Goal: Task Accomplishment & Management: Manage account settings

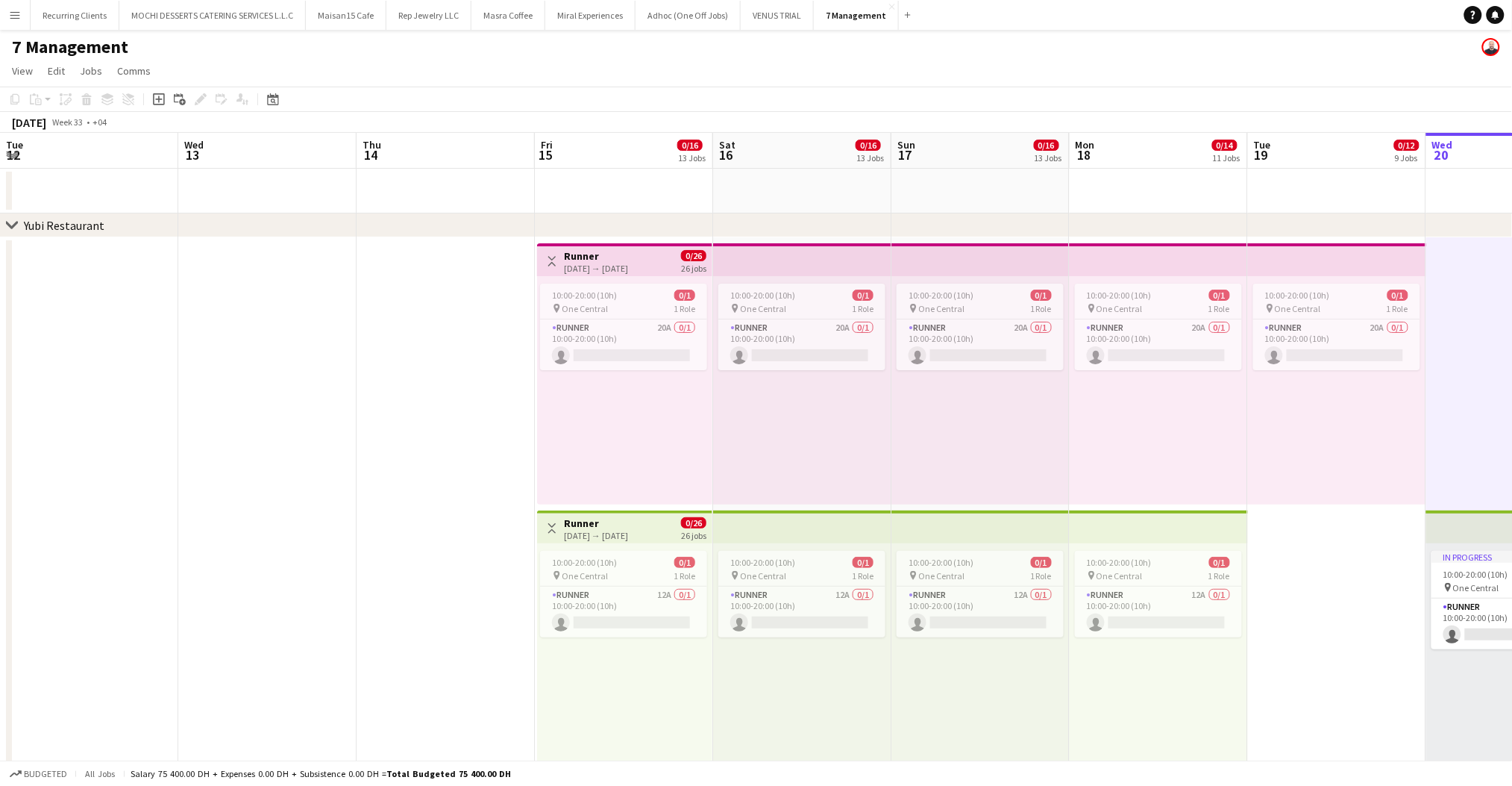
click at [10, 12] on app-icon "Menu" at bounding box center [15, 15] width 12 height 12
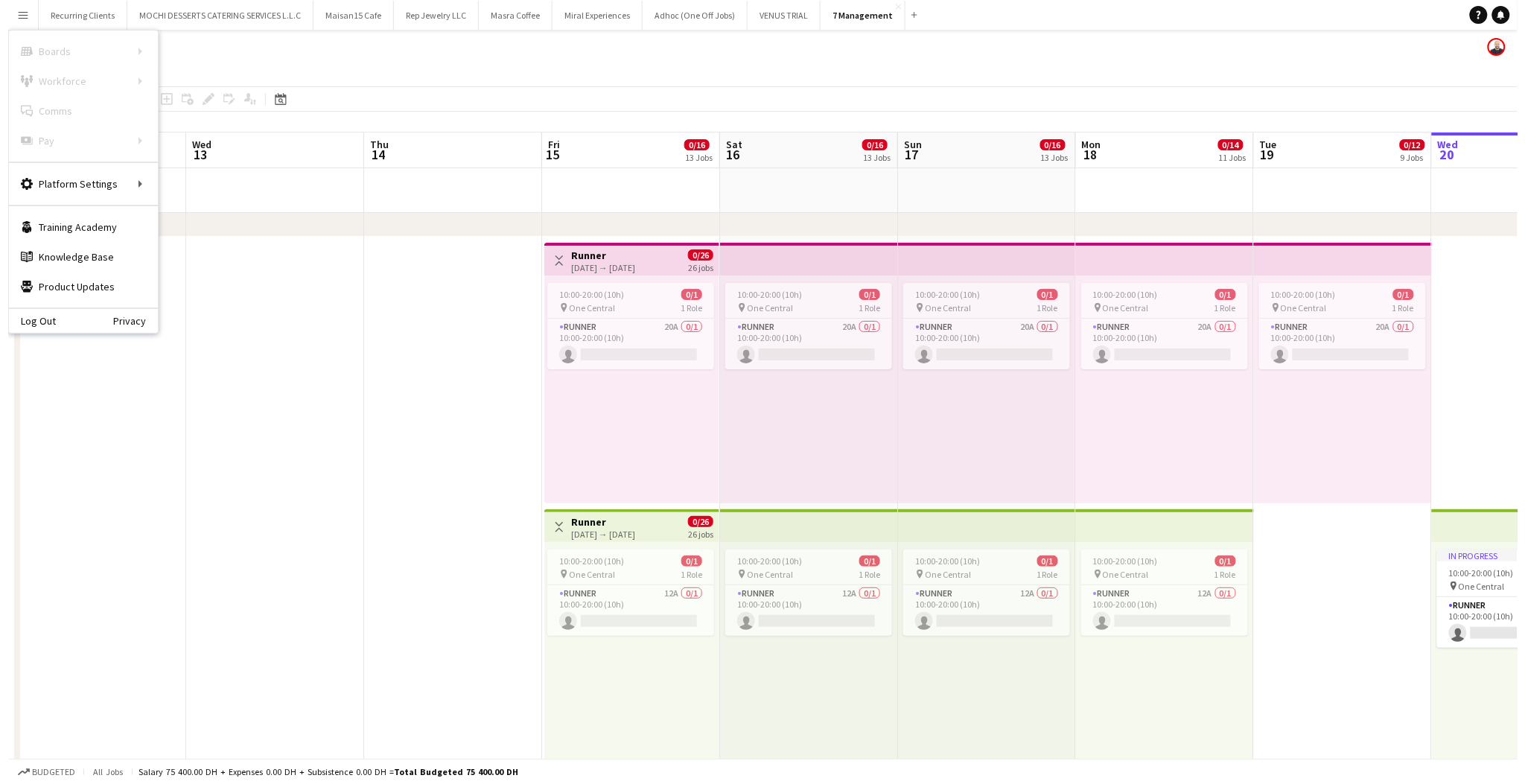
scroll to position [0, 505]
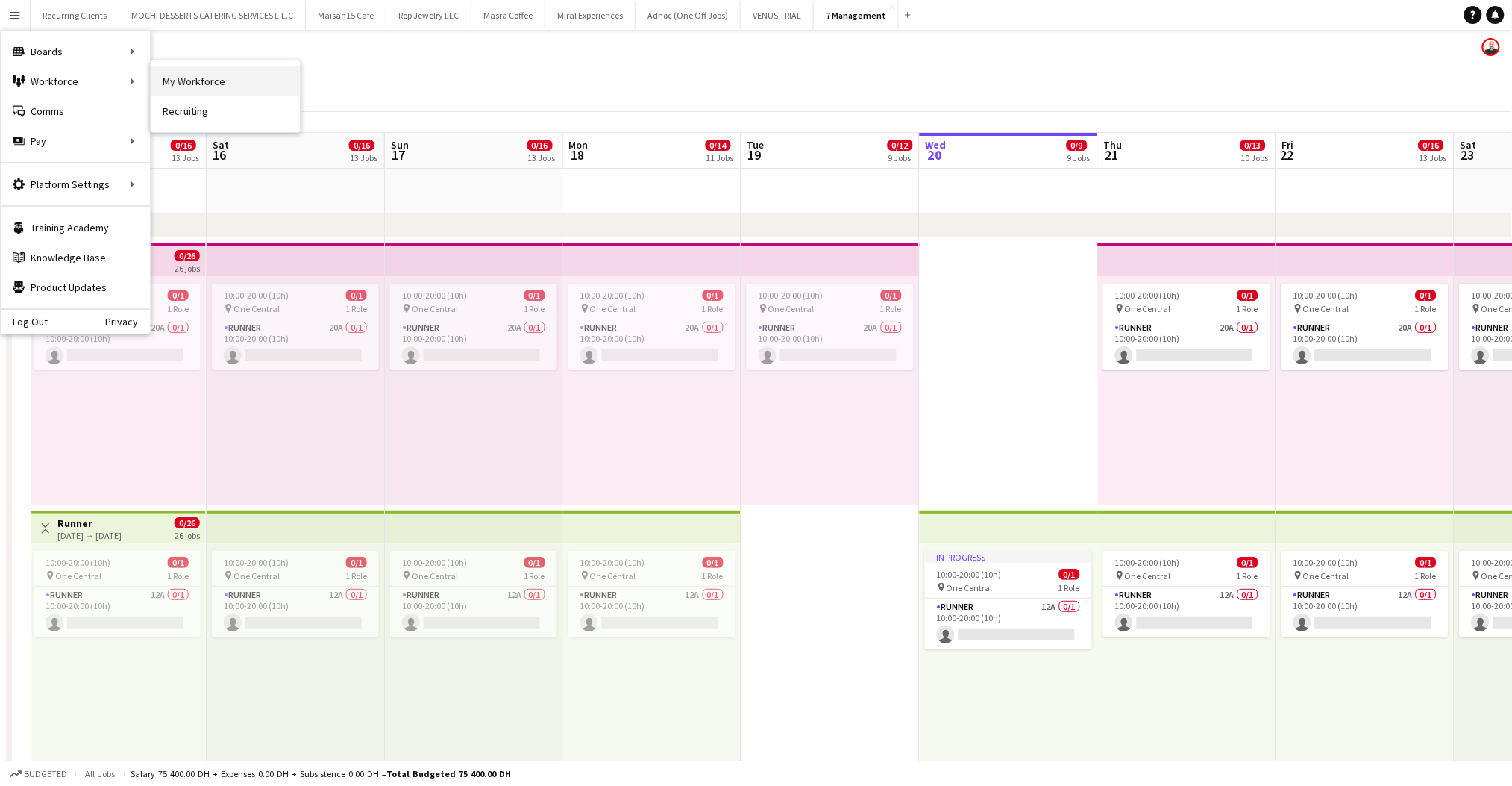
click at [173, 80] on link "My Workforce" at bounding box center [226, 81] width 149 height 30
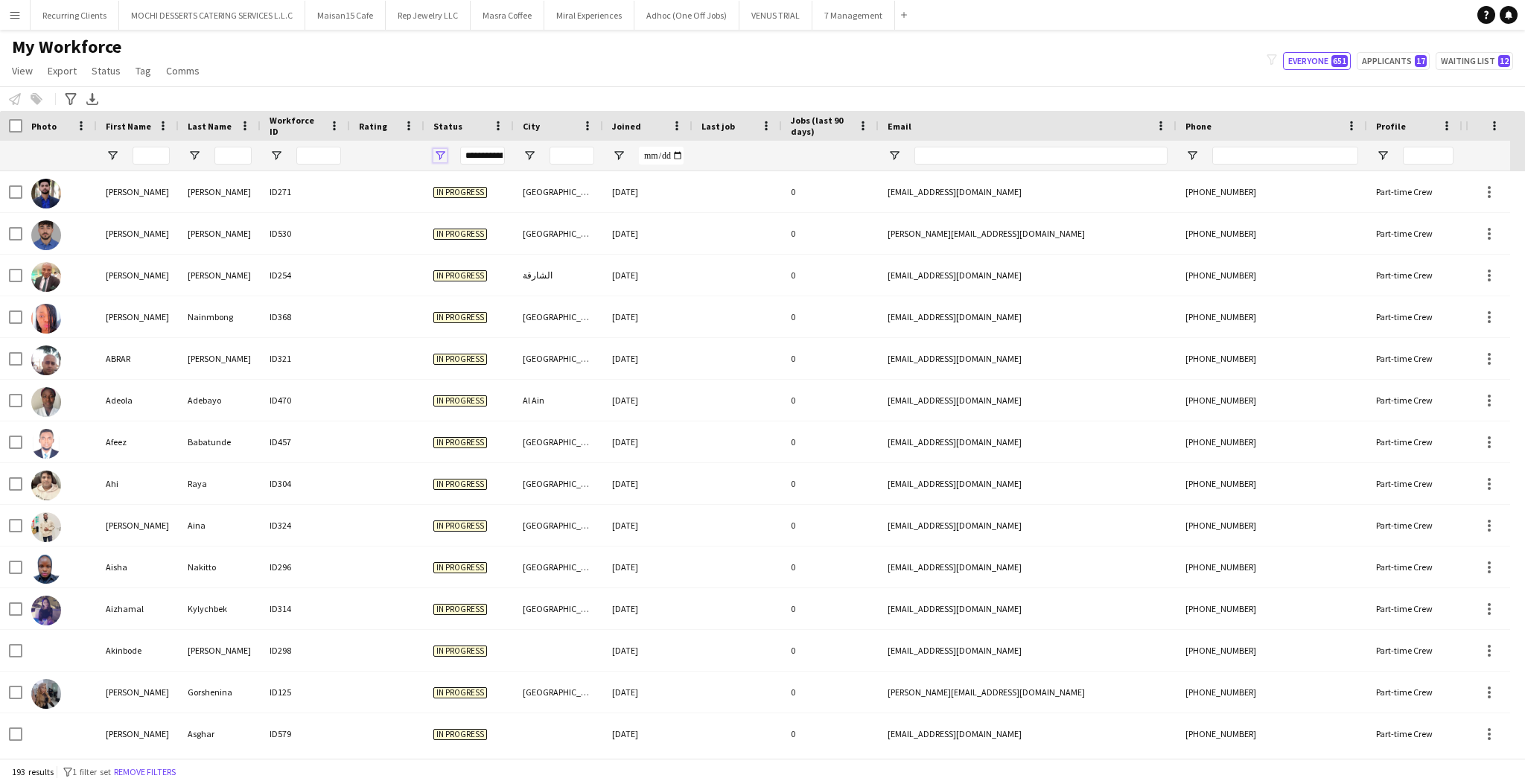
click at [435, 152] on span "Open Filter Menu" at bounding box center [439, 155] width 13 height 13
click at [157, 774] on button "Remove filters" at bounding box center [145, 772] width 68 height 16
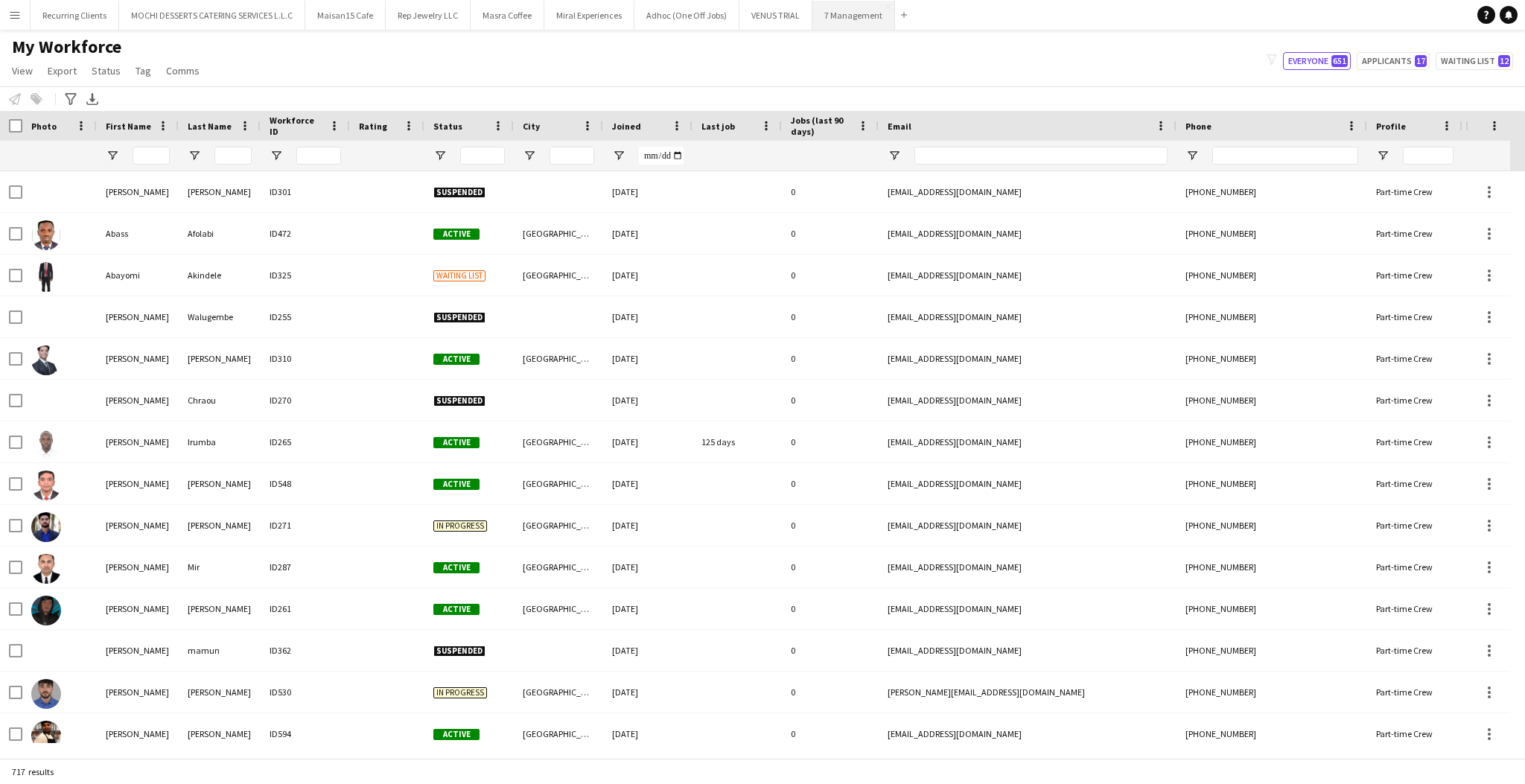
click at [847, 19] on button "7 Management Close" at bounding box center [853, 16] width 82 height 29
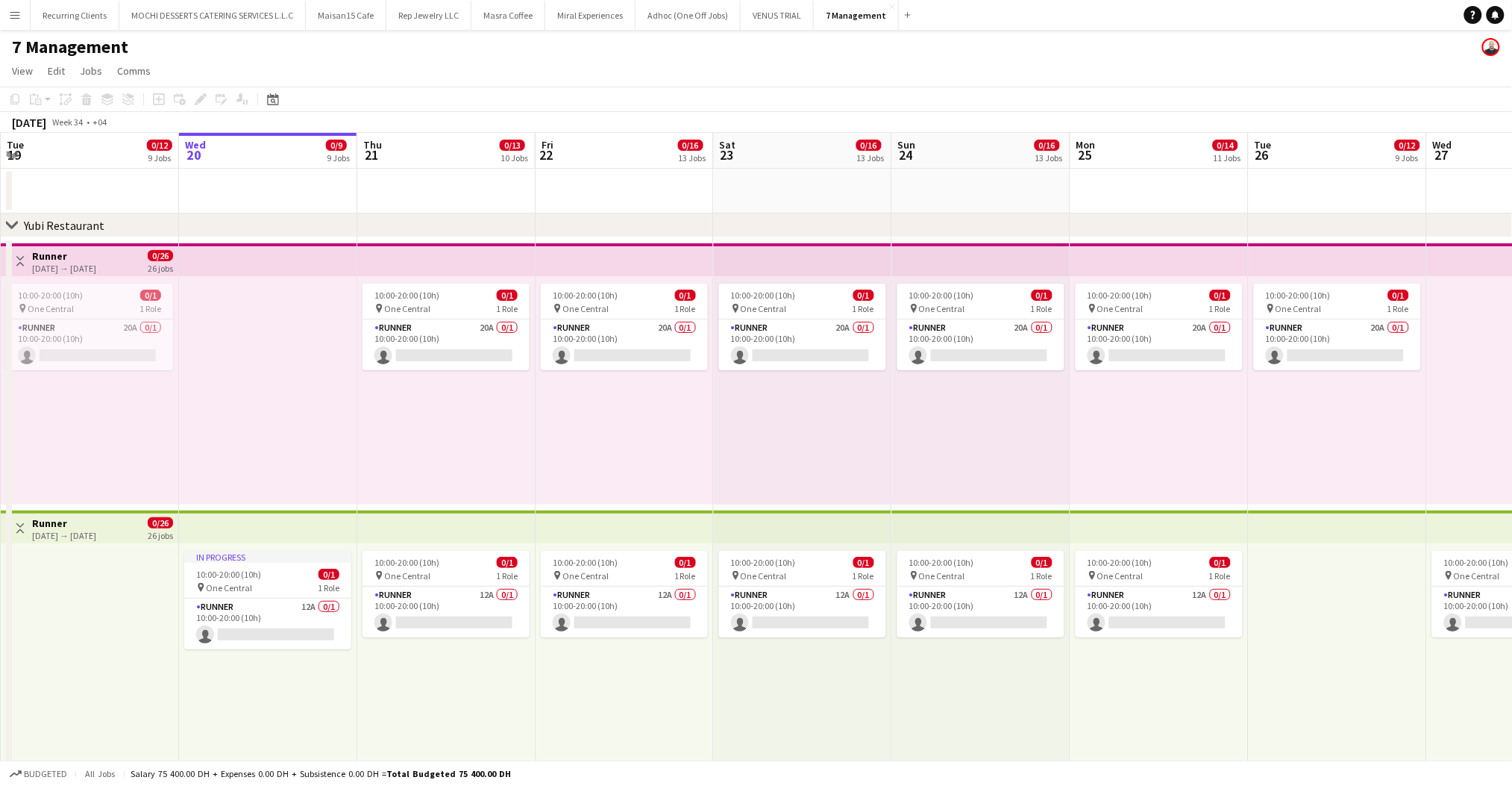
click at [14, 17] on app-icon "Menu" at bounding box center [15, 15] width 12 height 12
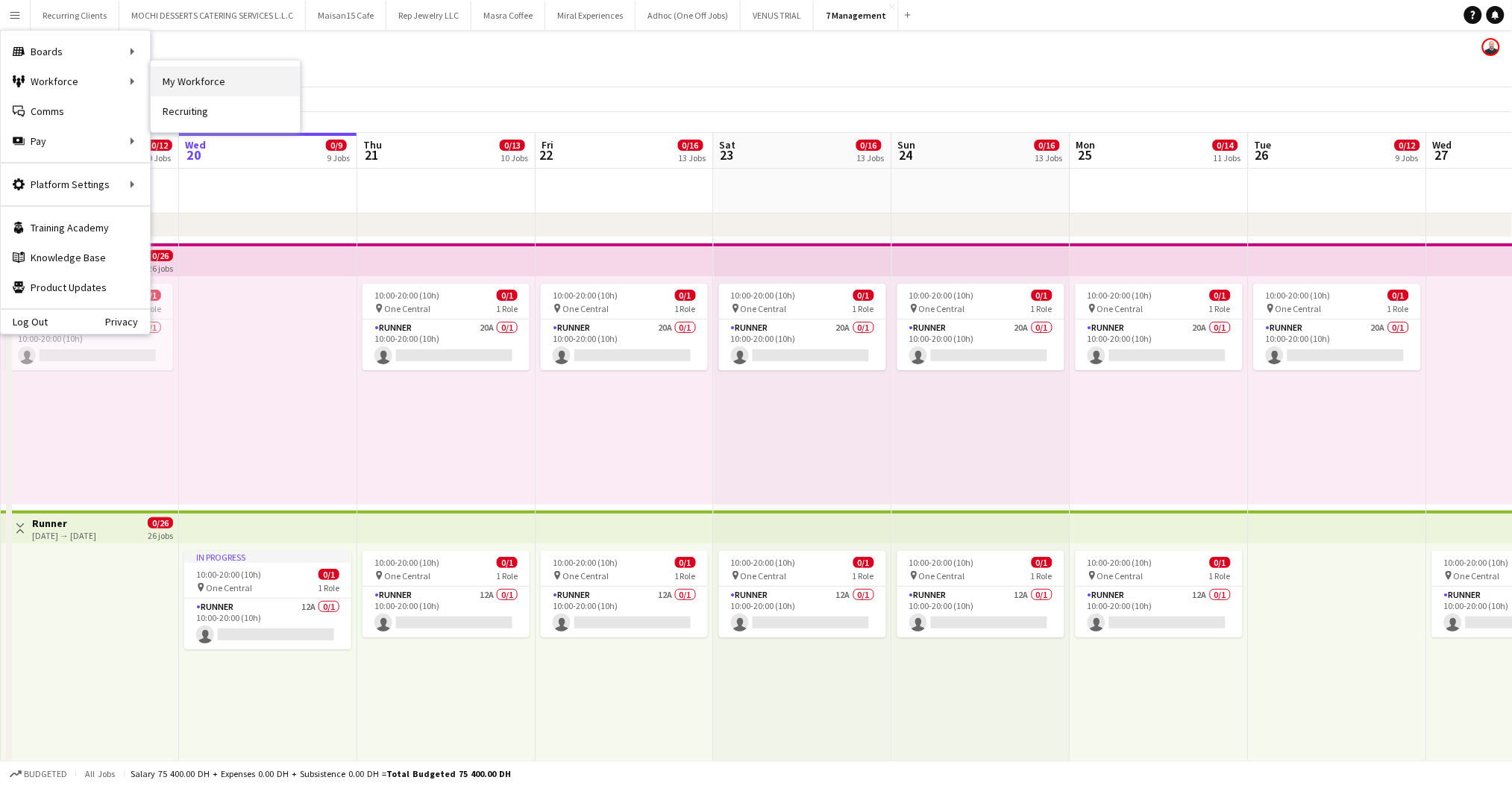
click at [188, 83] on link "My Workforce" at bounding box center [226, 81] width 149 height 30
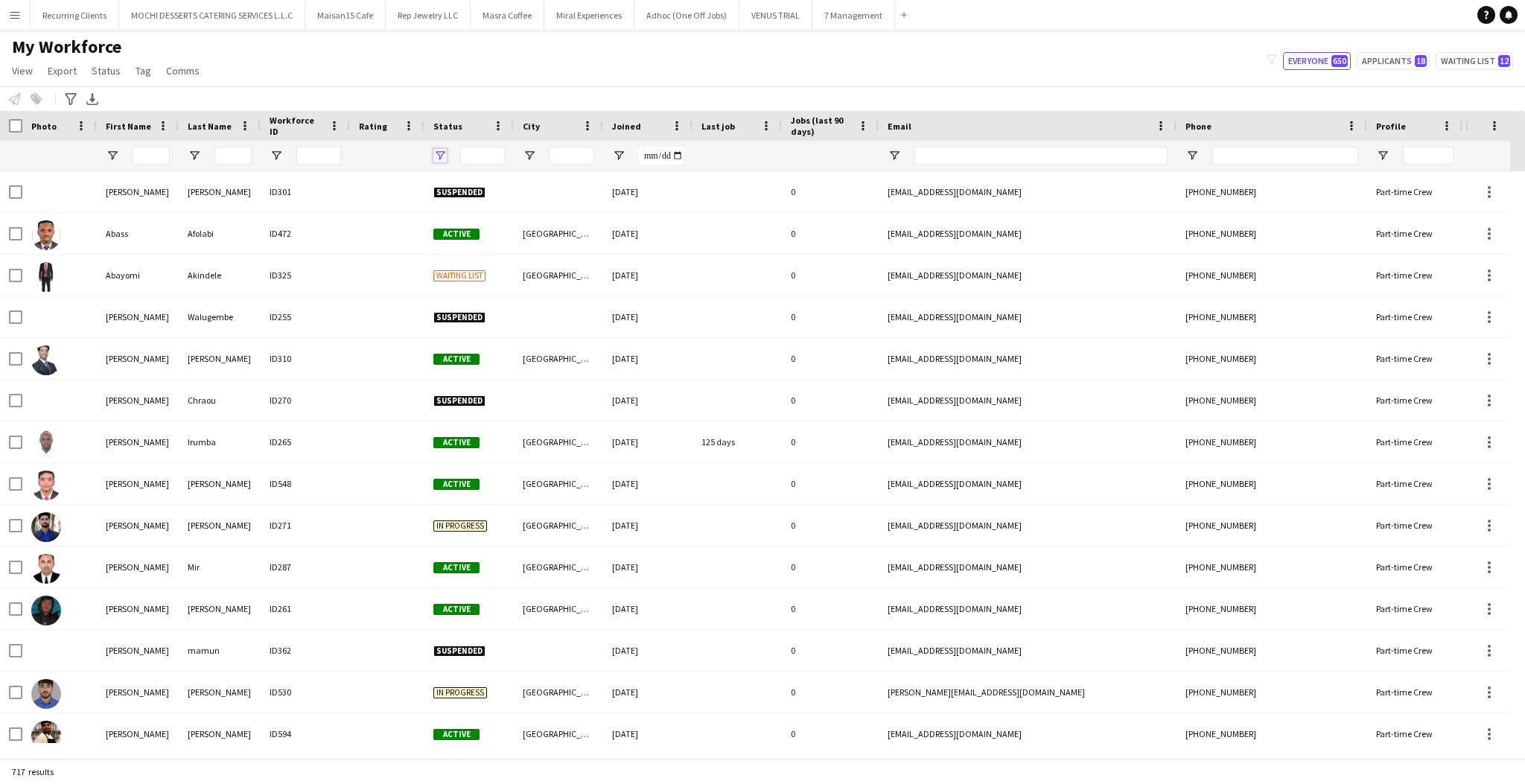
click at [445, 151] on span "Open Filter Menu" at bounding box center [439, 155] width 13 height 13
click at [478, 247] on div "(Select All)" at bounding box center [516, 246] width 118 height 11
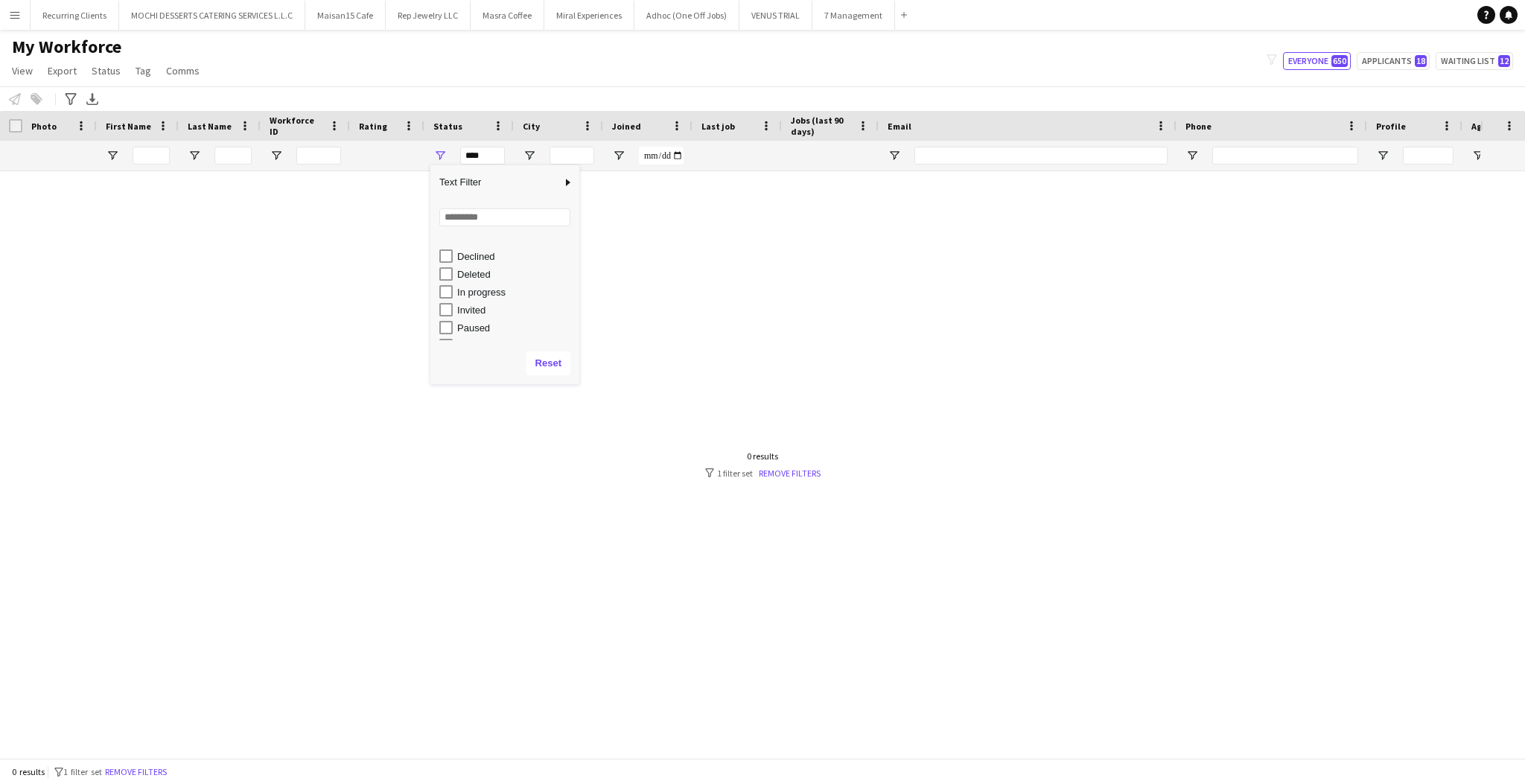
scroll to position [93, 0]
click at [478, 259] on div "In progress" at bounding box center [516, 261] width 118 height 11
type input "**********"
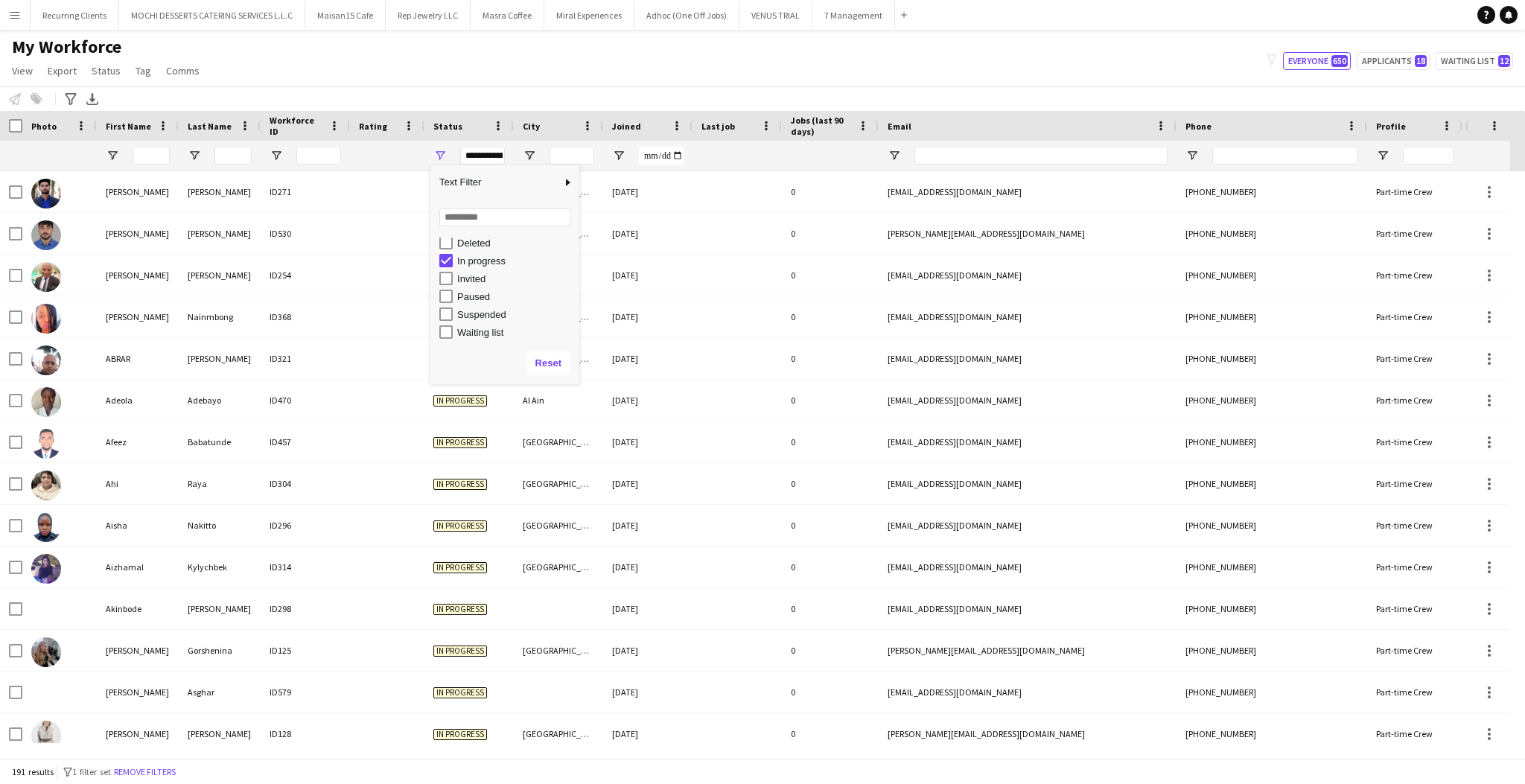
click at [671, 90] on div "Notify workforce Add to tag Select at least one crew to tag him or her. Advance…" at bounding box center [762, 99] width 1525 height 24
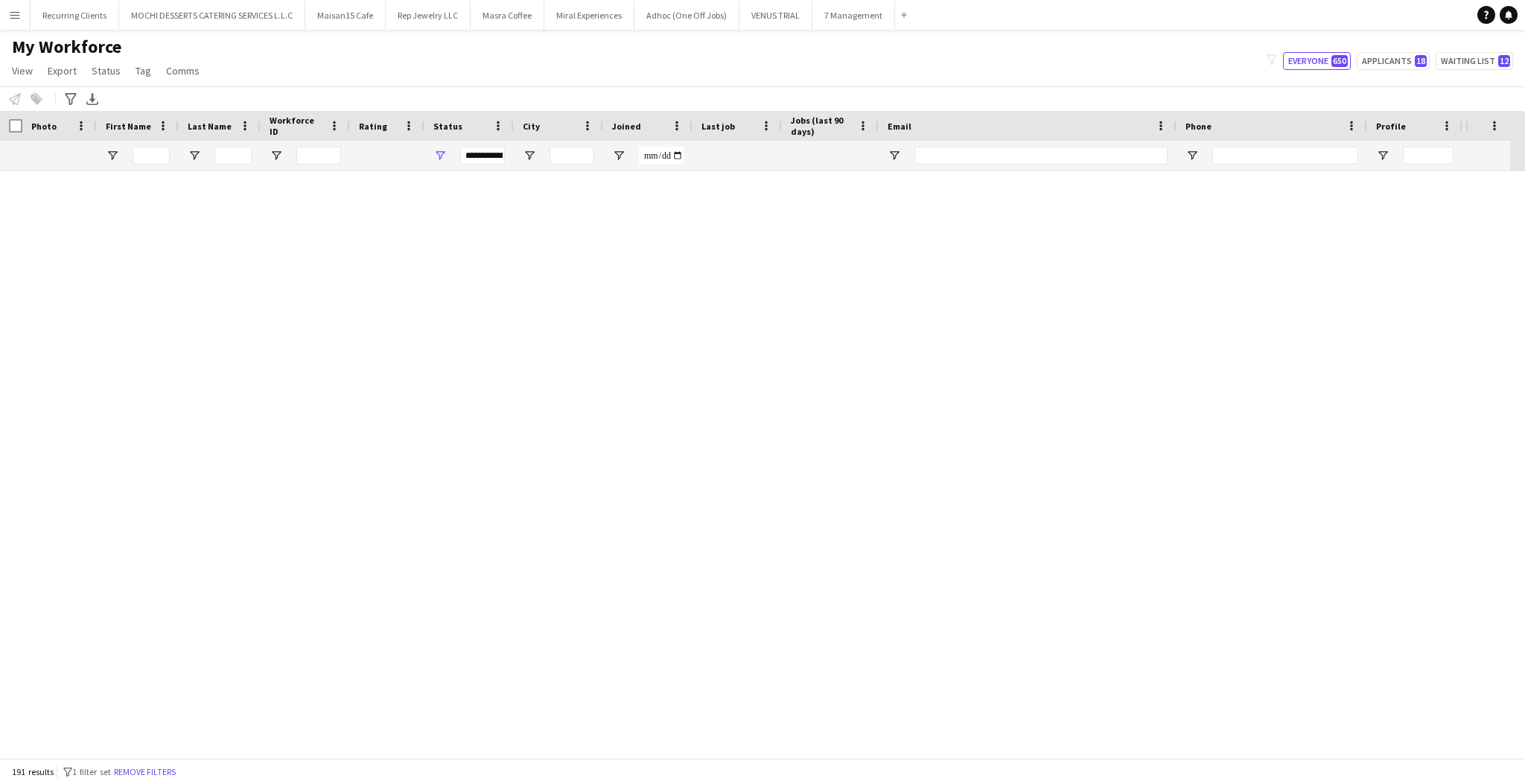
scroll to position [0, 0]
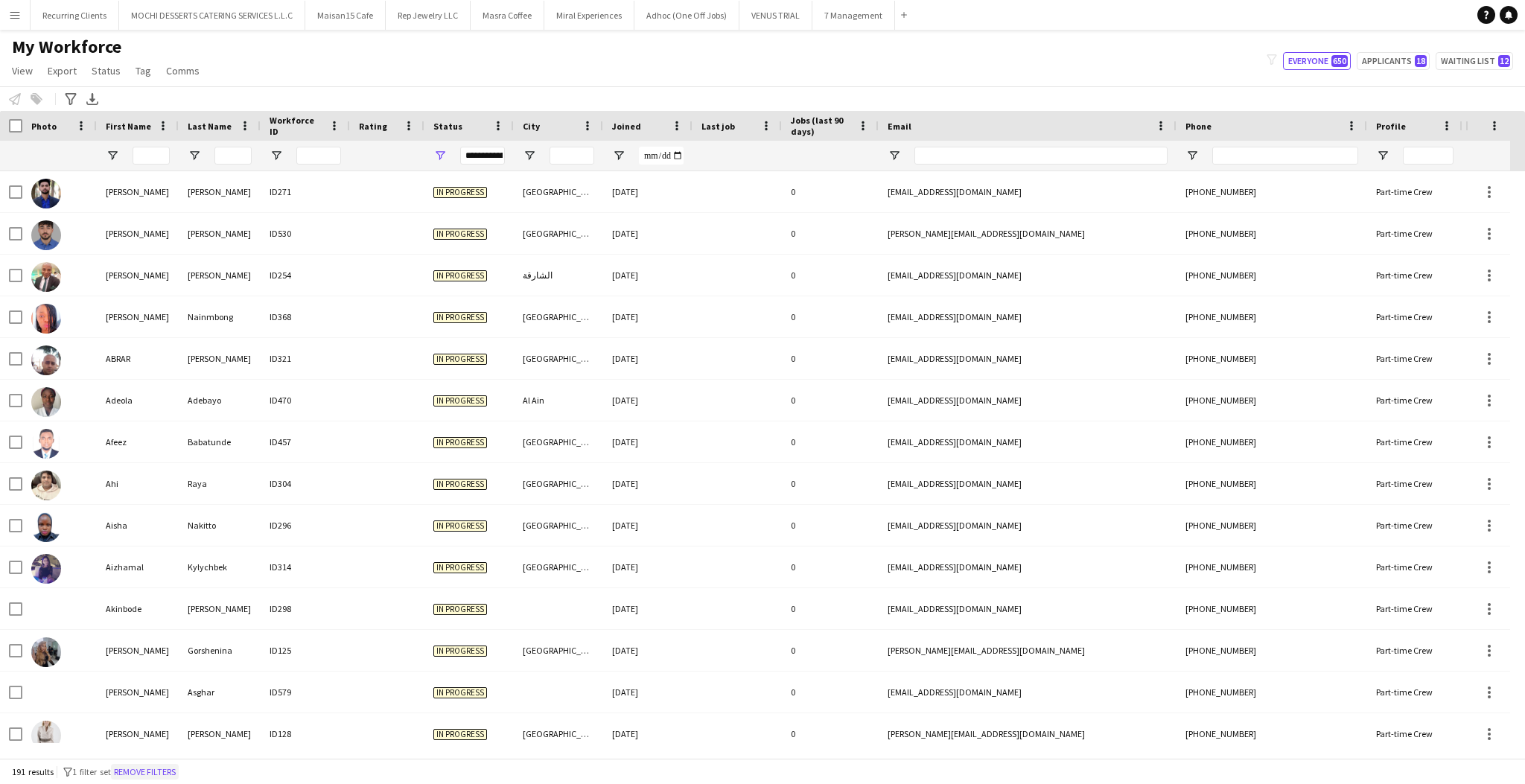
click at [176, 770] on button "Remove filters" at bounding box center [145, 772] width 68 height 16
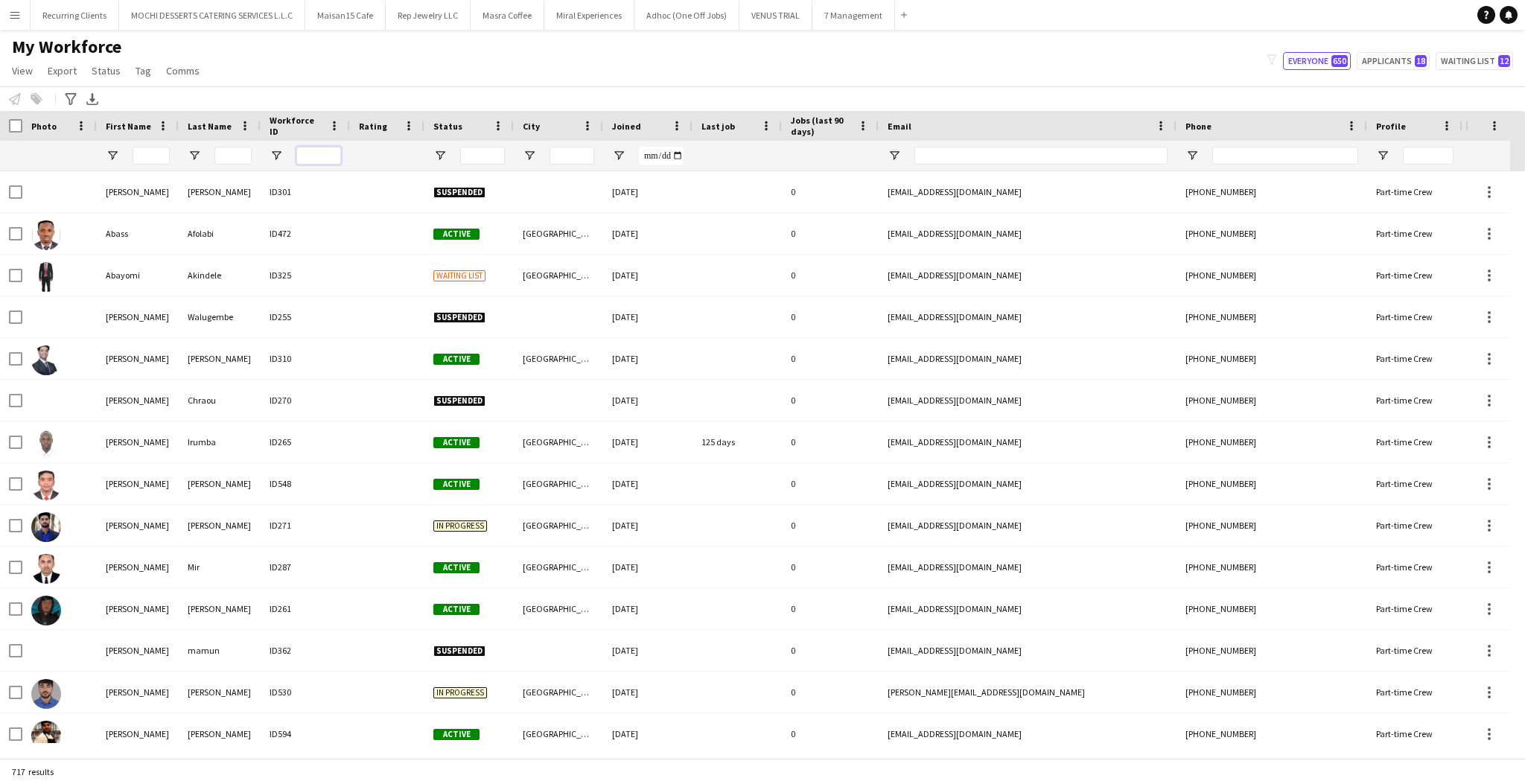
click at [318, 157] on input "Workforce ID Filter Input" at bounding box center [319, 155] width 45 height 18
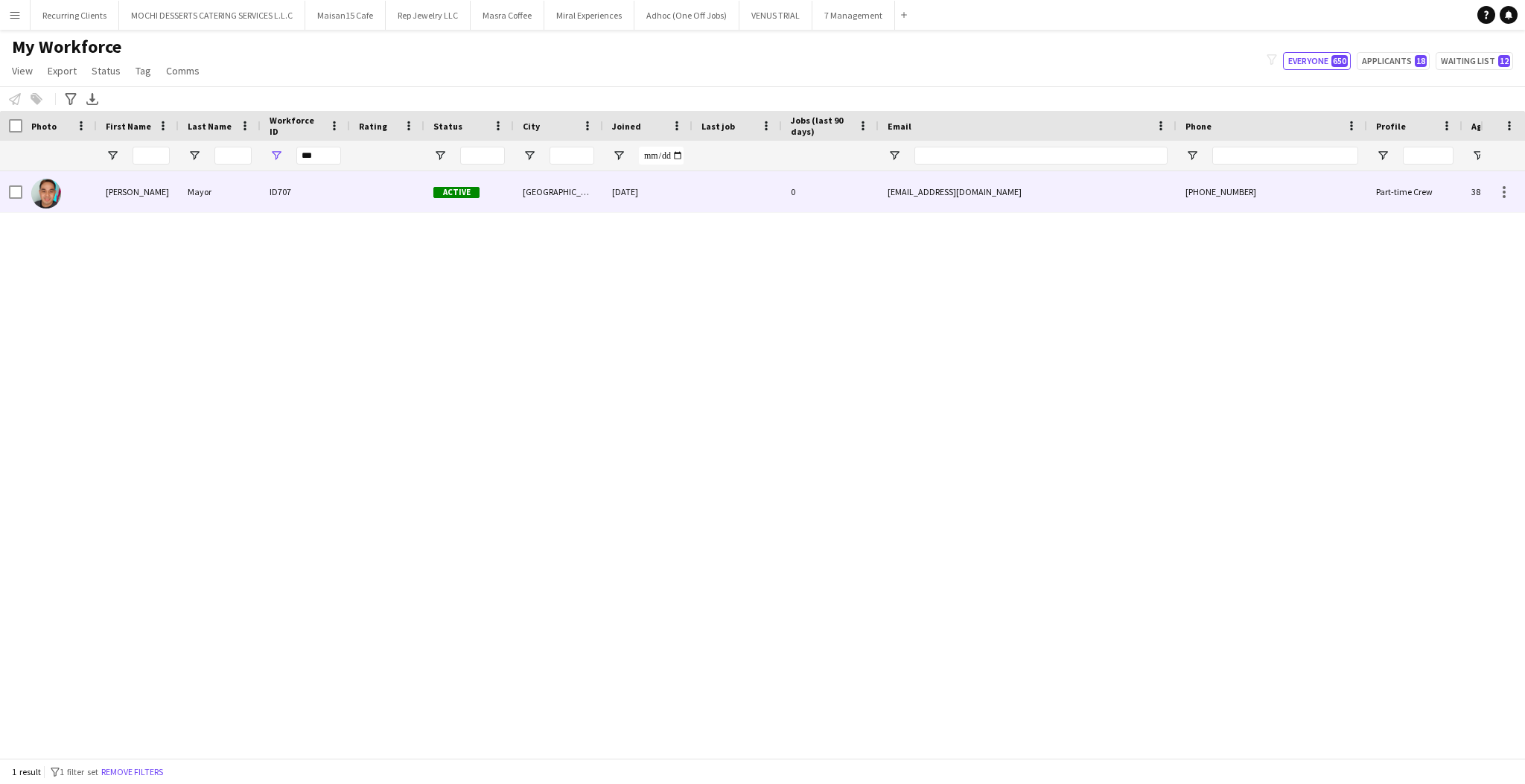
click at [353, 198] on div at bounding box center [387, 191] width 75 height 41
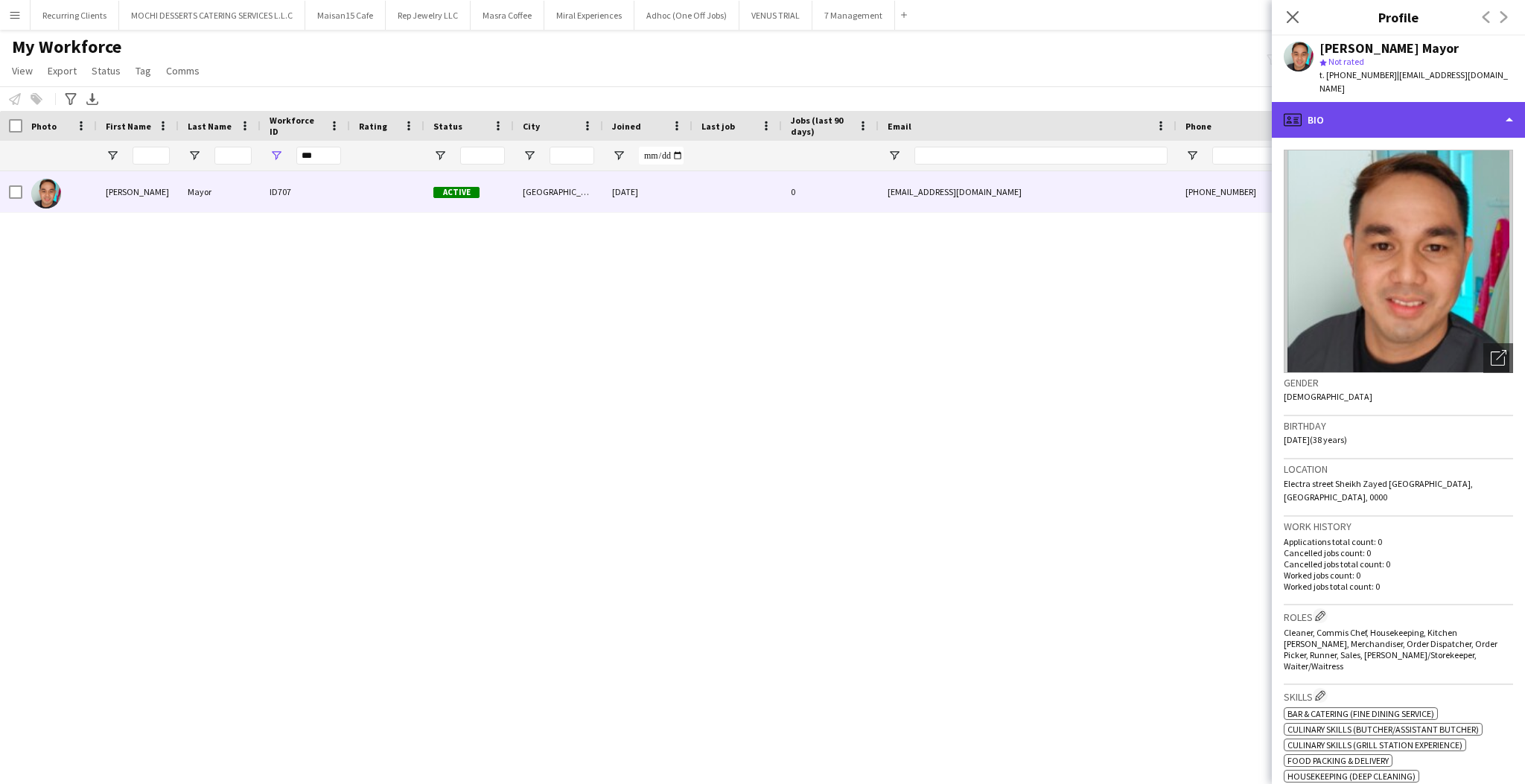
click at [1427, 102] on div "profile Bio" at bounding box center [1398, 120] width 253 height 36
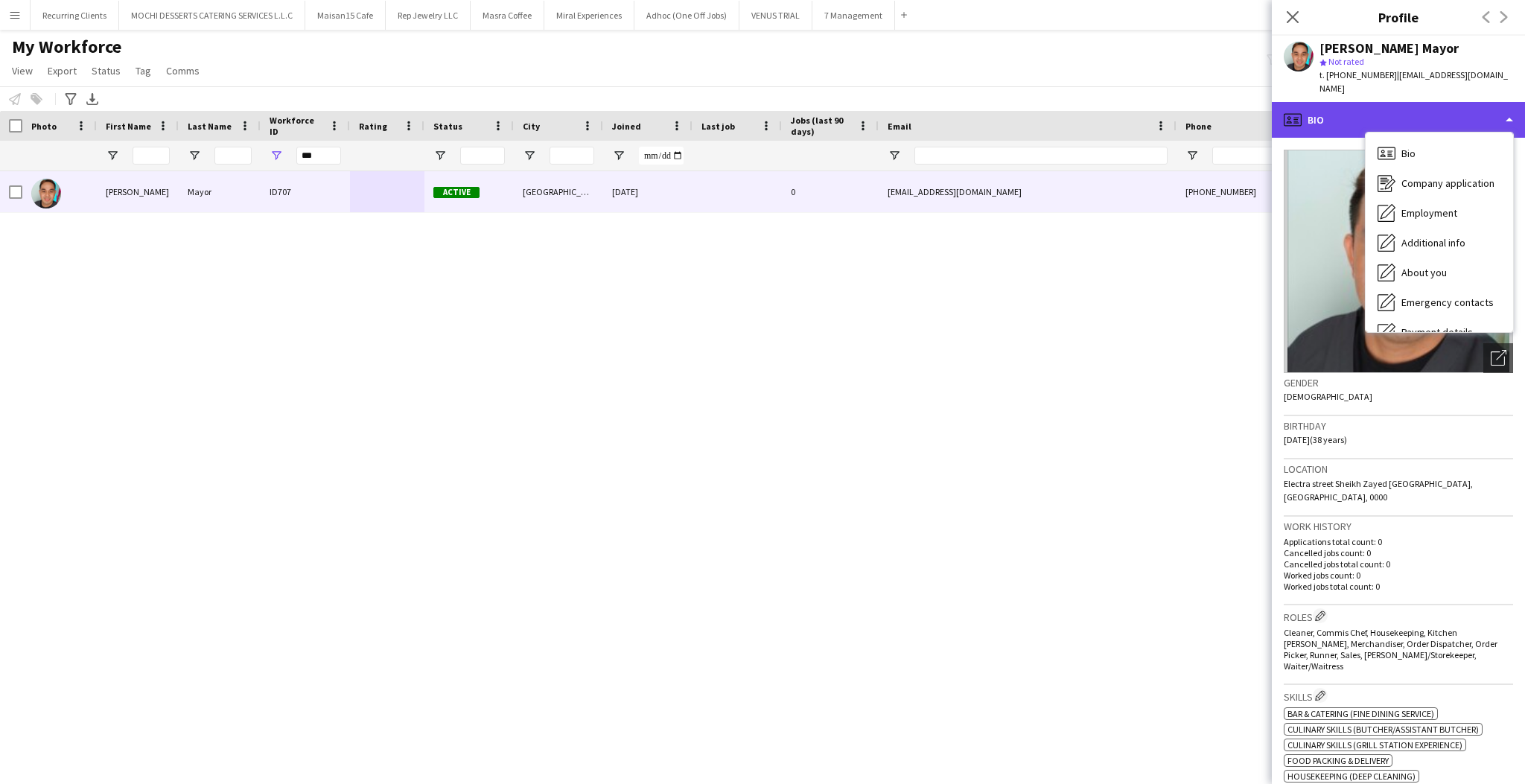
click at [1372, 102] on div "profile Bio" at bounding box center [1398, 120] width 253 height 36
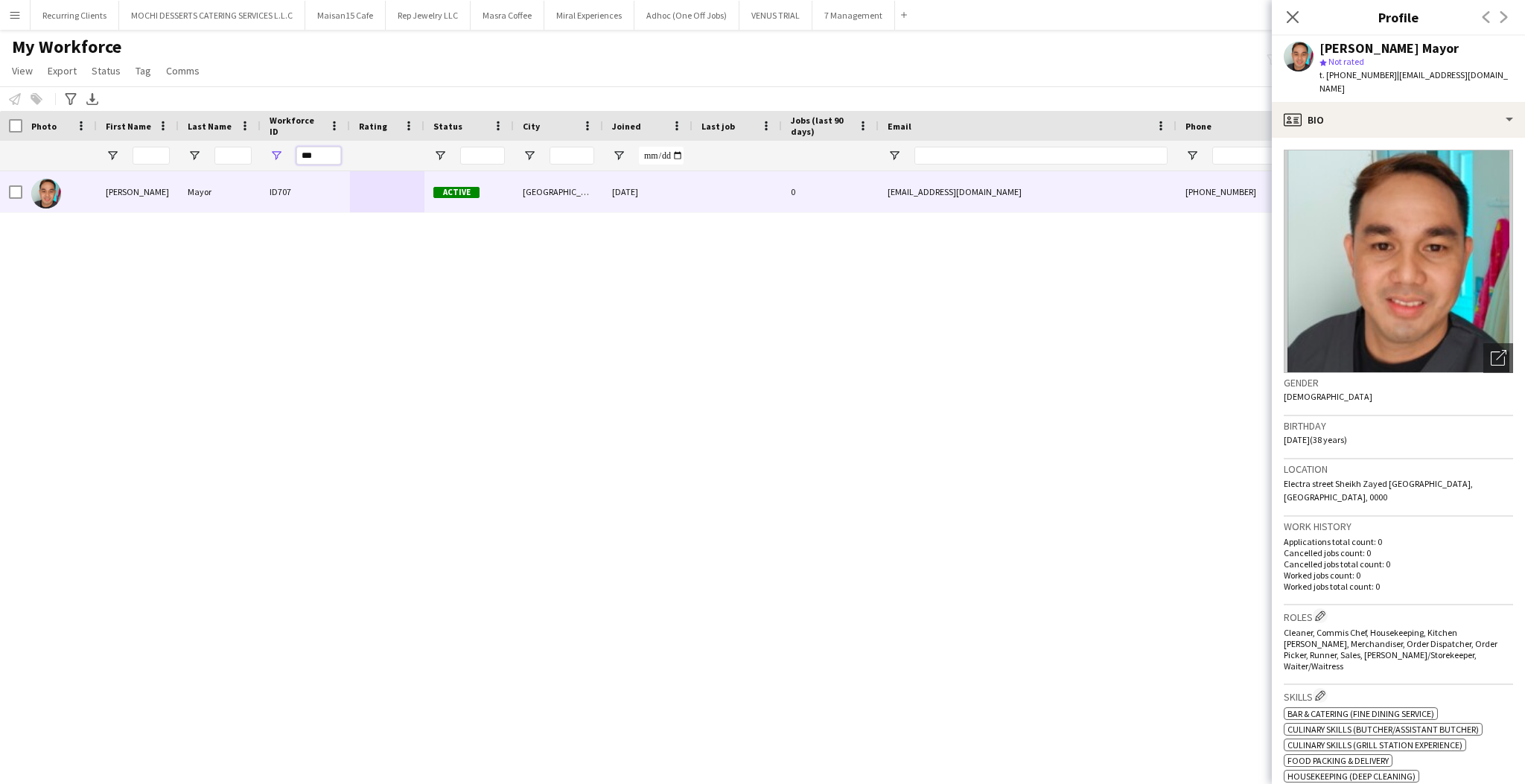
click at [328, 159] on input "***" at bounding box center [319, 155] width 45 height 18
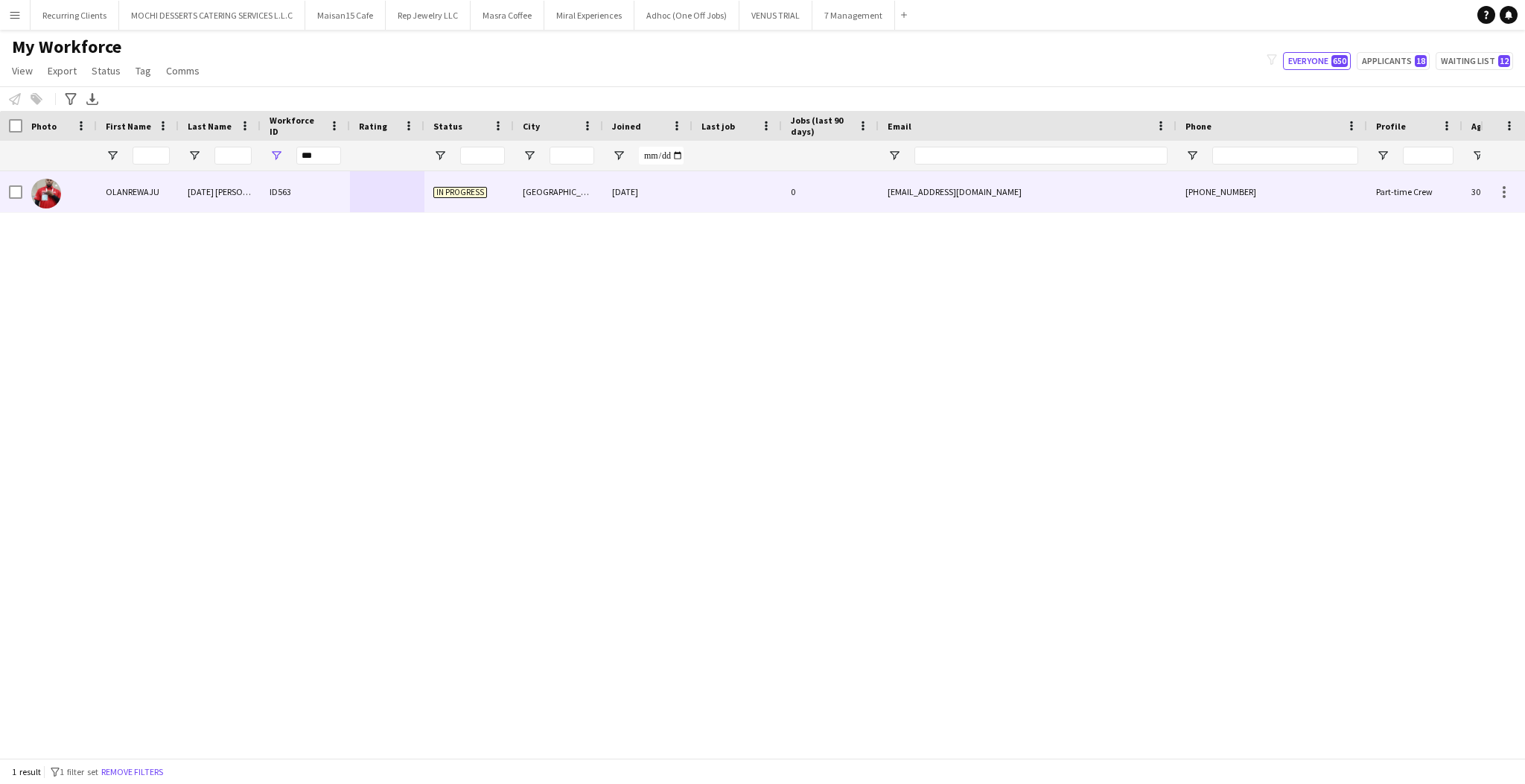
click at [177, 189] on div "OLANREWAJU" at bounding box center [138, 191] width 82 height 41
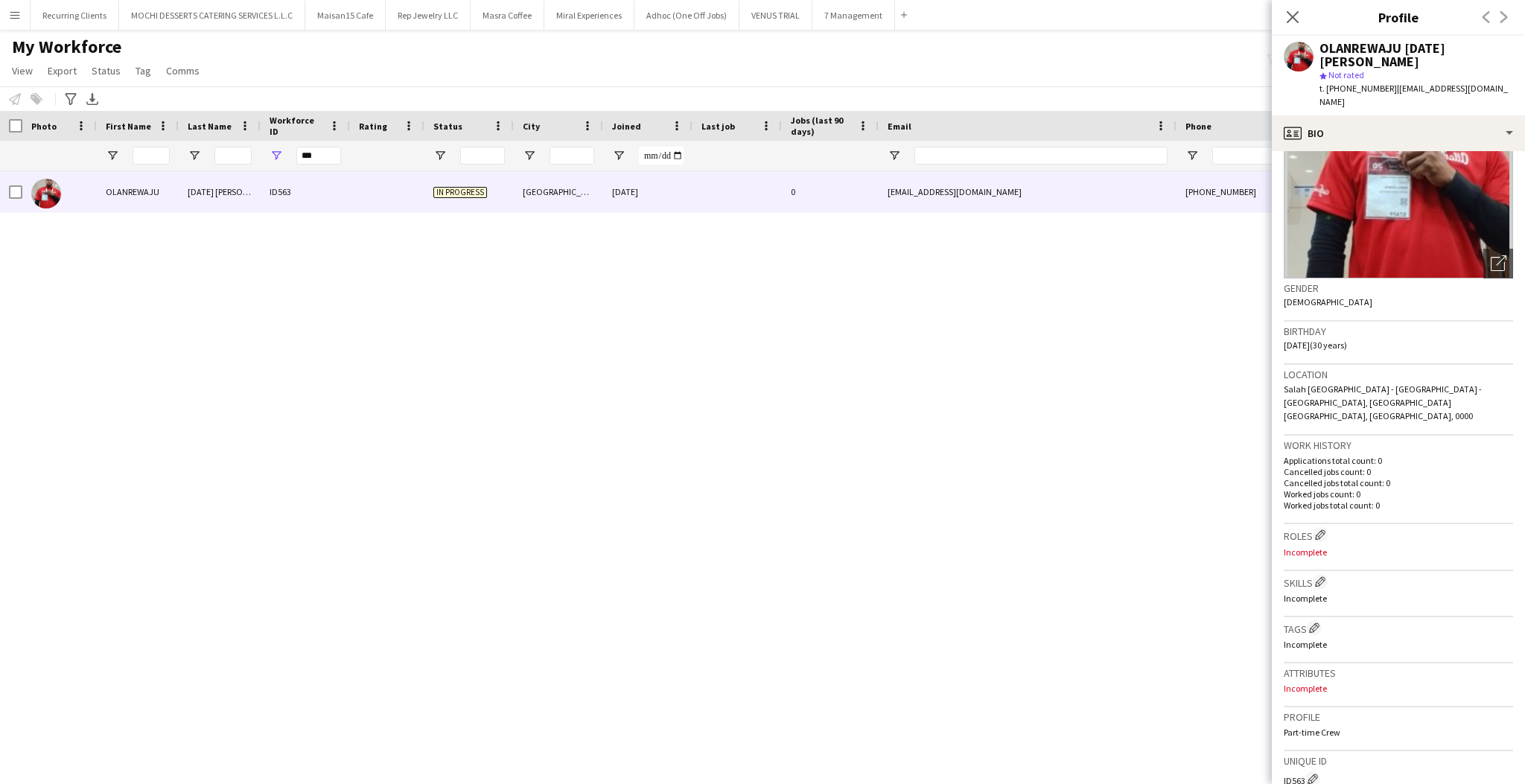
scroll to position [121, 0]
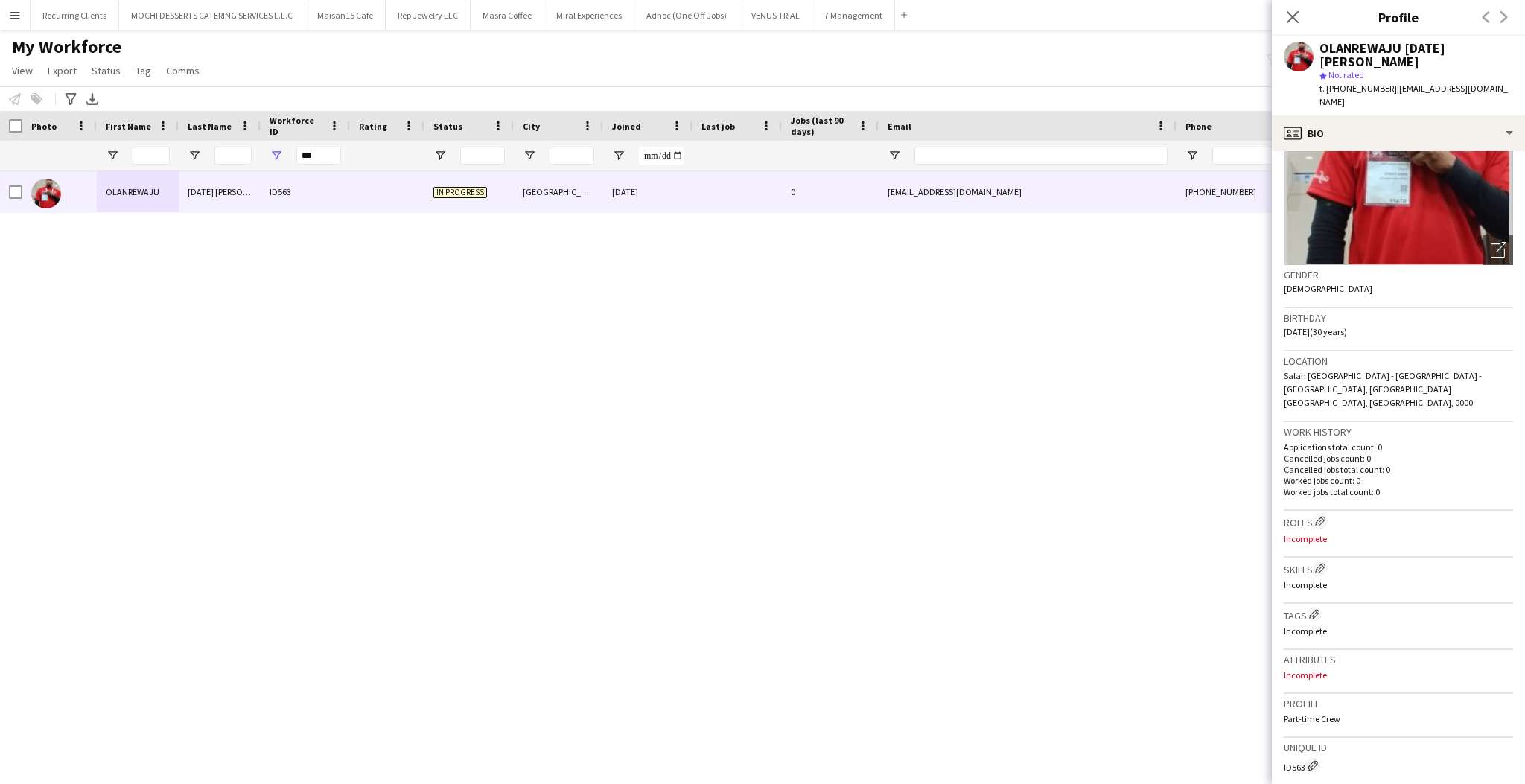
click at [1323, 669] on p "Incomplete" at bounding box center [1398, 674] width 230 height 11
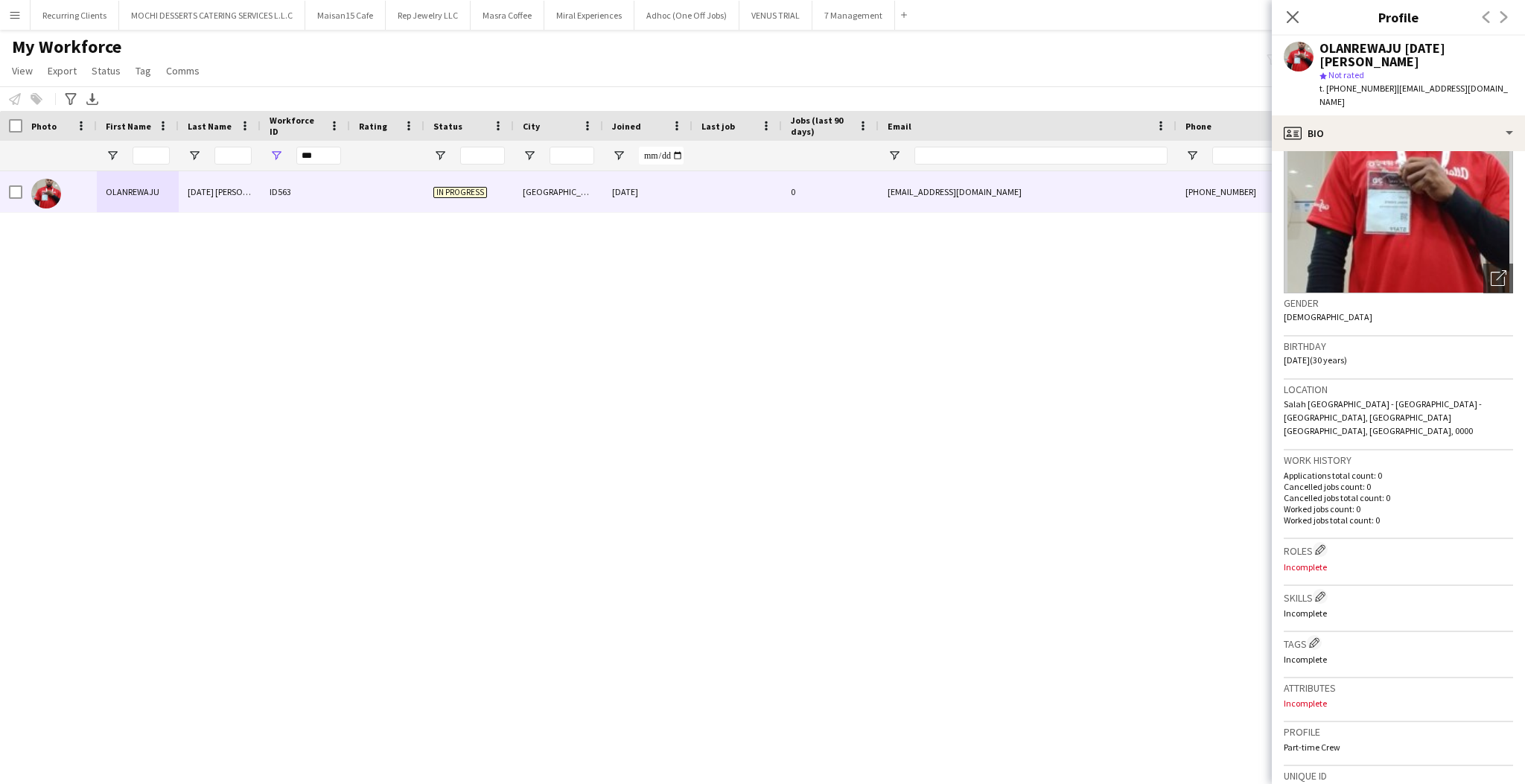
scroll to position [0, 0]
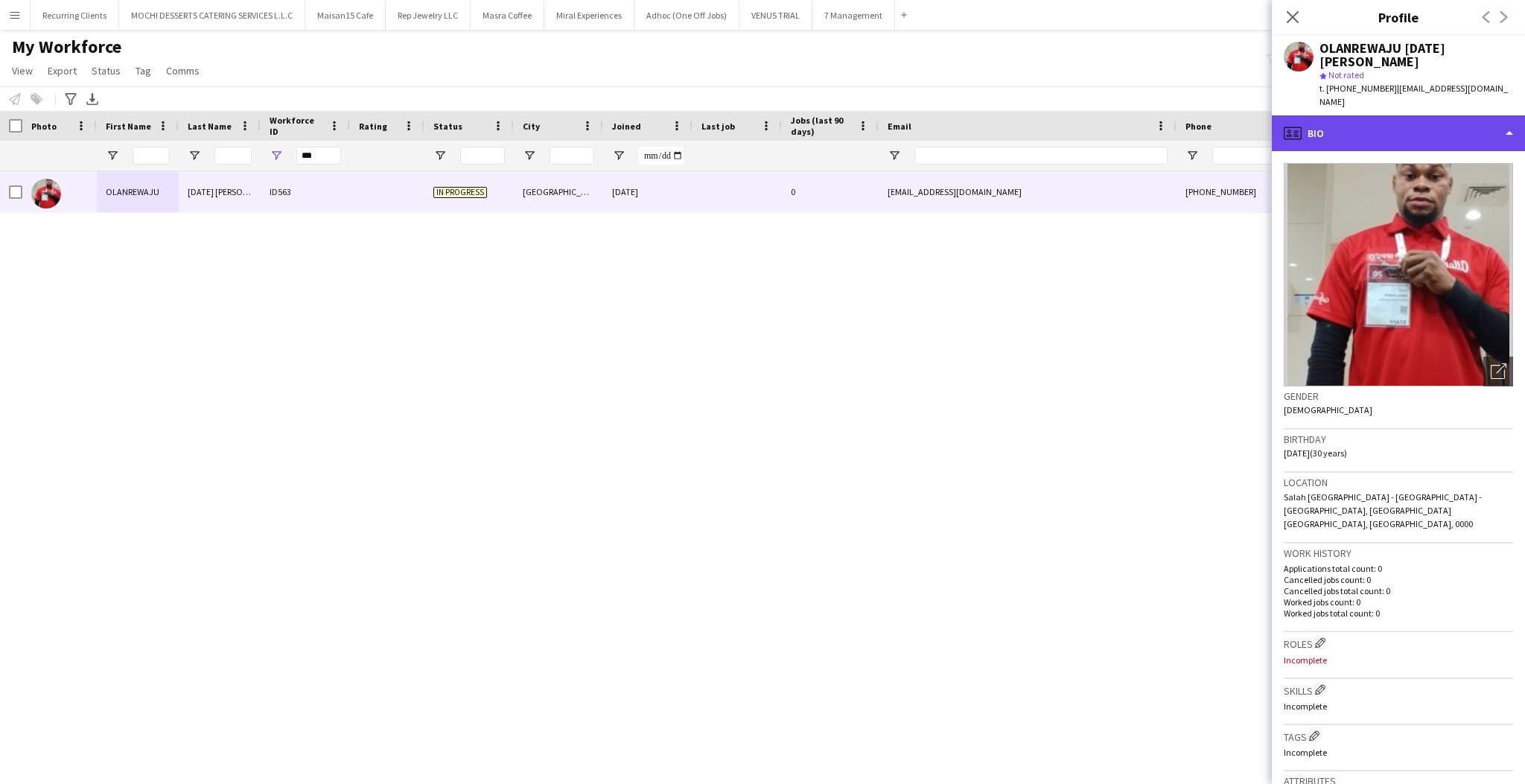
click at [1405, 115] on div "profile Bio" at bounding box center [1398, 133] width 253 height 36
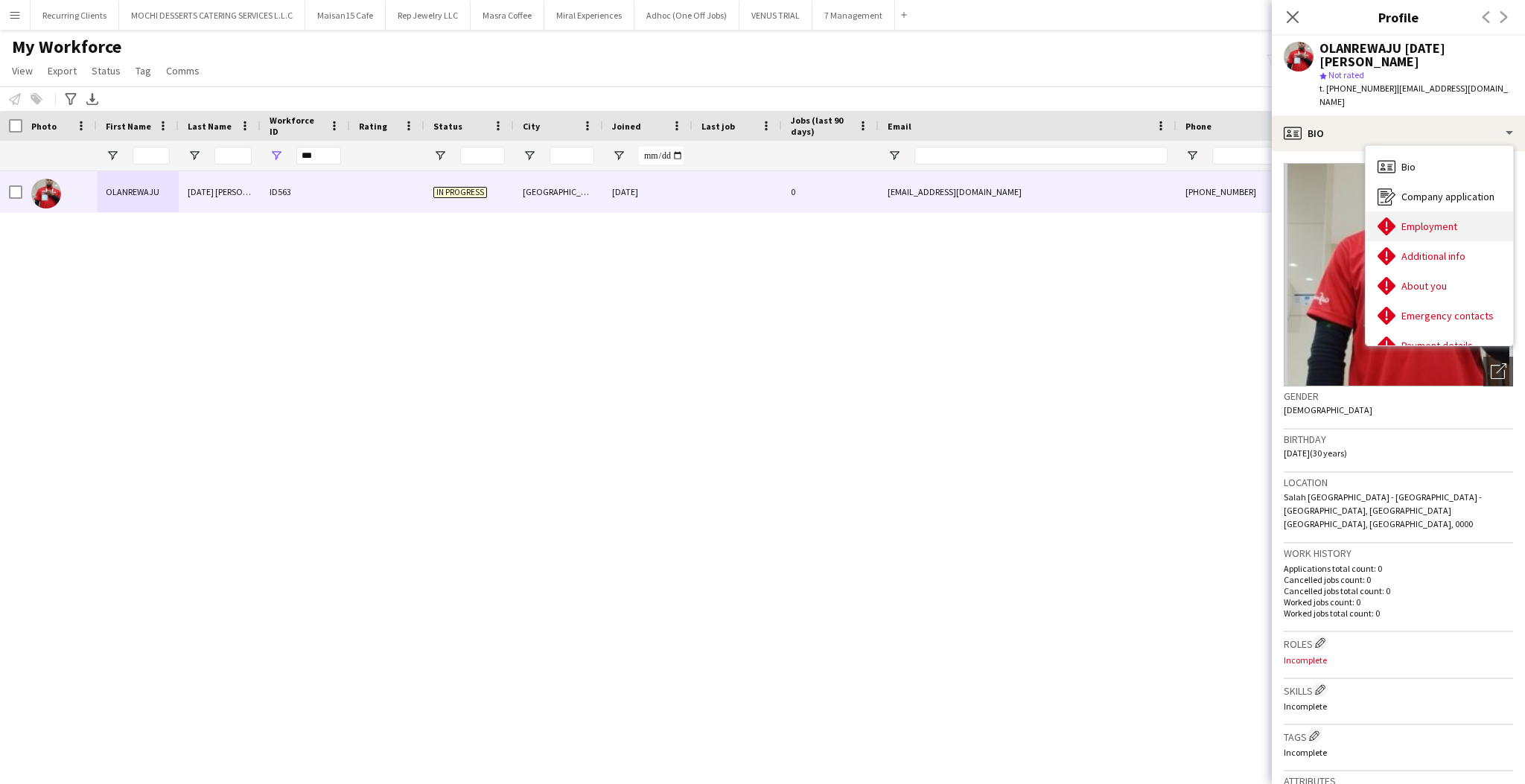
click at [1424, 219] on span "Employment" at bounding box center [1429, 225] width 55 height 13
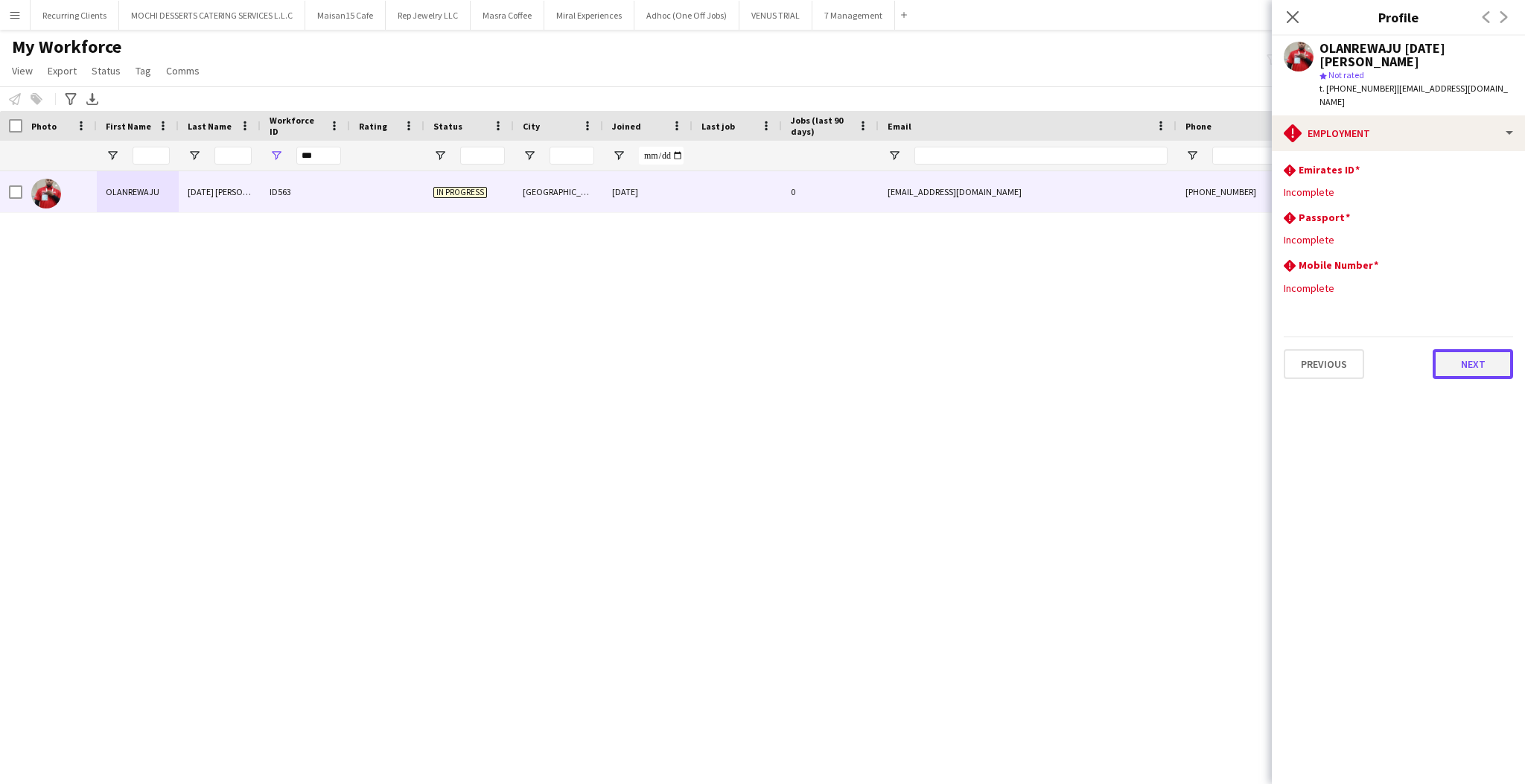
click at [1444, 349] on button "Next" at bounding box center [1472, 364] width 81 height 29
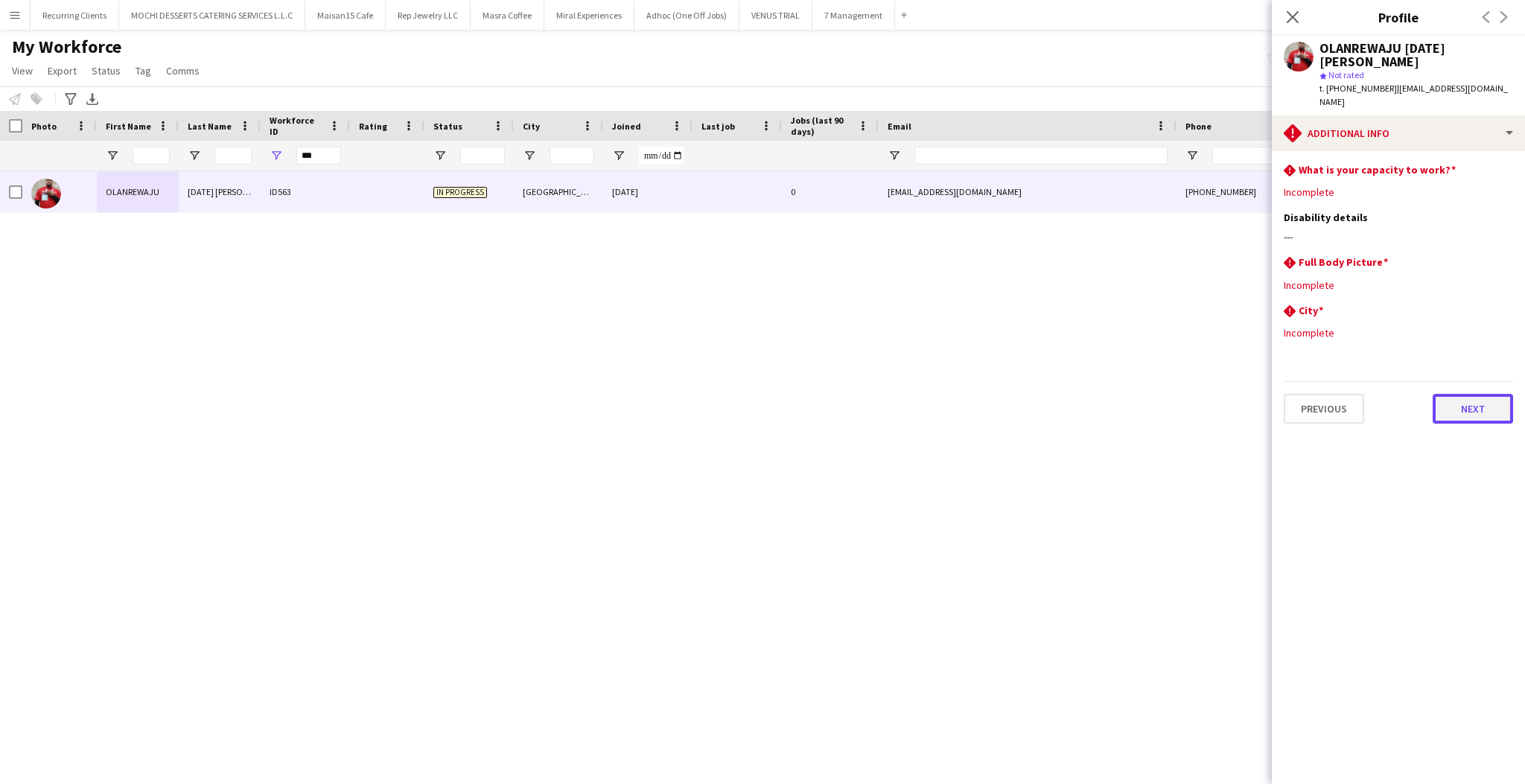
click at [1473, 394] on button "Next" at bounding box center [1472, 409] width 81 height 29
click at [315, 151] on input "***" at bounding box center [319, 155] width 45 height 18
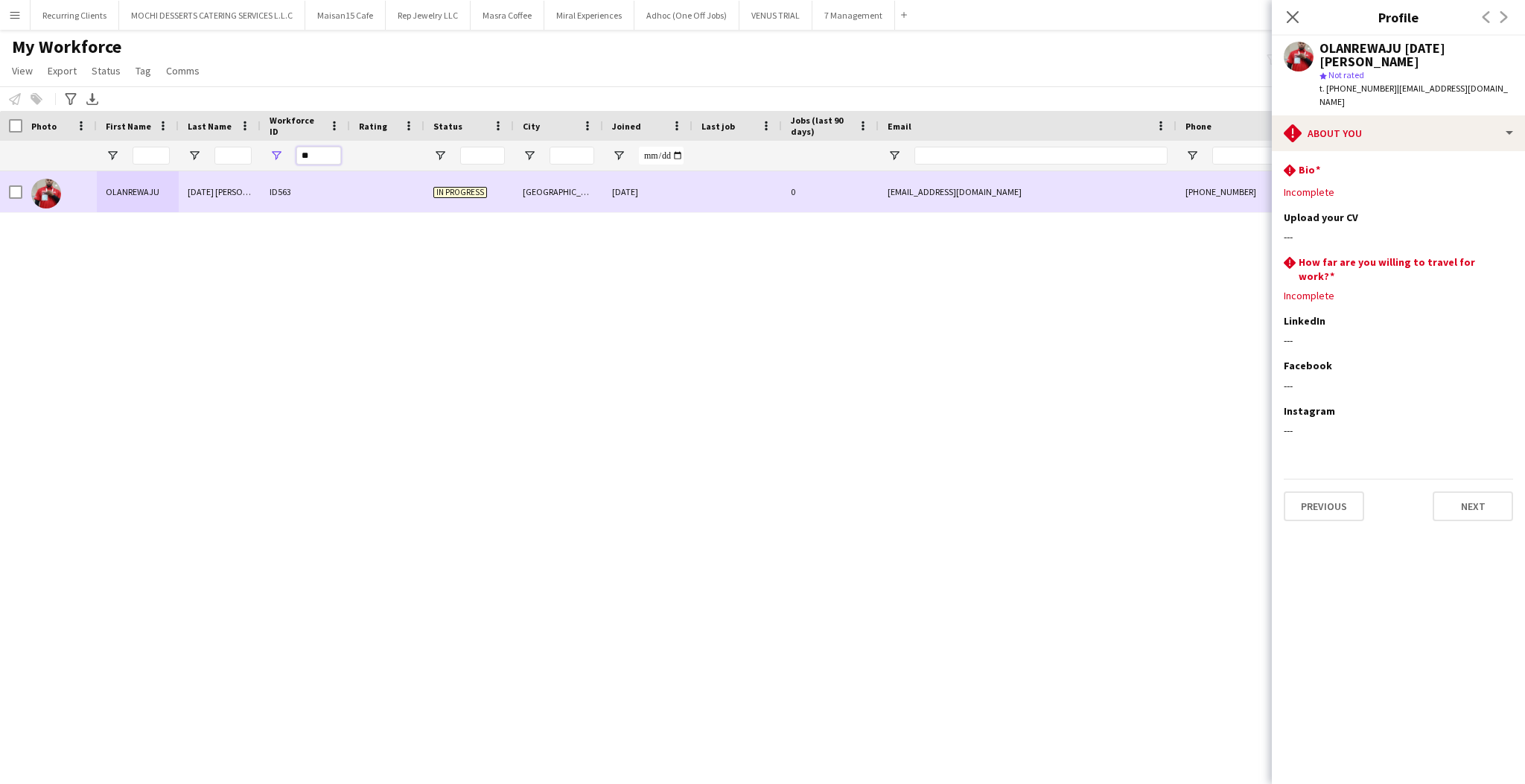
type input "***"
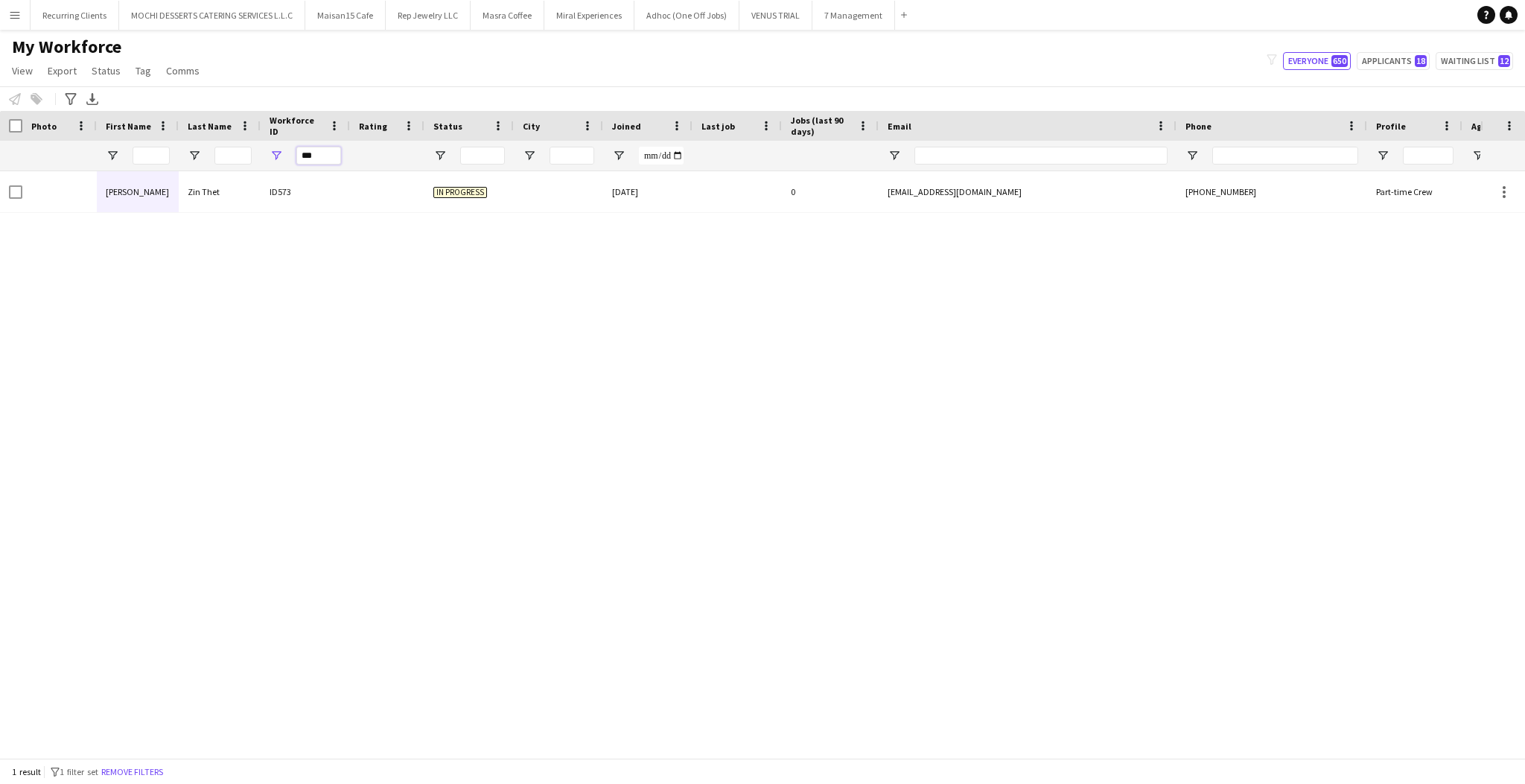
click at [315, 152] on input "***" at bounding box center [319, 155] width 45 height 18
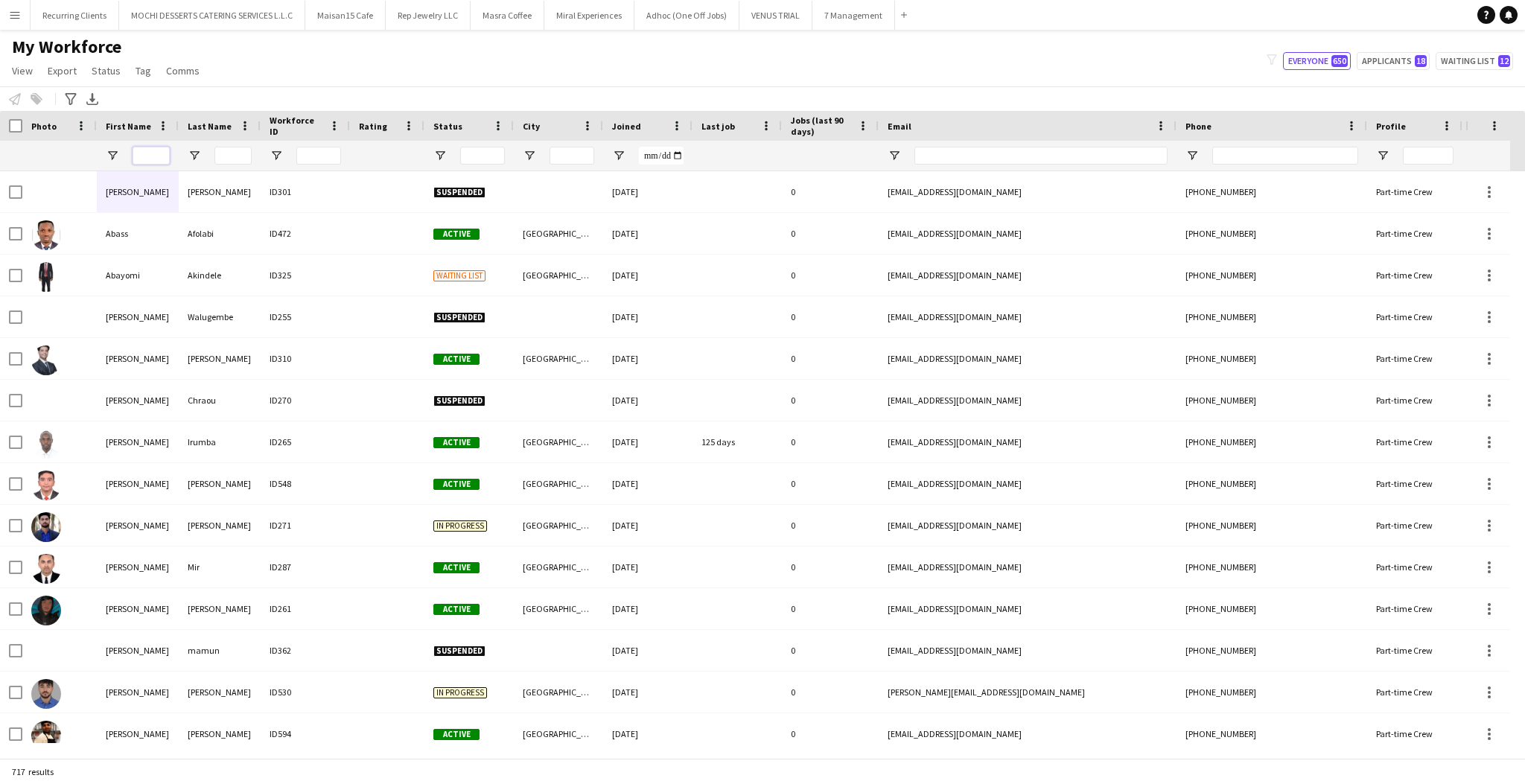
click at [161, 153] on input "First Name Filter Input" at bounding box center [151, 155] width 37 height 18
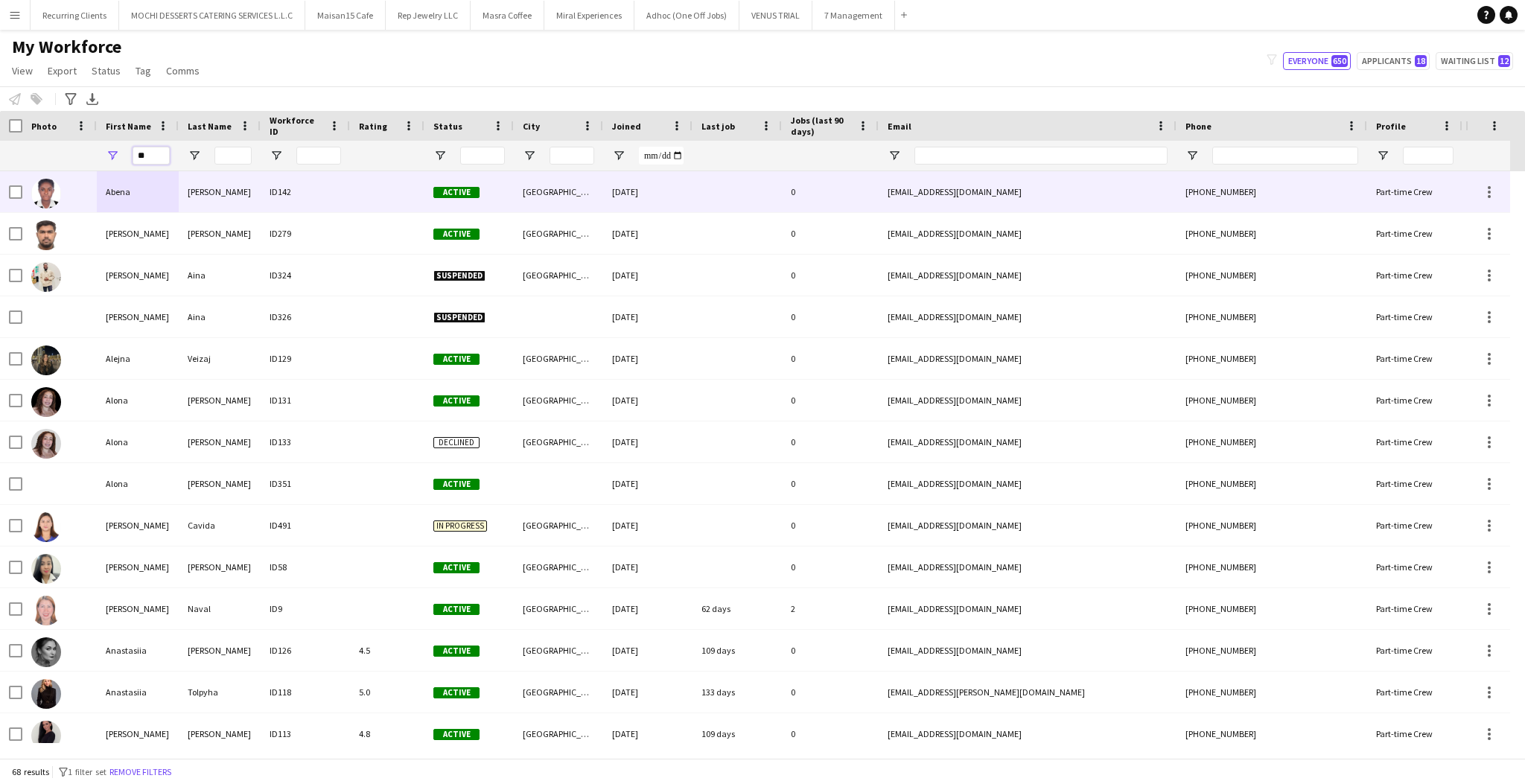
type input "*"
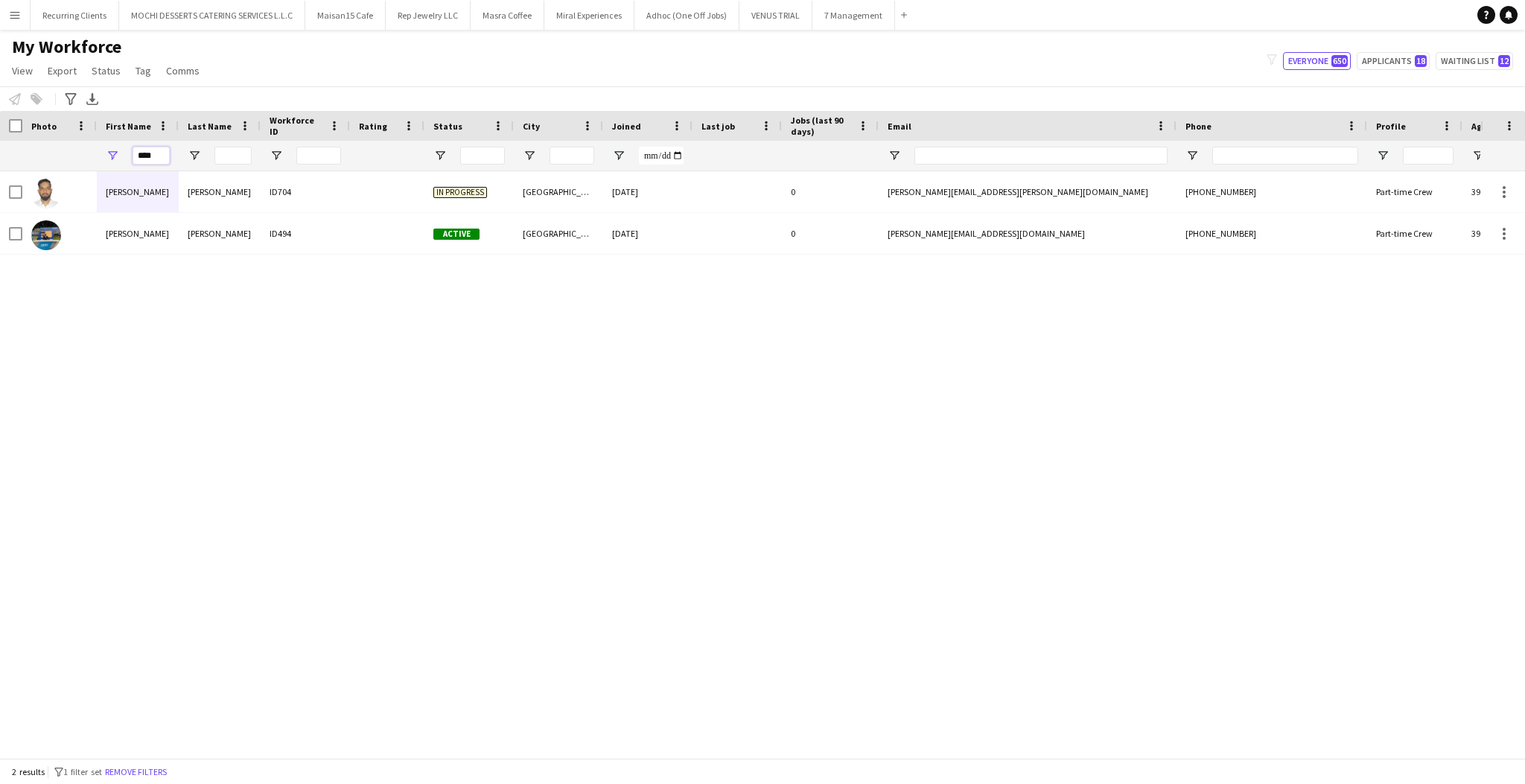
click at [156, 161] on input "****" at bounding box center [151, 155] width 37 height 18
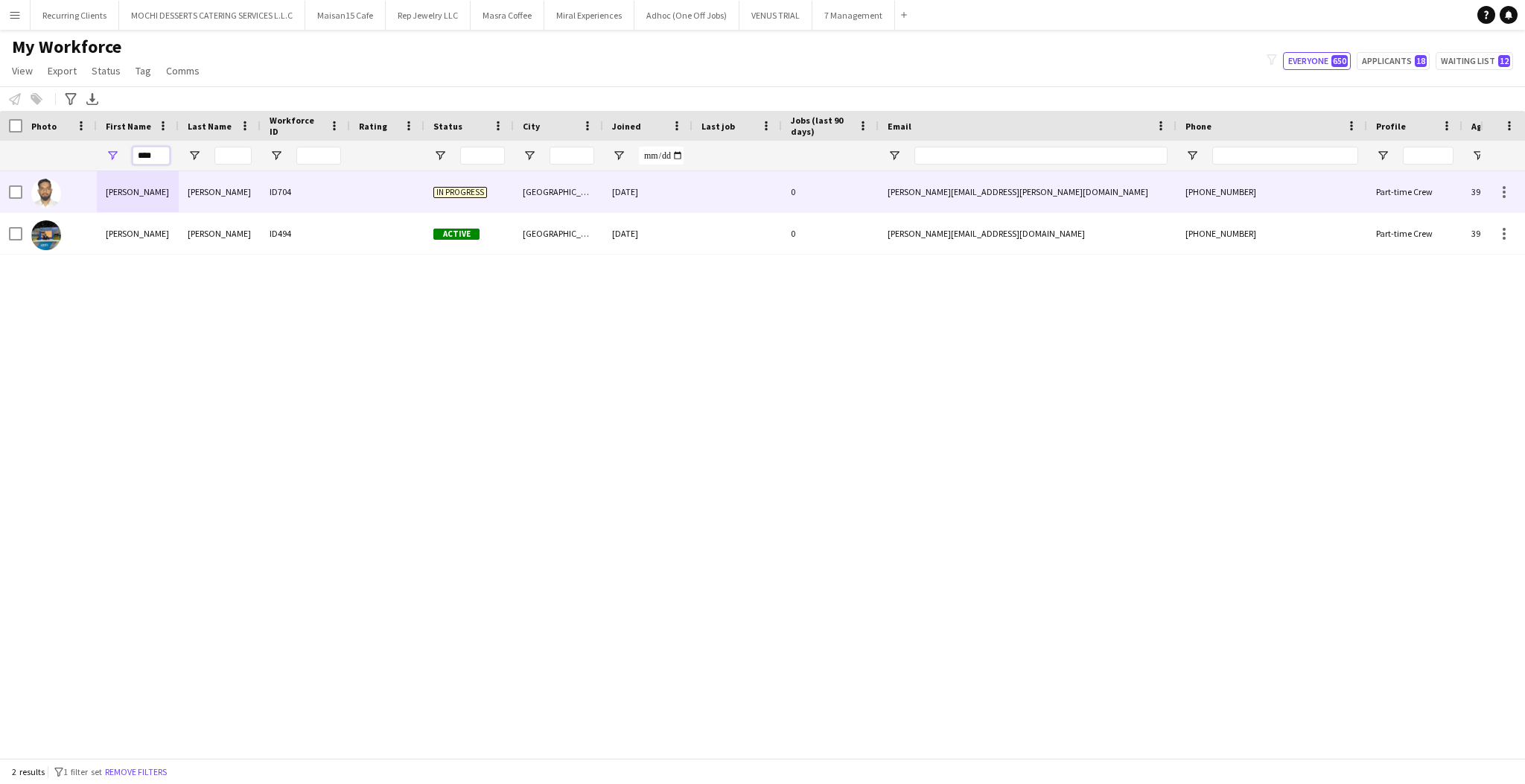
type input "****"
click at [289, 190] on div "ID704" at bounding box center [305, 191] width 89 height 41
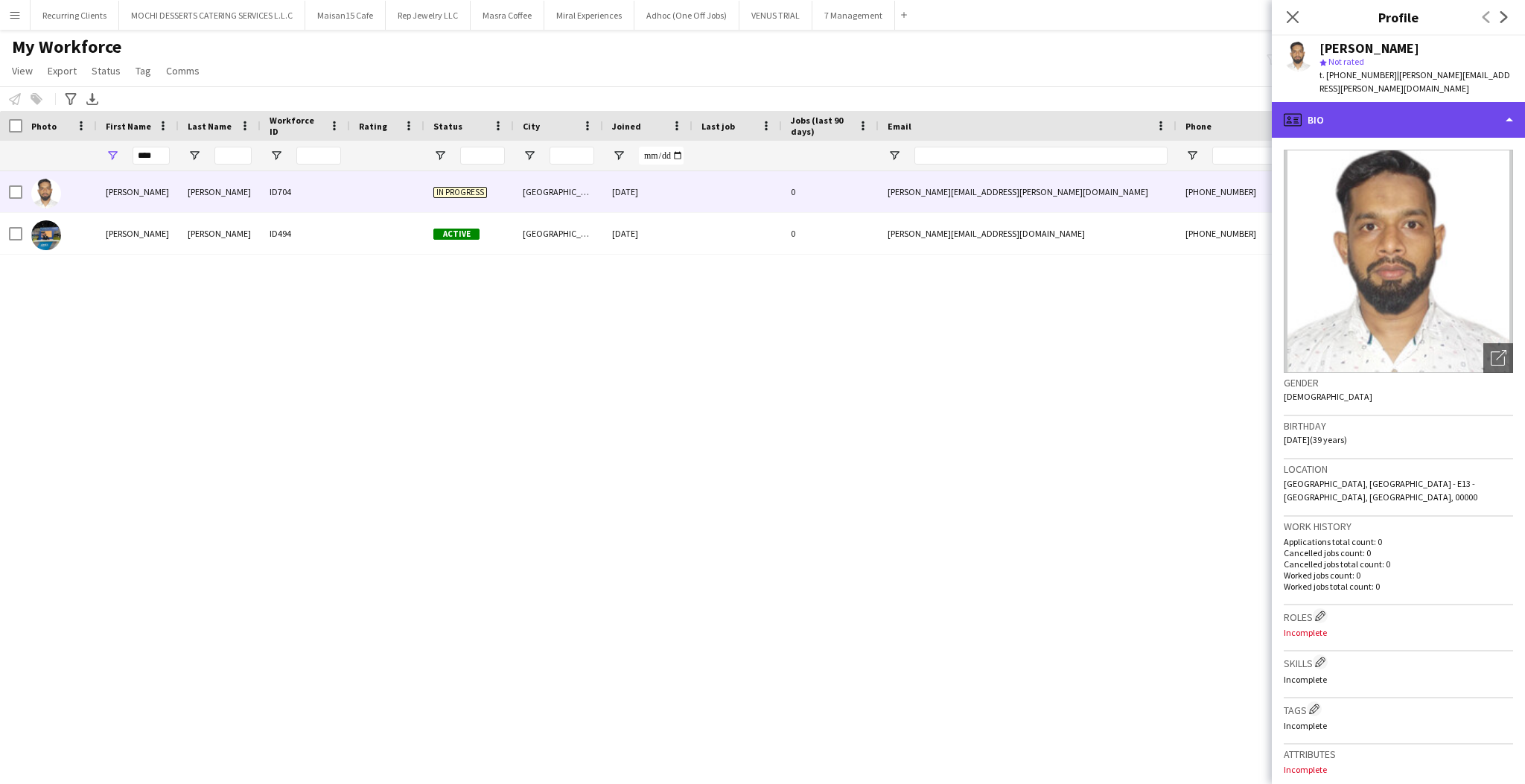
click at [1431, 103] on div "profile Bio" at bounding box center [1398, 120] width 253 height 36
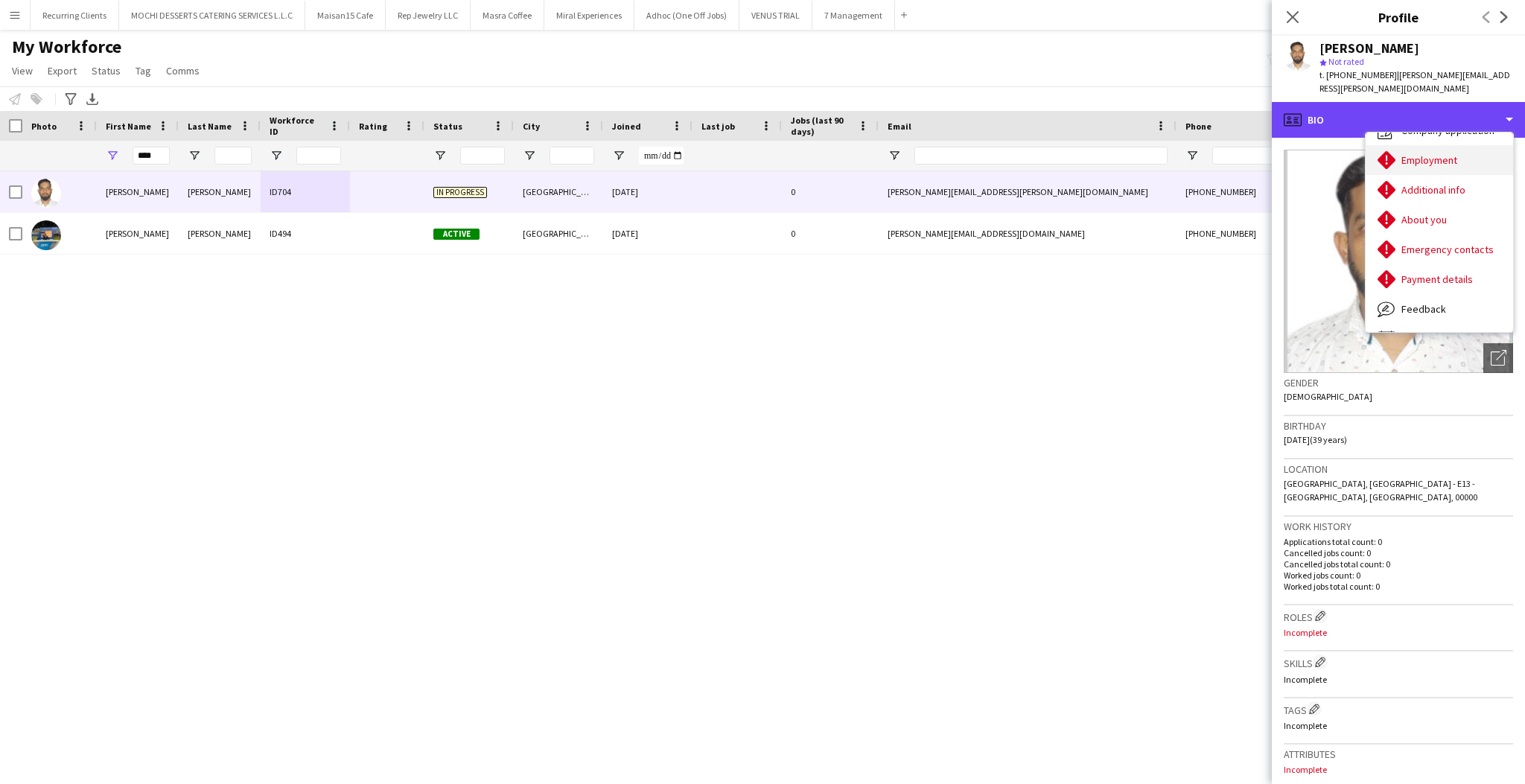
scroll to position [80, 0]
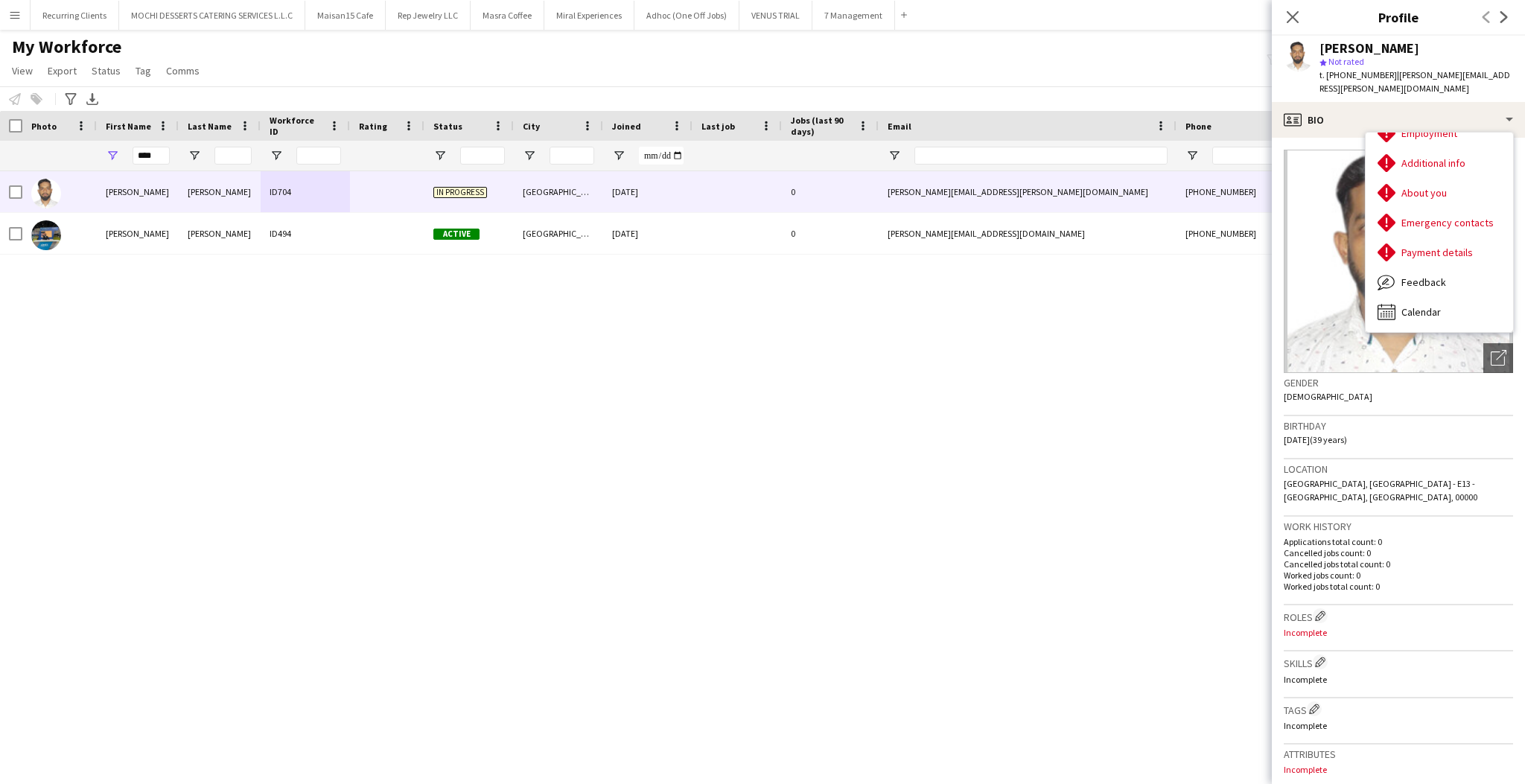
click at [679, 301] on div "[PERSON_NAME] ID704 In progress [GEOGRAPHIC_DATA] [DATE] 0 [PERSON_NAME][EMAIL_…" at bounding box center [740, 457] width 1480 height 572
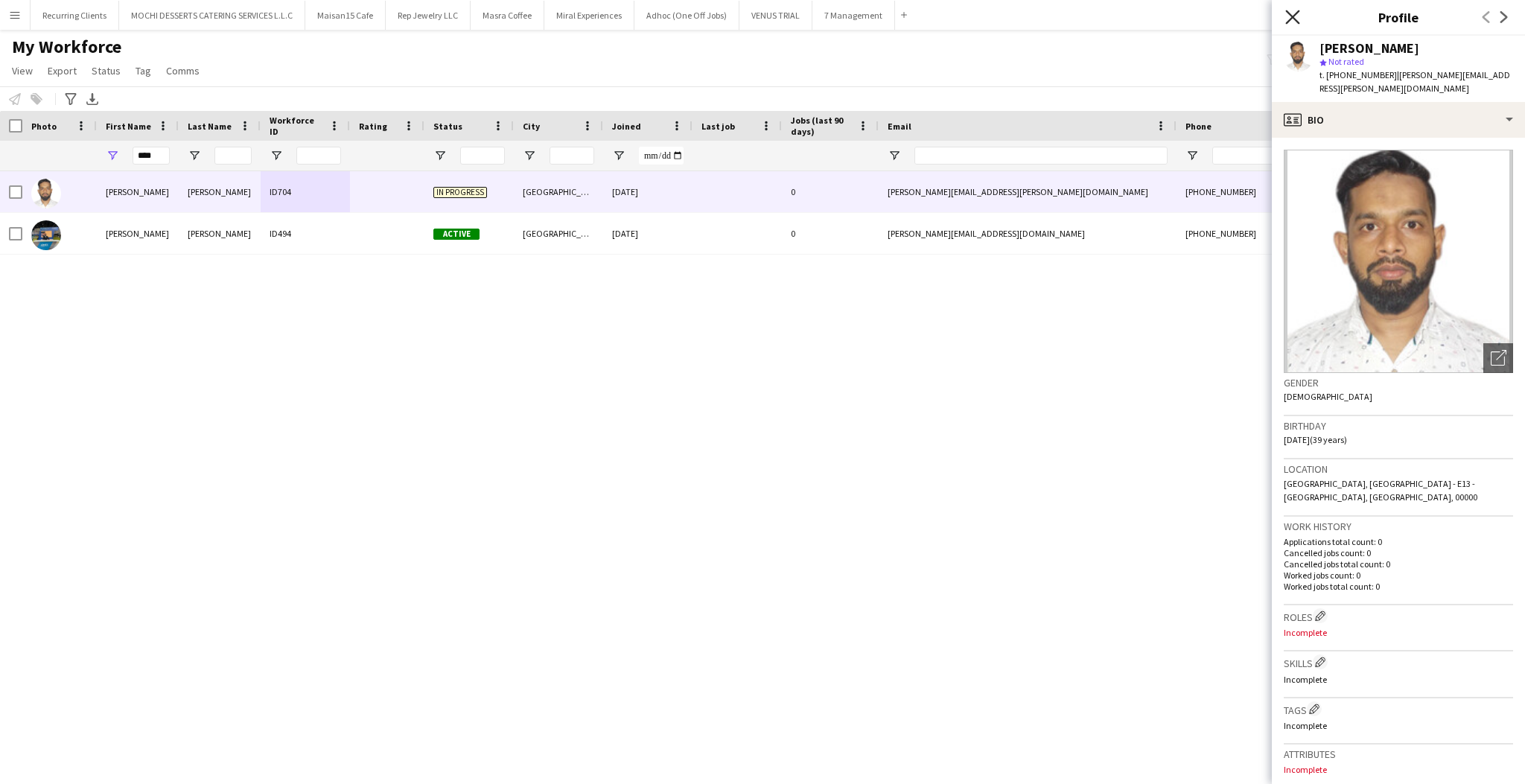
click at [1292, 23] on icon "Close pop-in" at bounding box center [1292, 16] width 14 height 14
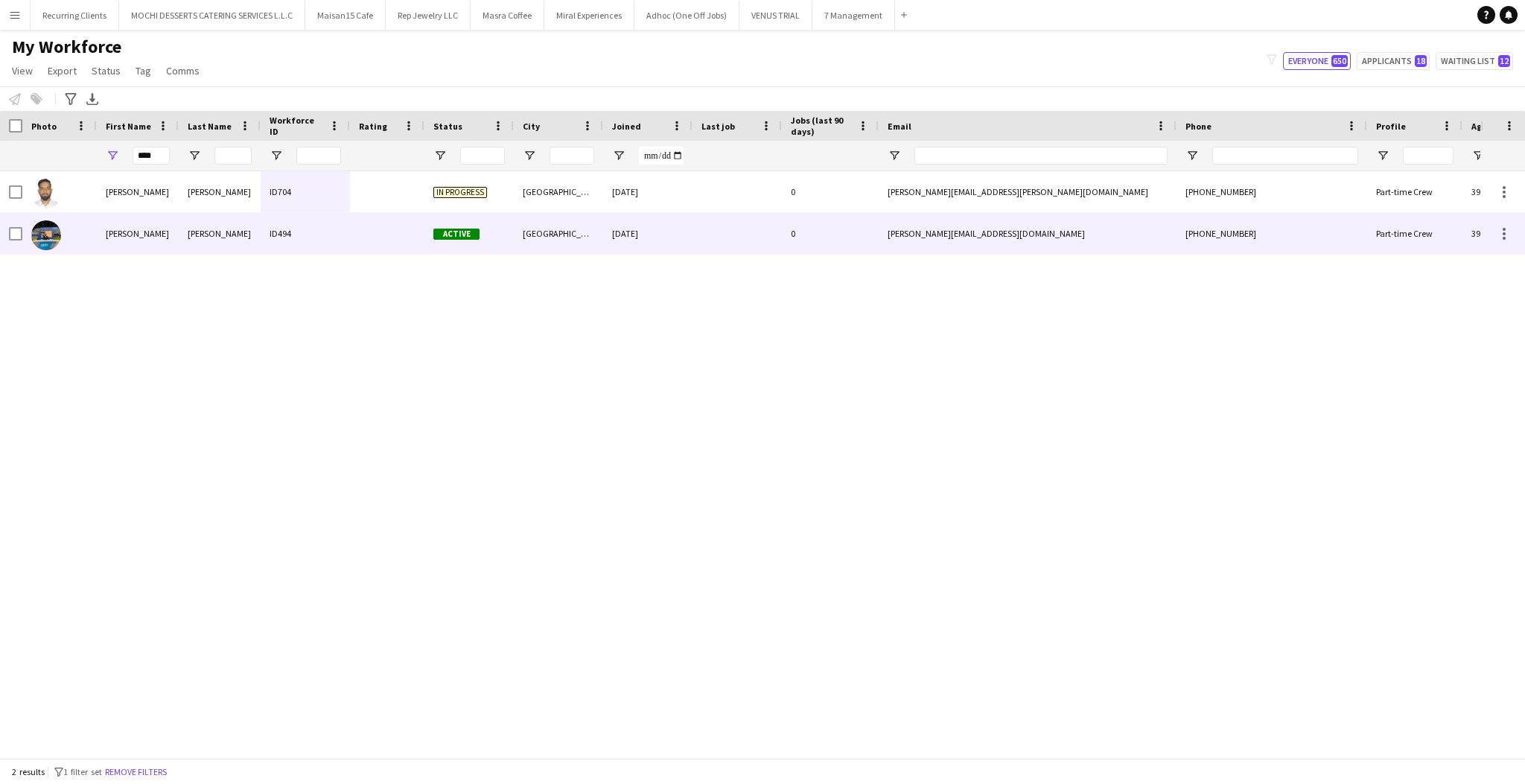
click at [275, 233] on div "ID494" at bounding box center [305, 233] width 89 height 41
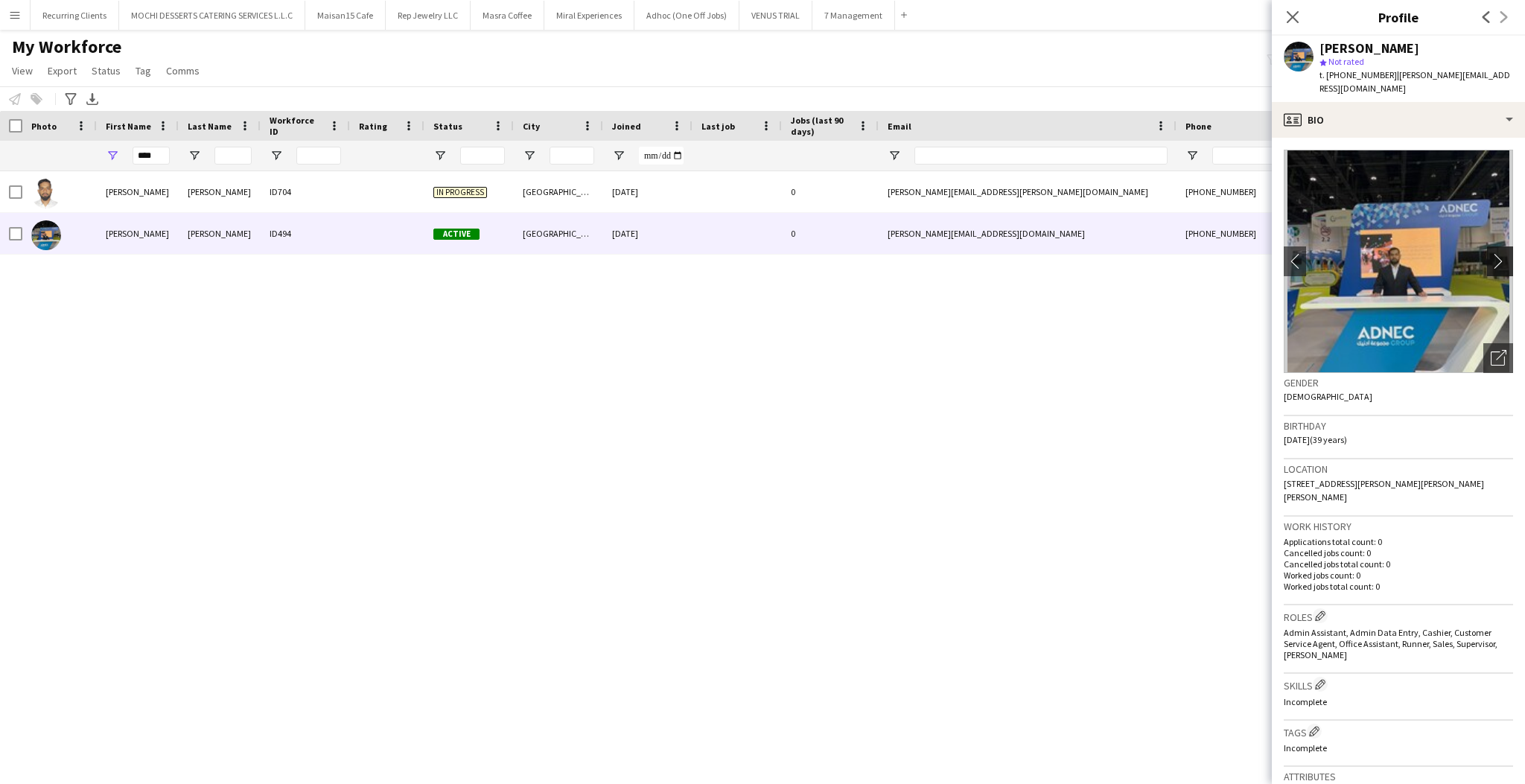
click at [1490, 253] on app-icon "chevron-right" at bounding box center [1502, 261] width 23 height 16
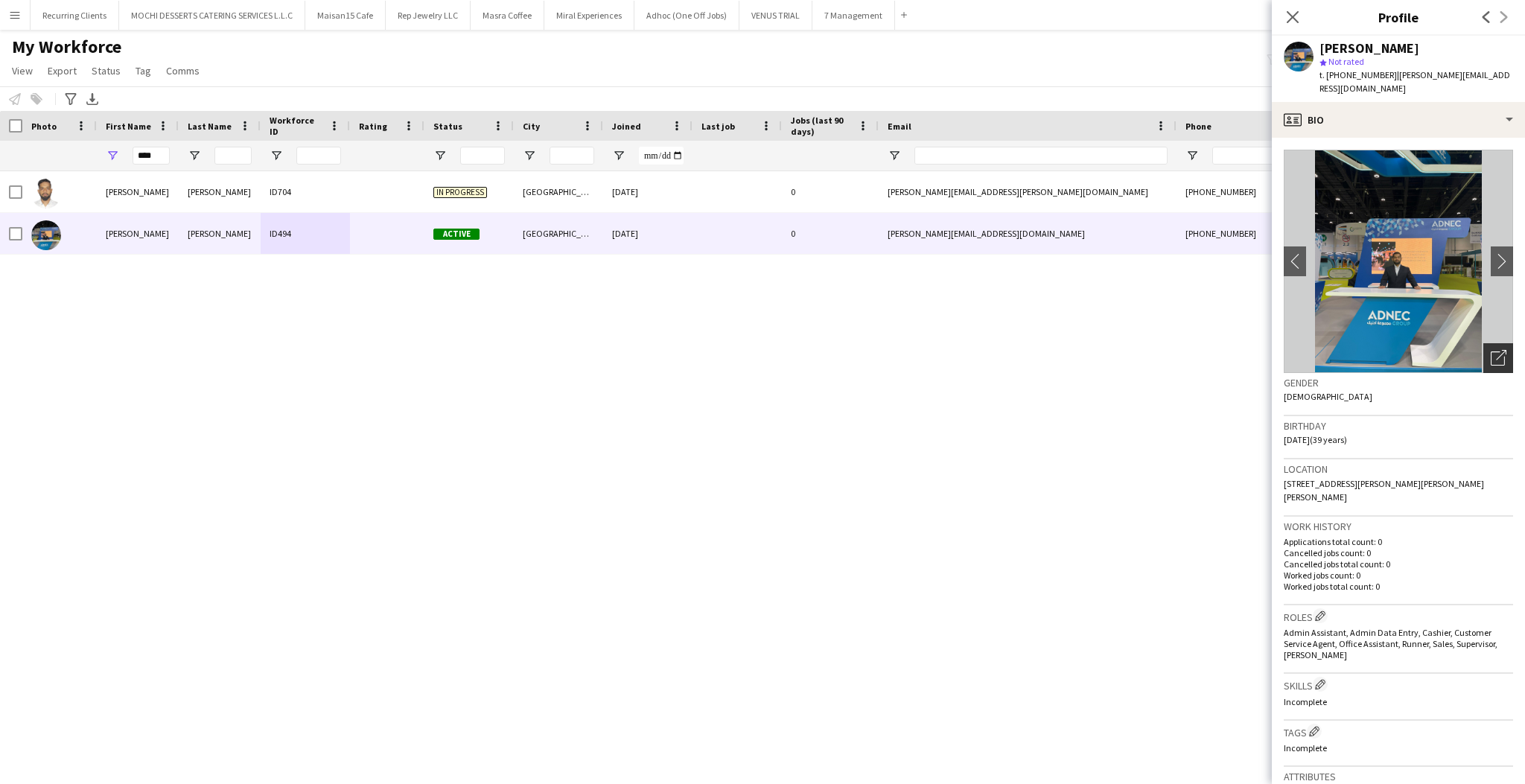
click at [1490, 350] on icon "Open photos pop-in" at bounding box center [1498, 358] width 16 height 16
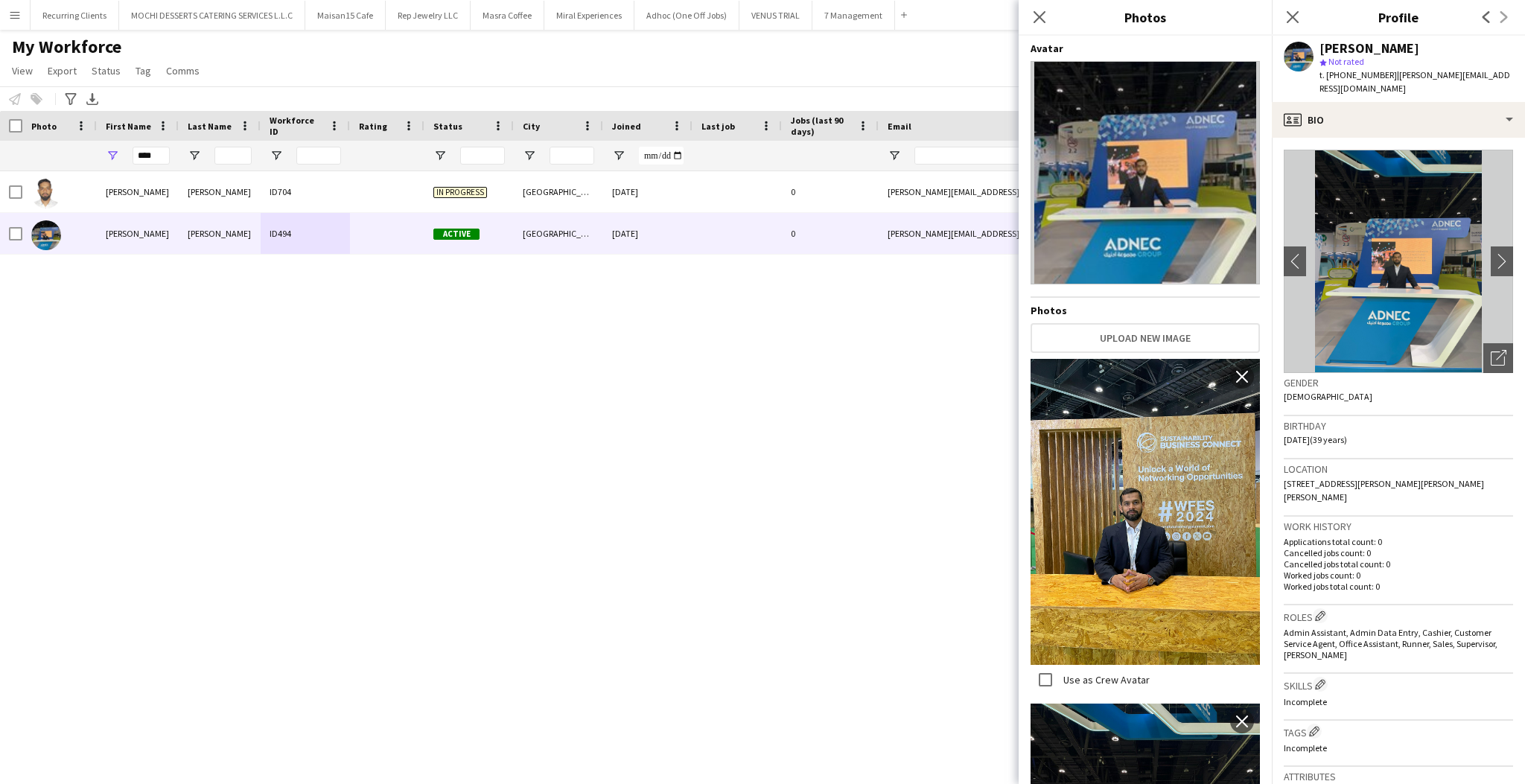
scroll to position [206, 0]
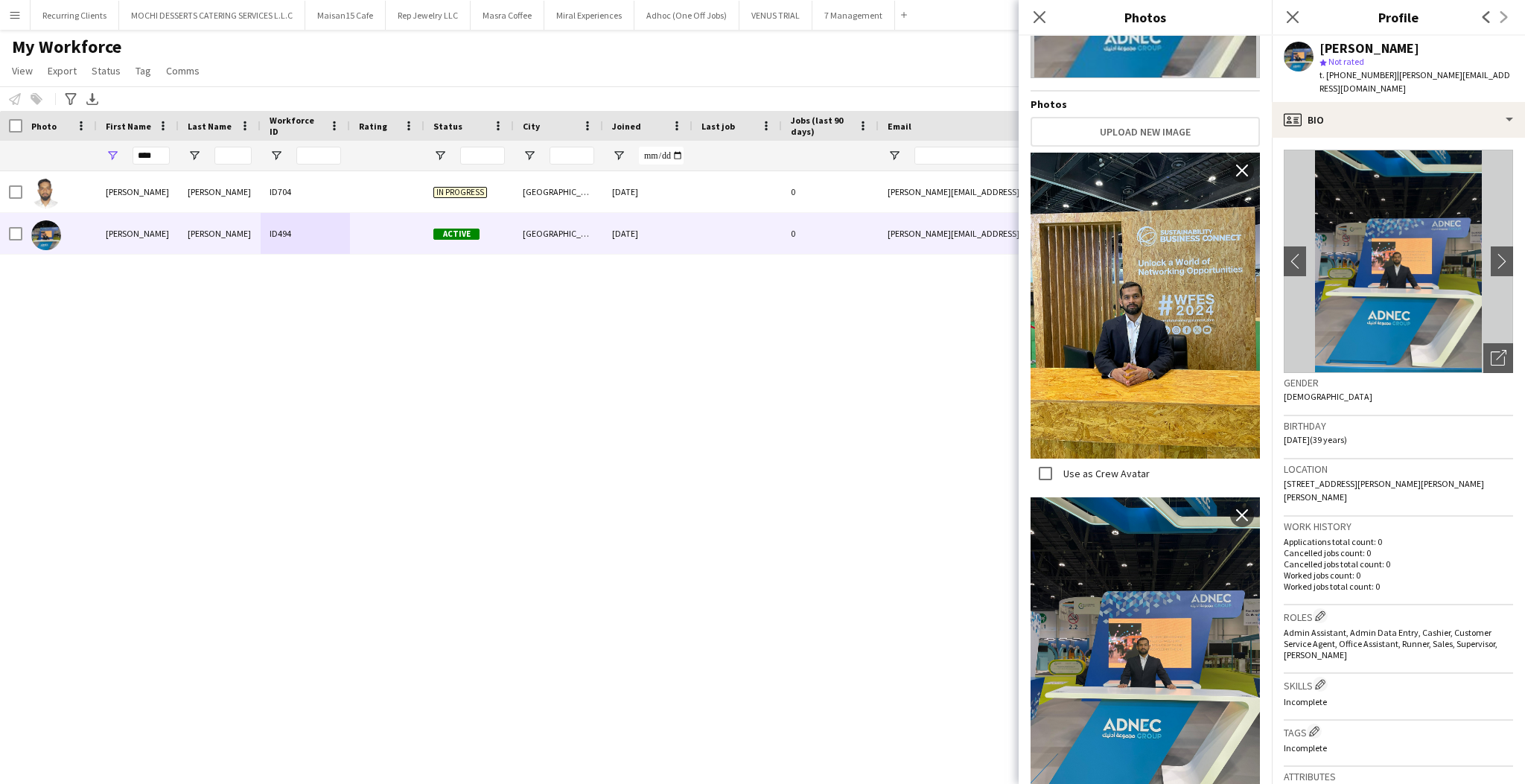
click at [1082, 467] on label "Use as Crew Avatar" at bounding box center [1105, 473] width 89 height 13
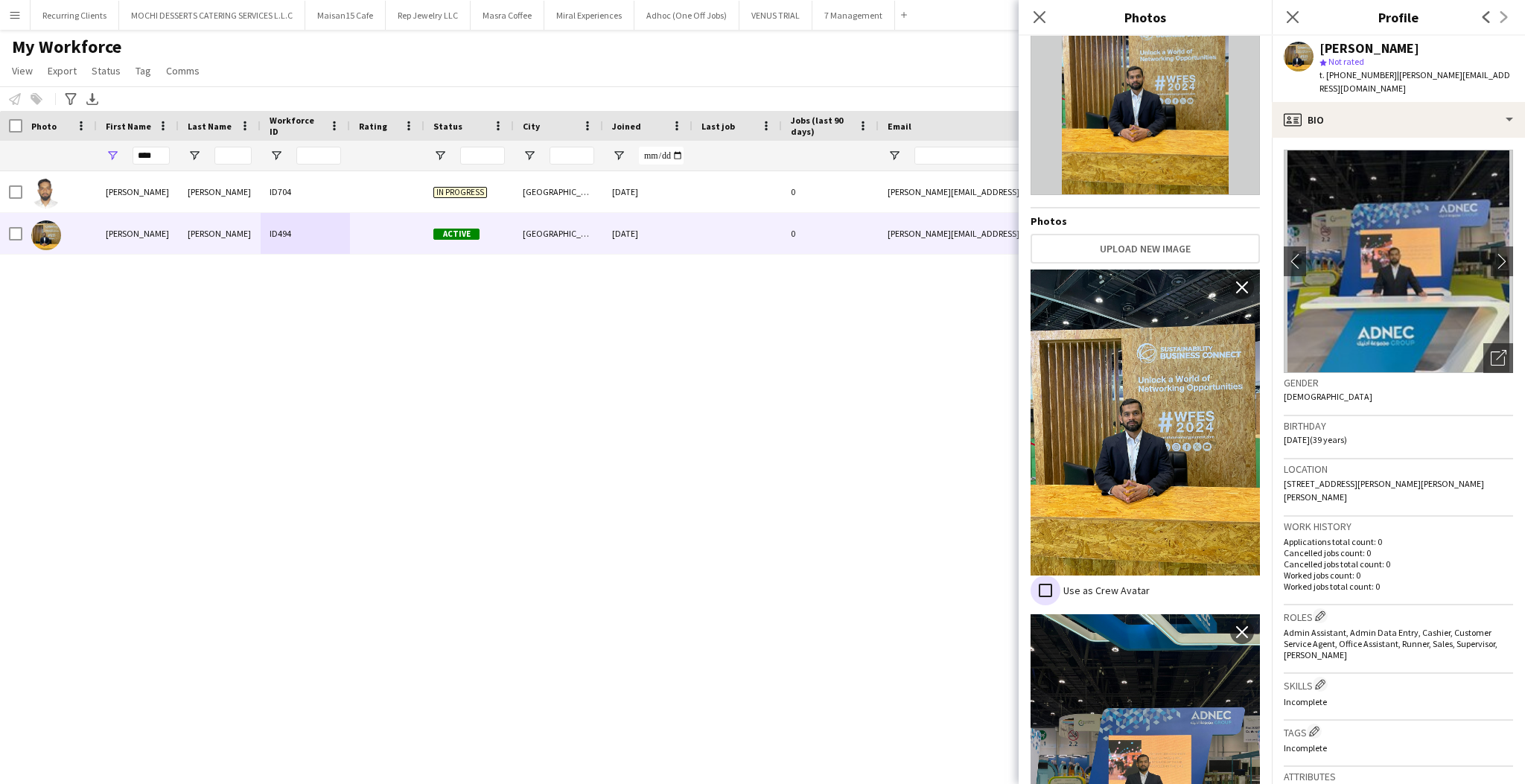
scroll to position [0, 0]
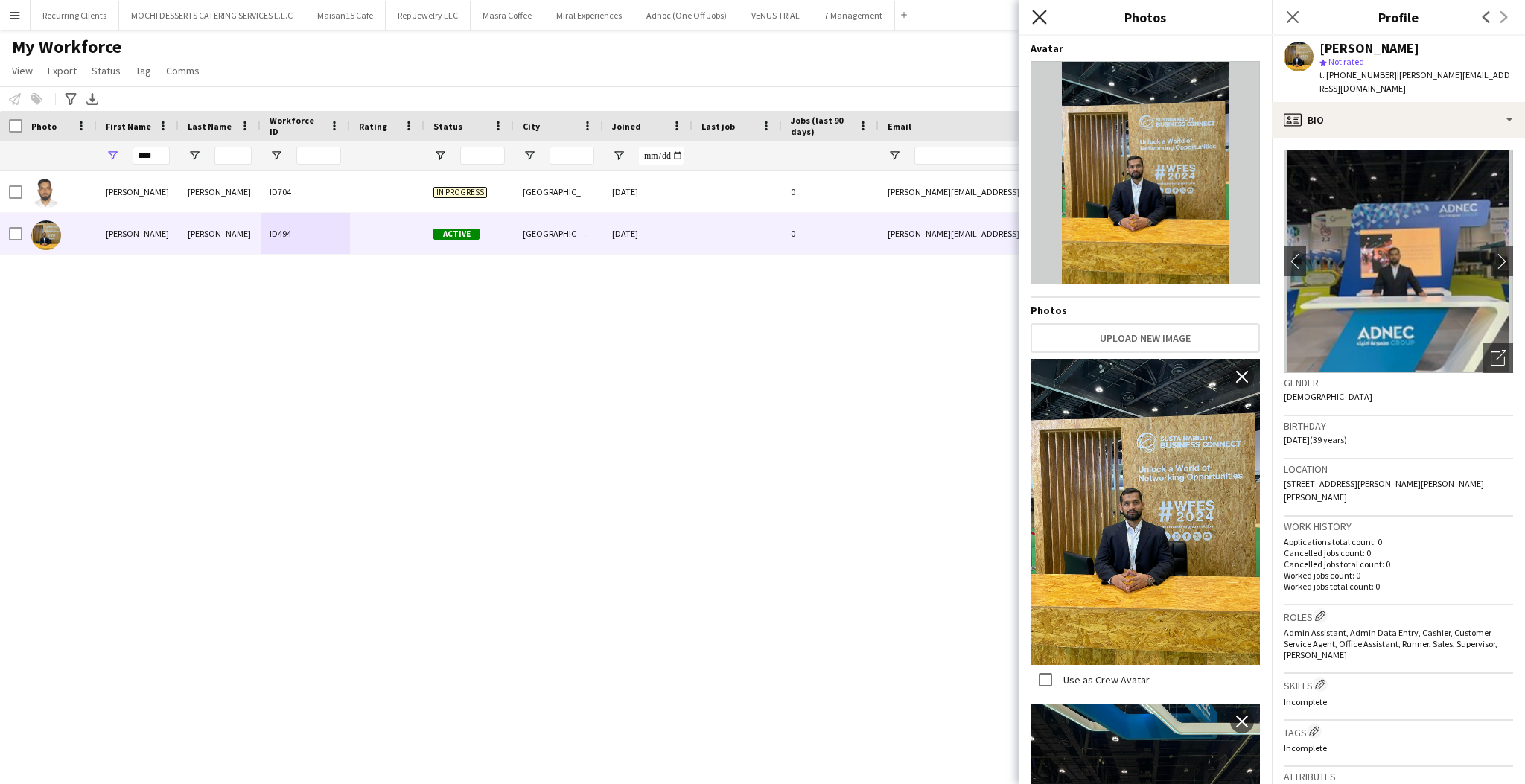
click at [1034, 23] on icon at bounding box center [1039, 16] width 14 height 14
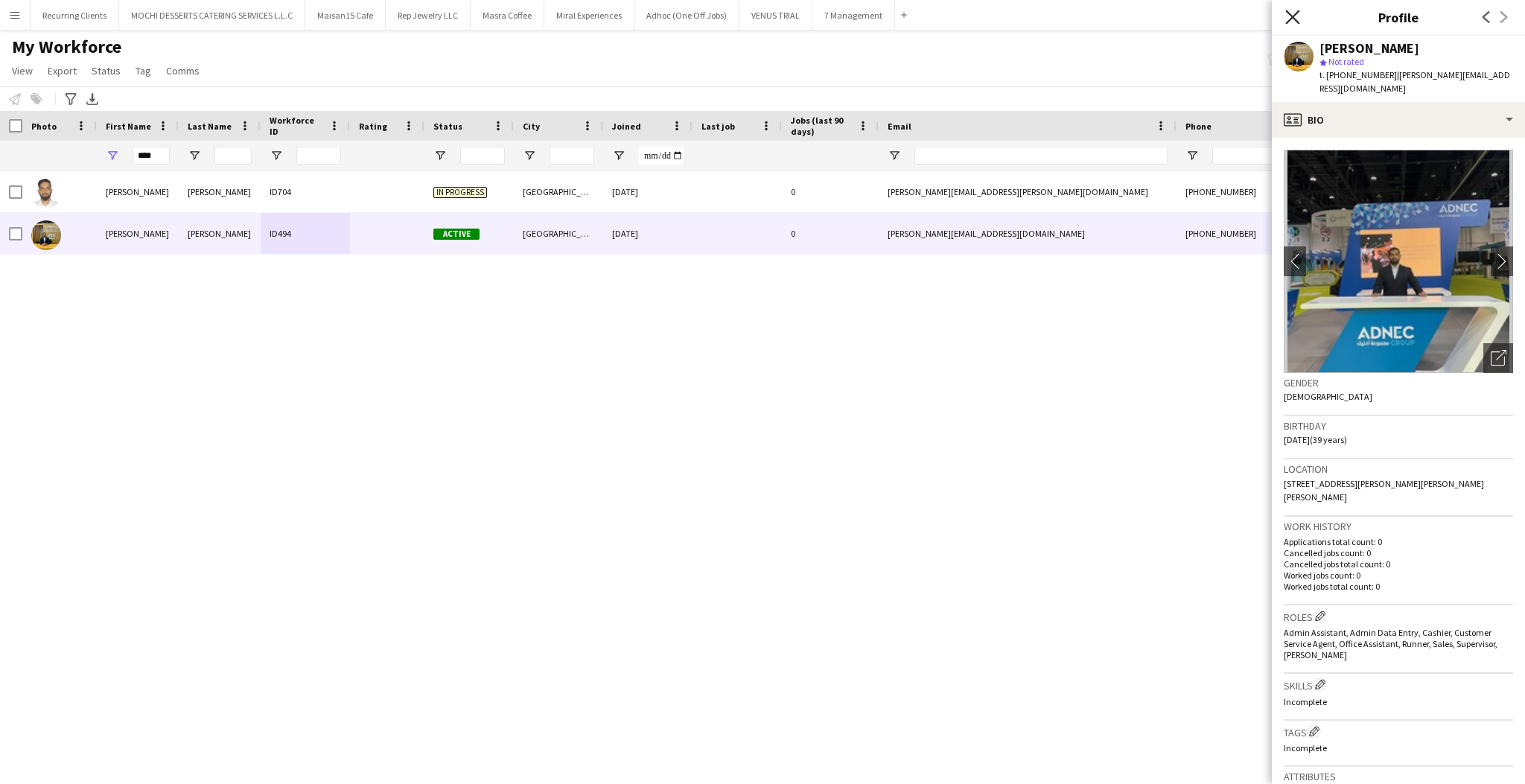
click at [1292, 23] on icon "Close pop-in" at bounding box center [1292, 16] width 14 height 14
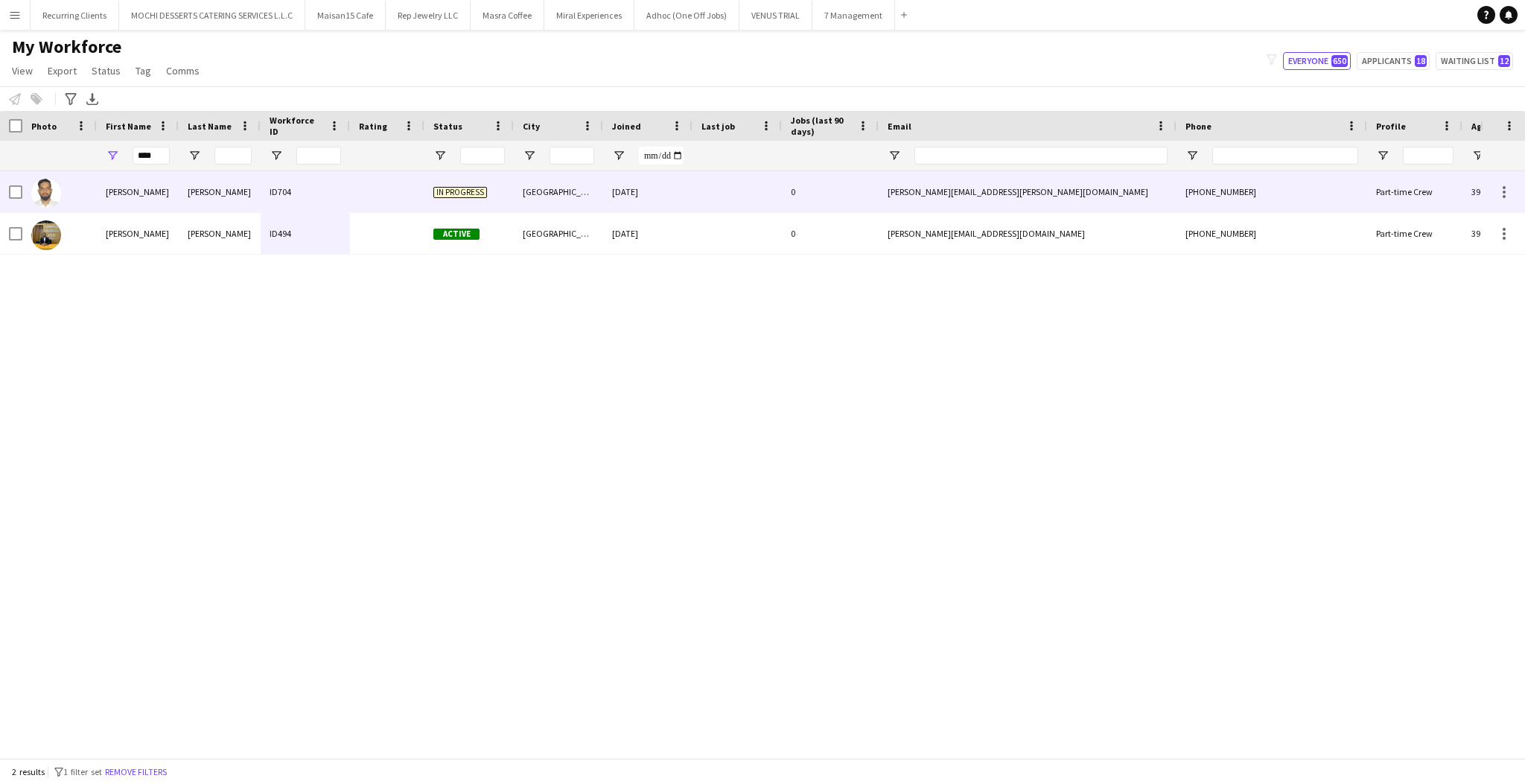
click at [182, 194] on div "[PERSON_NAME]" at bounding box center [219, 191] width 82 height 41
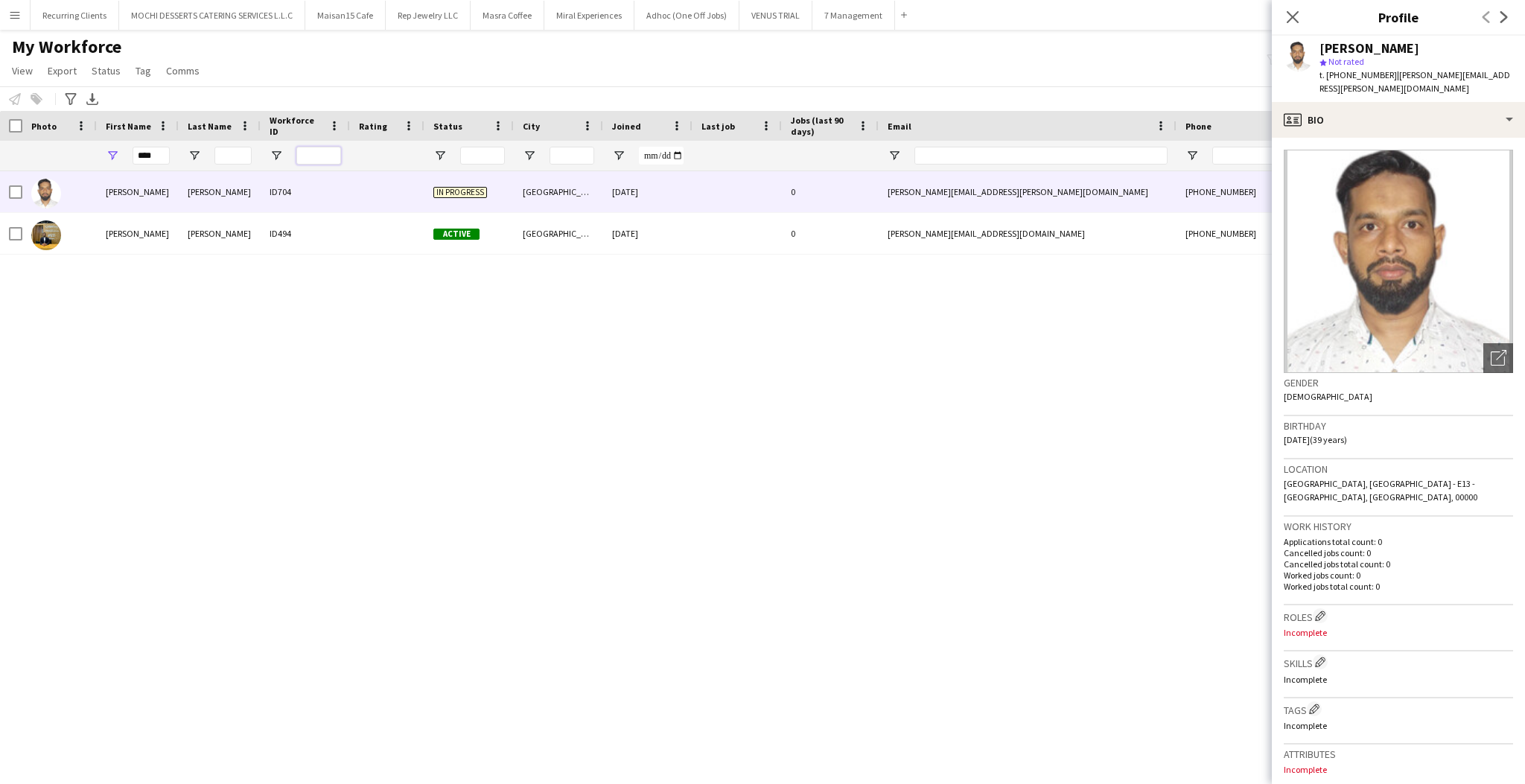
click at [320, 158] on input "Workforce ID Filter Input" at bounding box center [319, 155] width 45 height 18
click at [135, 156] on input "****" at bounding box center [151, 155] width 37 height 18
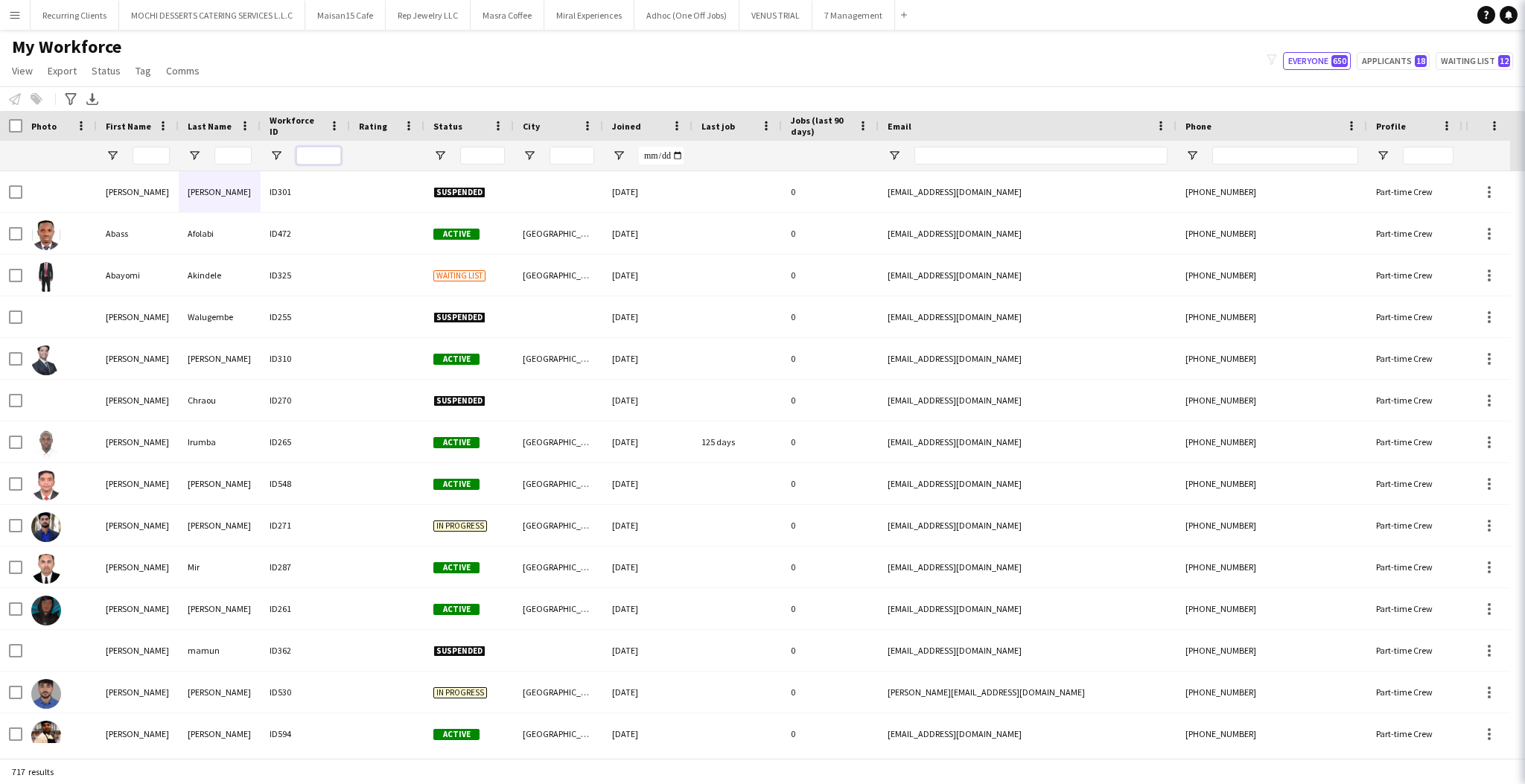
click at [299, 151] on input "Workforce ID Filter Input" at bounding box center [319, 155] width 45 height 18
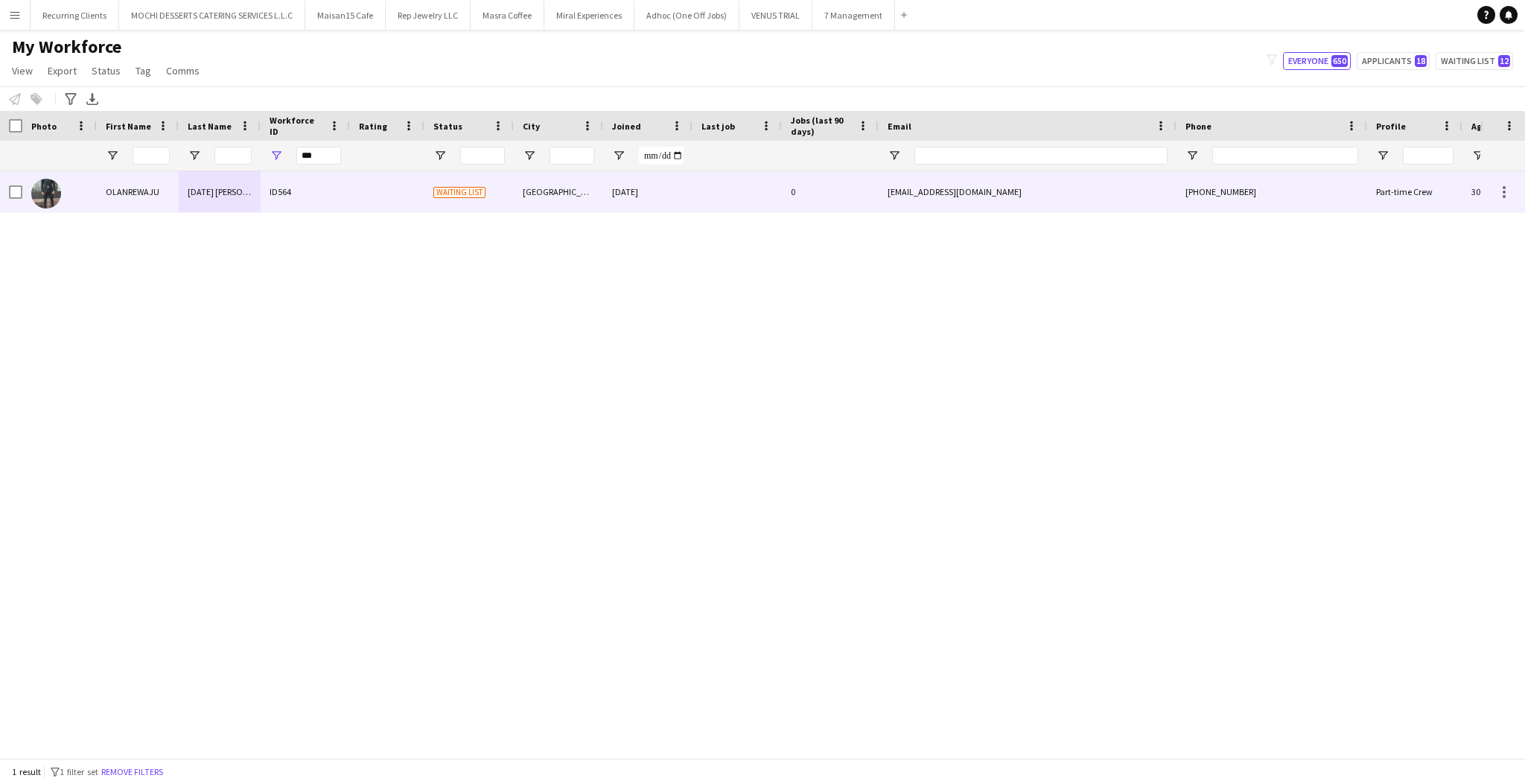
click at [336, 198] on div "ID564" at bounding box center [305, 191] width 89 height 41
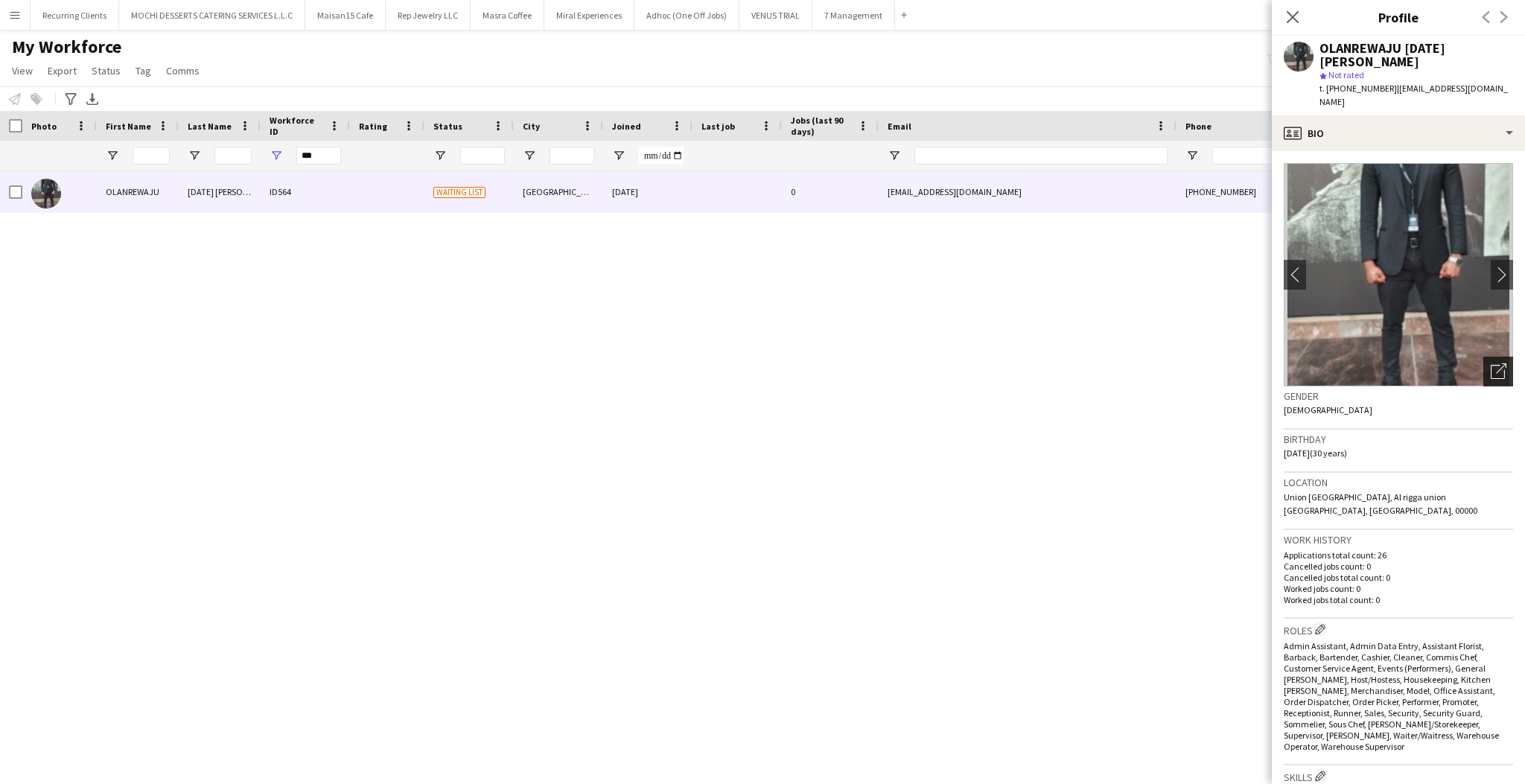
click at [1490, 363] on icon "Open photos pop-in" at bounding box center [1498, 371] width 16 height 16
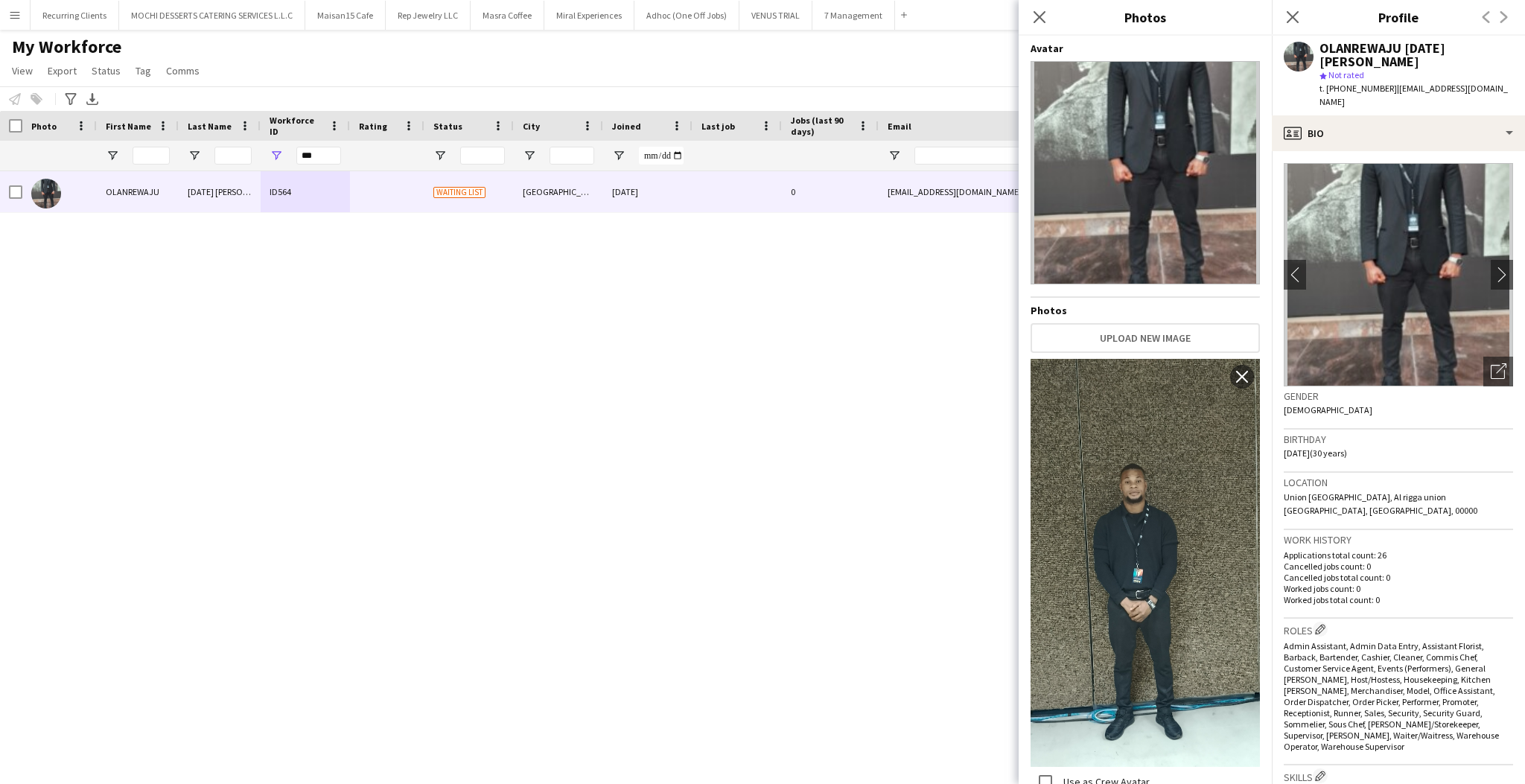
click at [1171, 183] on img at bounding box center [1145, 172] width 230 height 224
click at [1043, 23] on icon at bounding box center [1039, 16] width 14 height 14
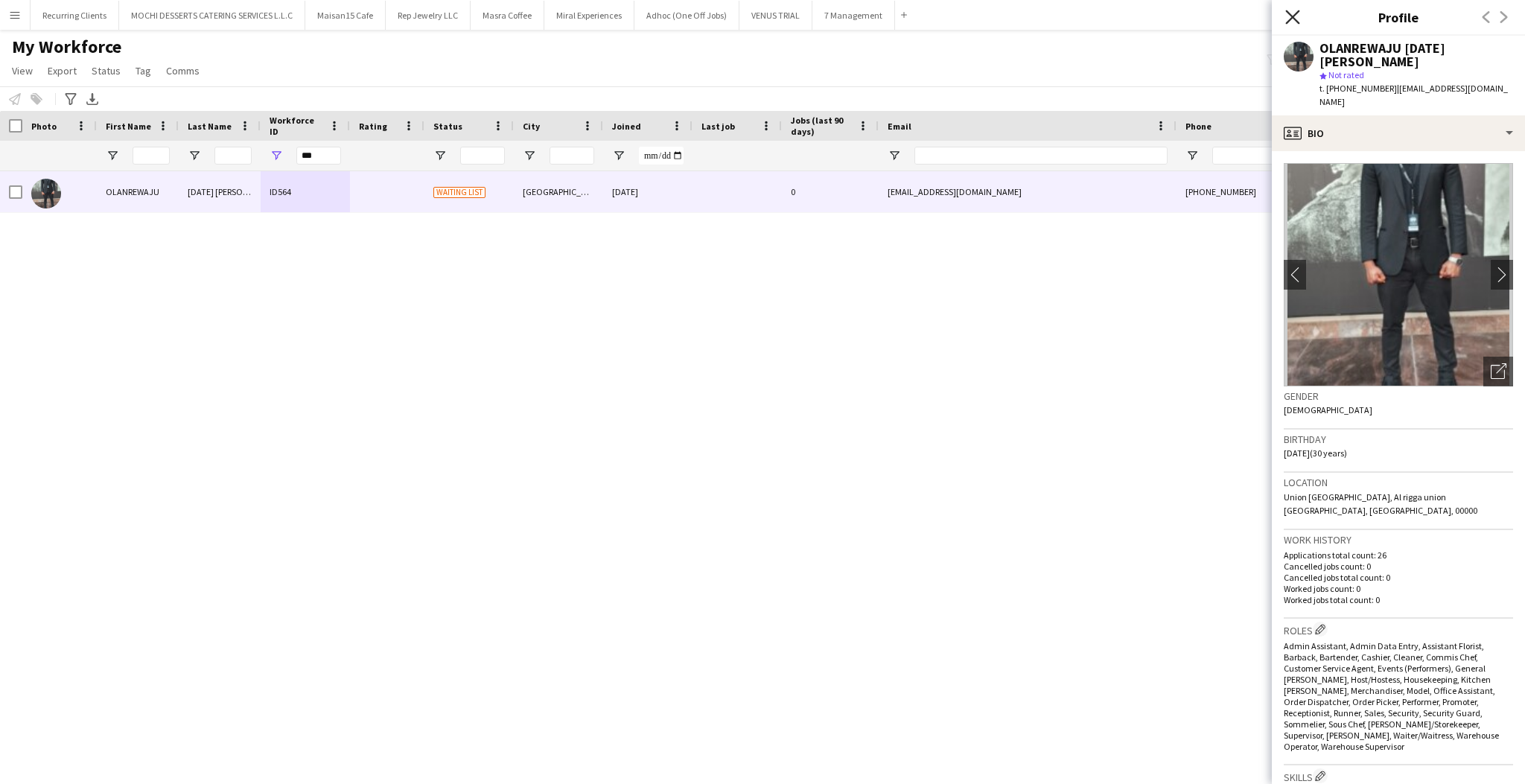
click at [1294, 15] on icon at bounding box center [1292, 16] width 14 height 14
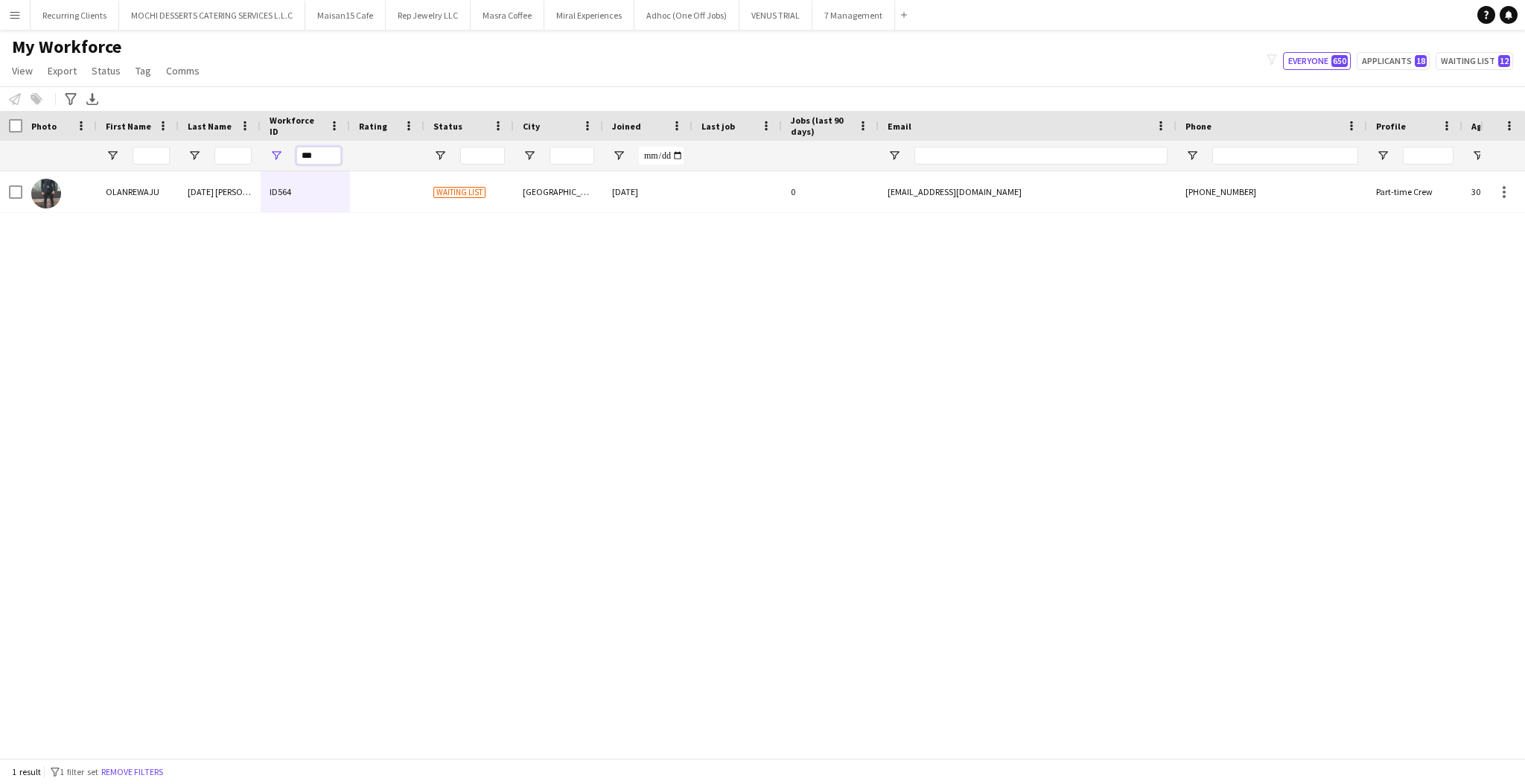
click at [334, 156] on input "***" at bounding box center [319, 155] width 45 height 18
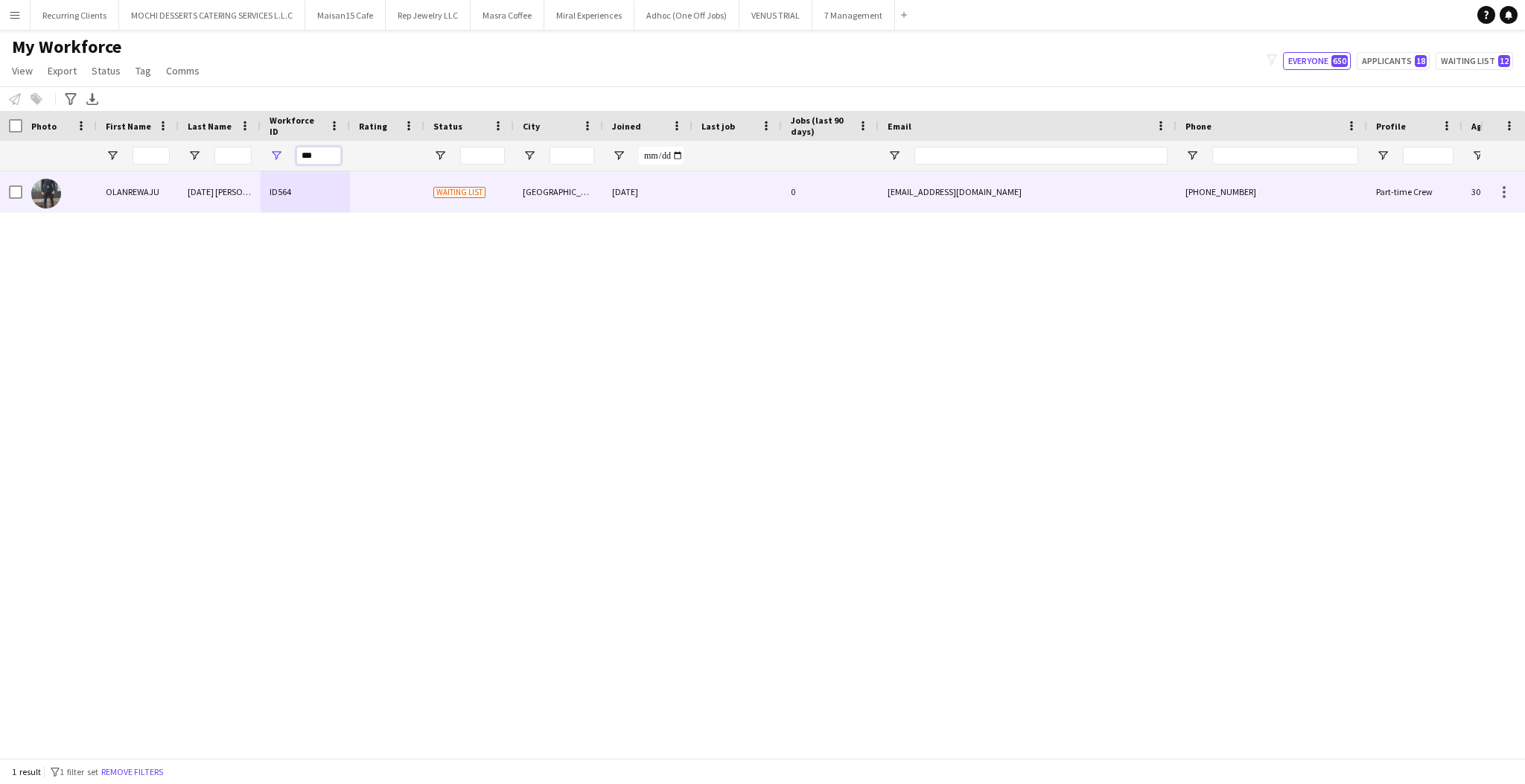
type input "***"
click at [406, 197] on div at bounding box center [387, 191] width 75 height 41
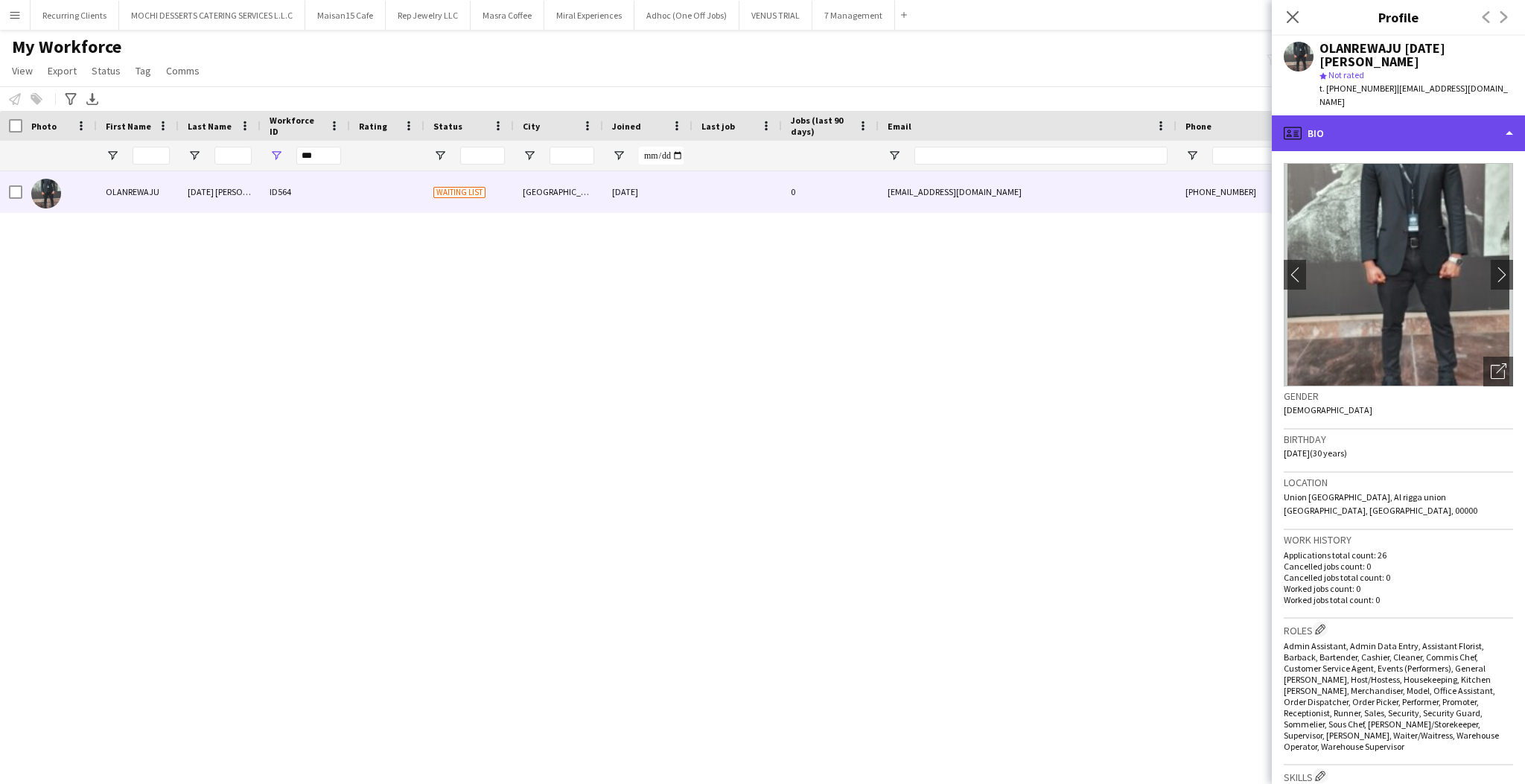
click at [1414, 115] on div "profile Bio" at bounding box center [1398, 133] width 253 height 36
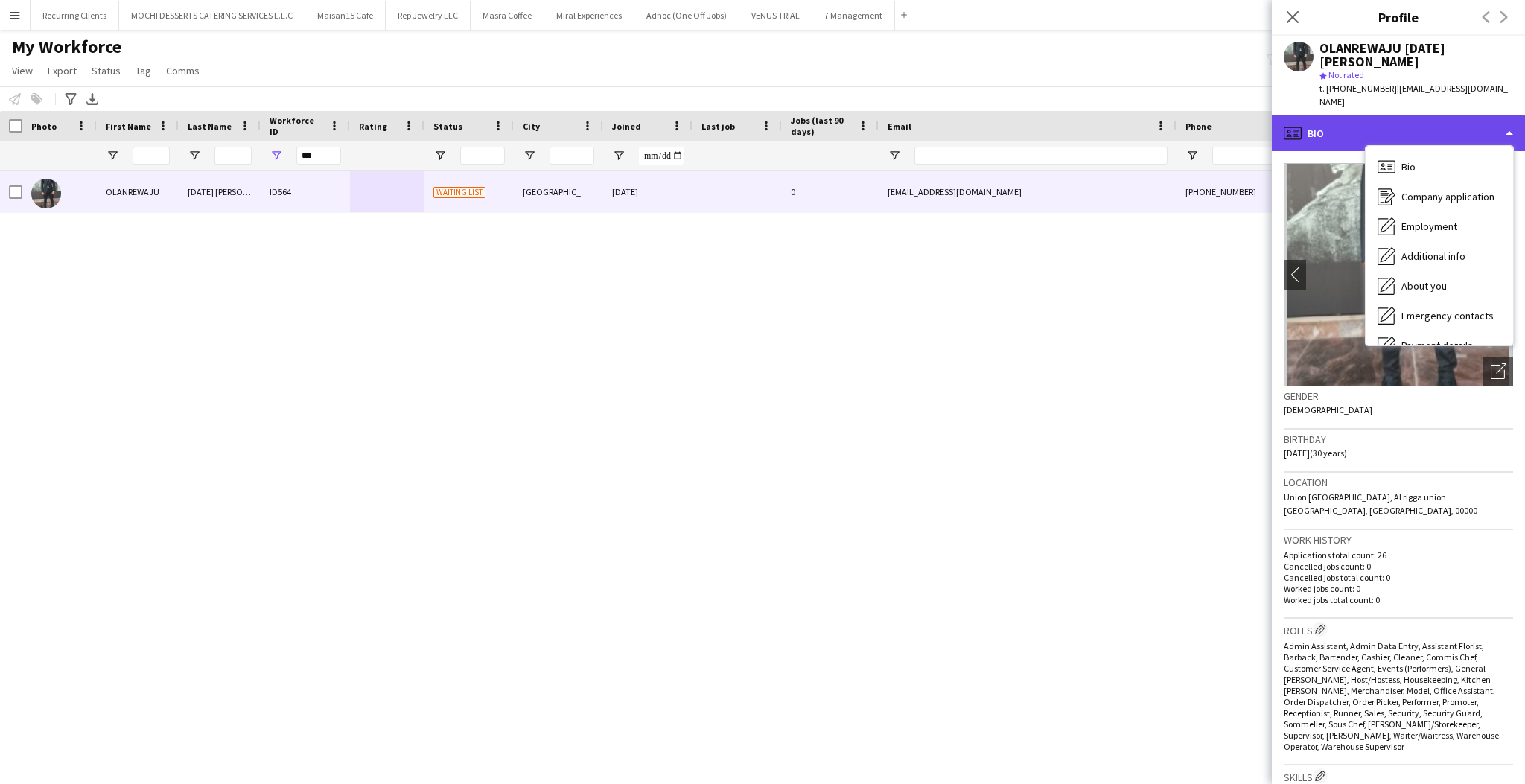
click at [1368, 115] on div "profile Bio" at bounding box center [1398, 133] width 253 height 36
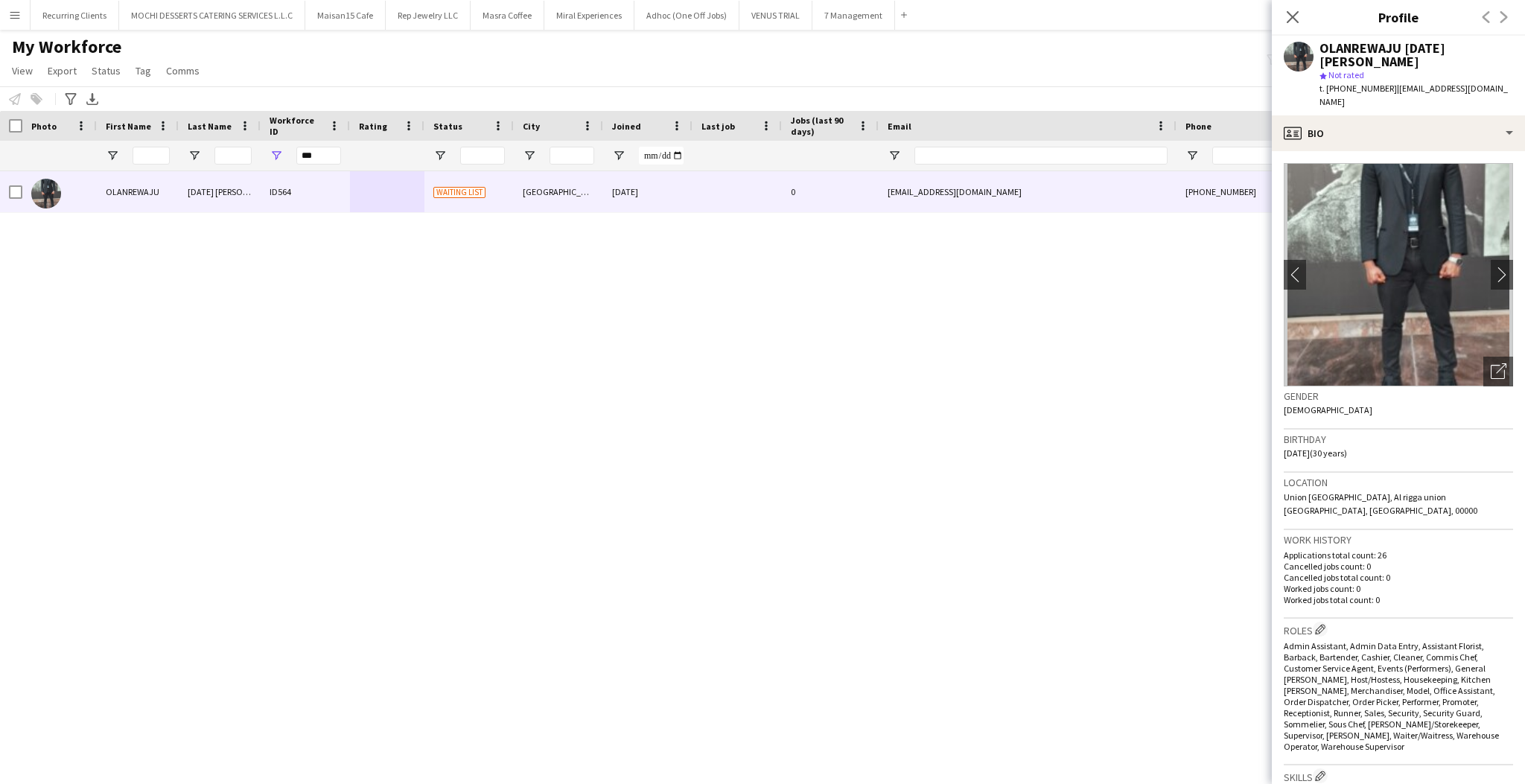
click at [674, 340] on div "OLANREWAJU [DATE] [PERSON_NAME] ID564 Waiting list [GEOGRAPHIC_DATA] [DATE] 0 […" at bounding box center [740, 457] width 1480 height 572
click at [1296, 22] on icon at bounding box center [1292, 16] width 14 height 14
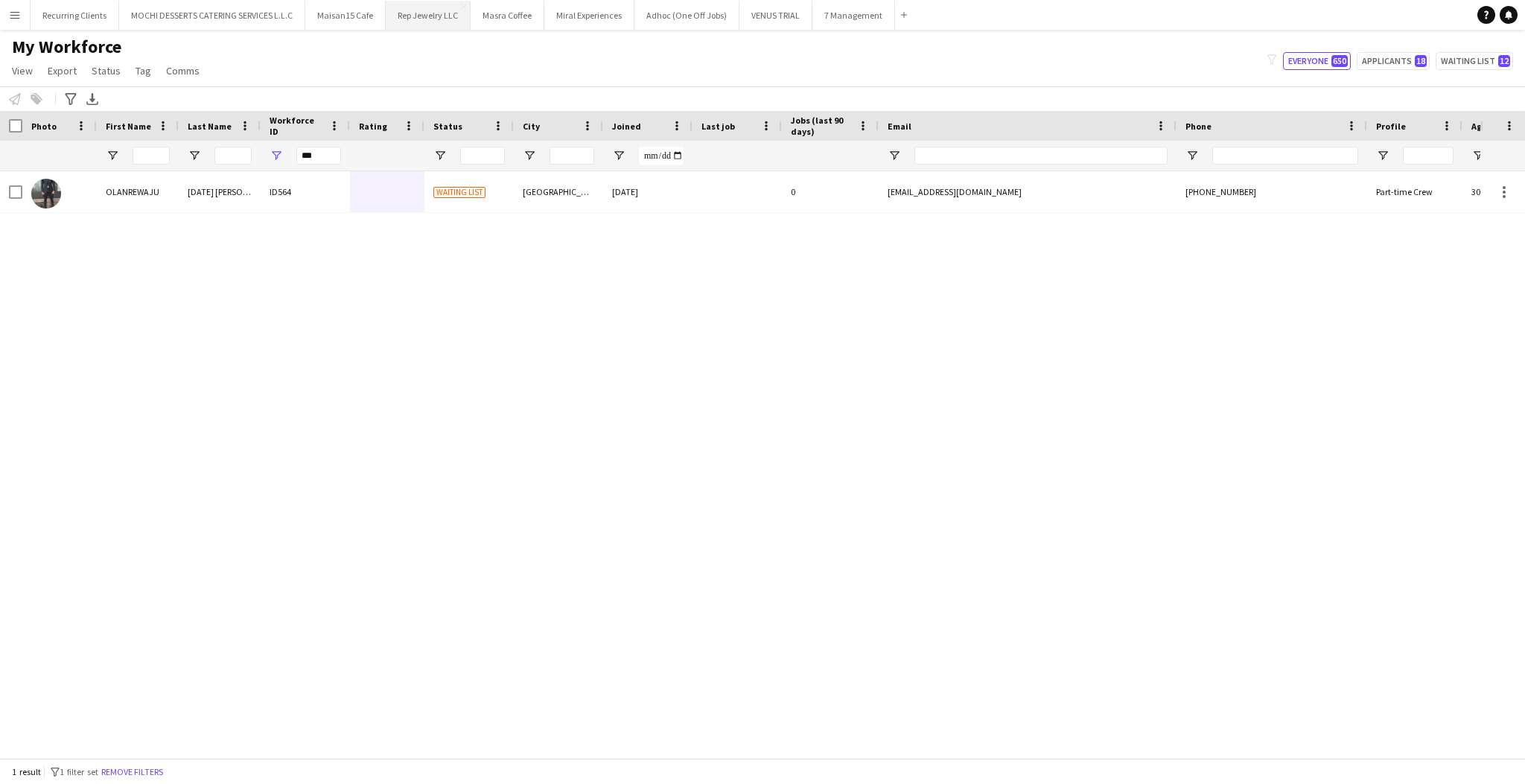
click at [435, 19] on button "Rep Jewelry LLC Close" at bounding box center [428, 16] width 85 height 29
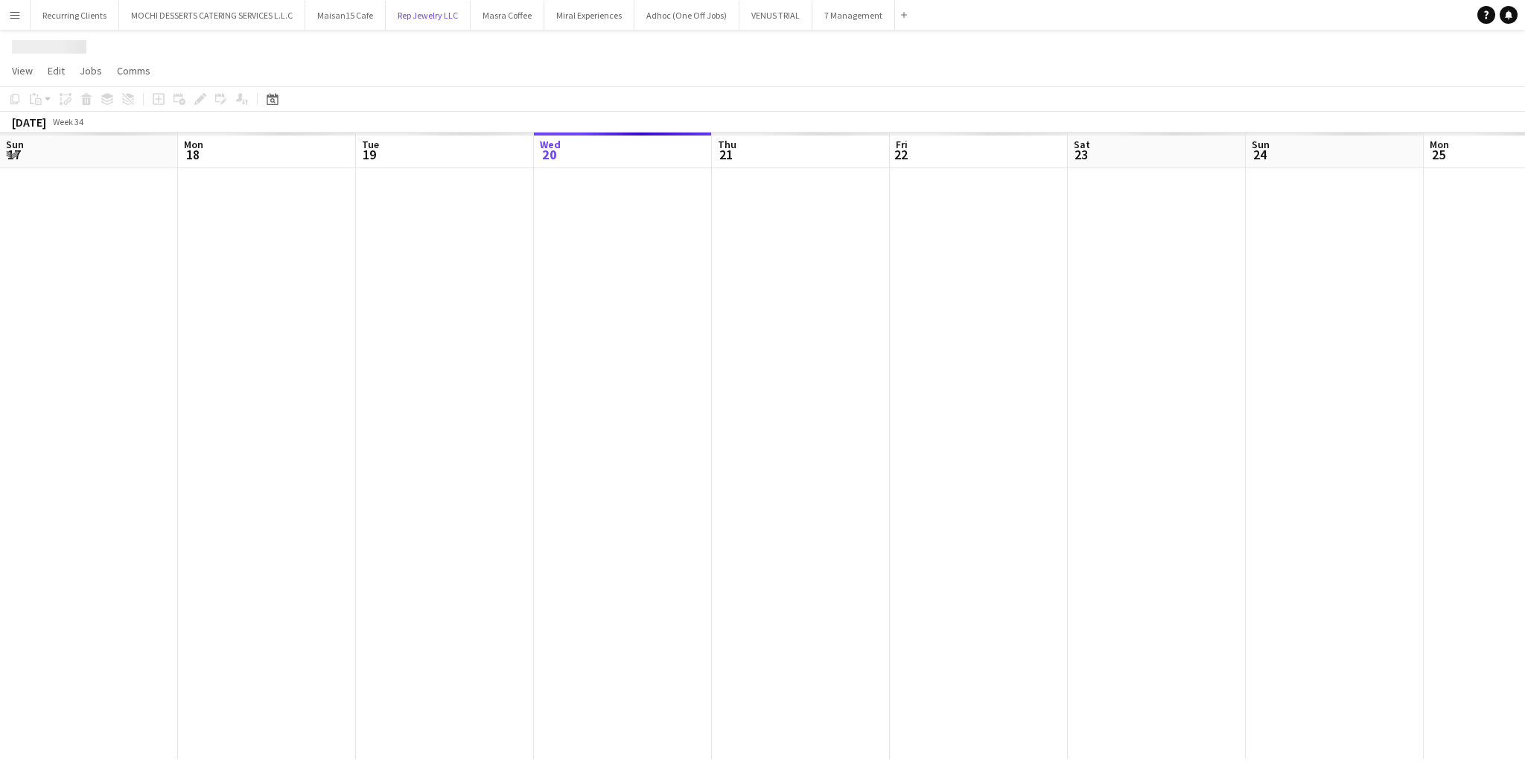
scroll to position [0, 355]
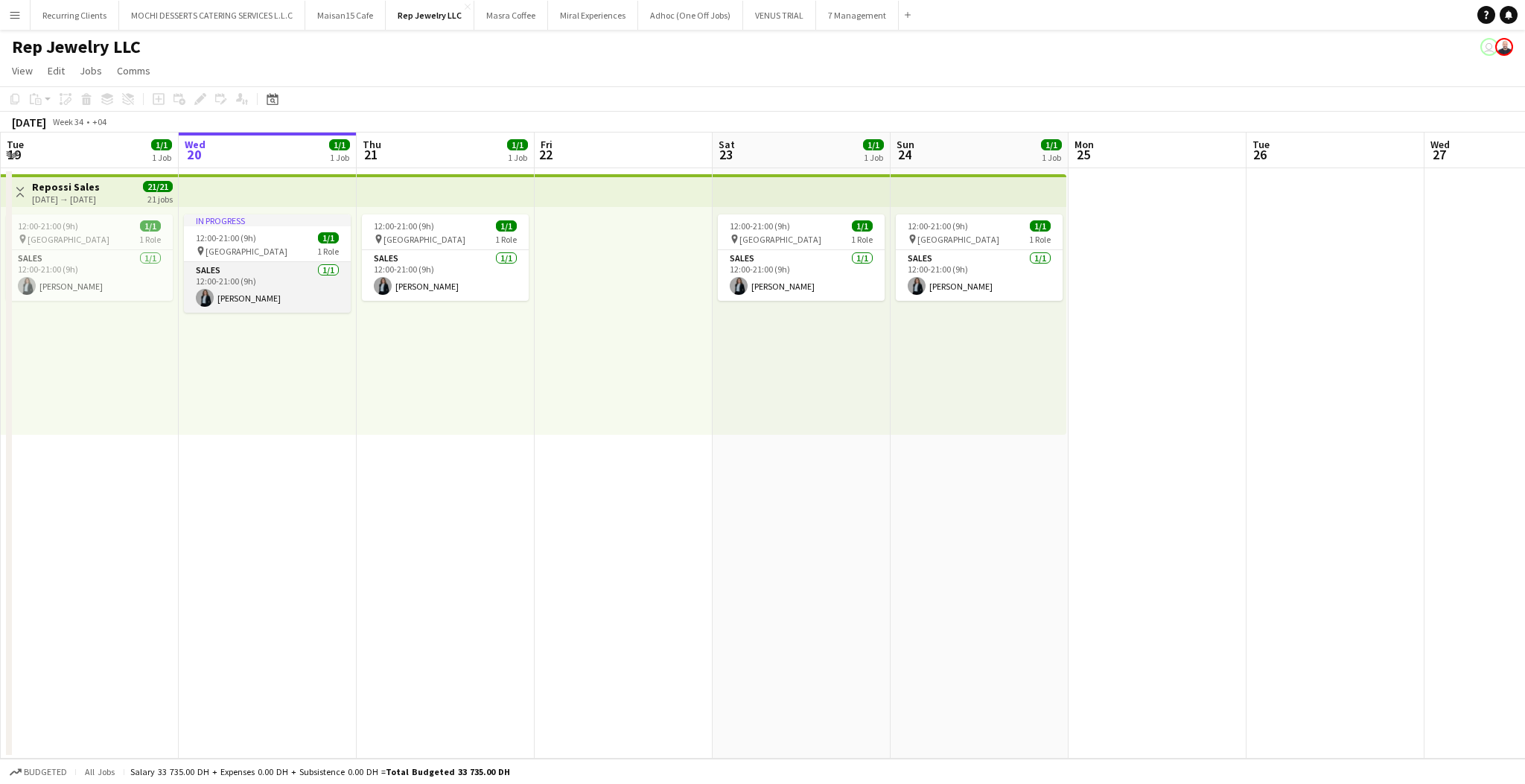
click at [256, 294] on app-card-role "Sales [DATE] 12:00-21:00 (9h) [PERSON_NAME]" at bounding box center [267, 287] width 166 height 50
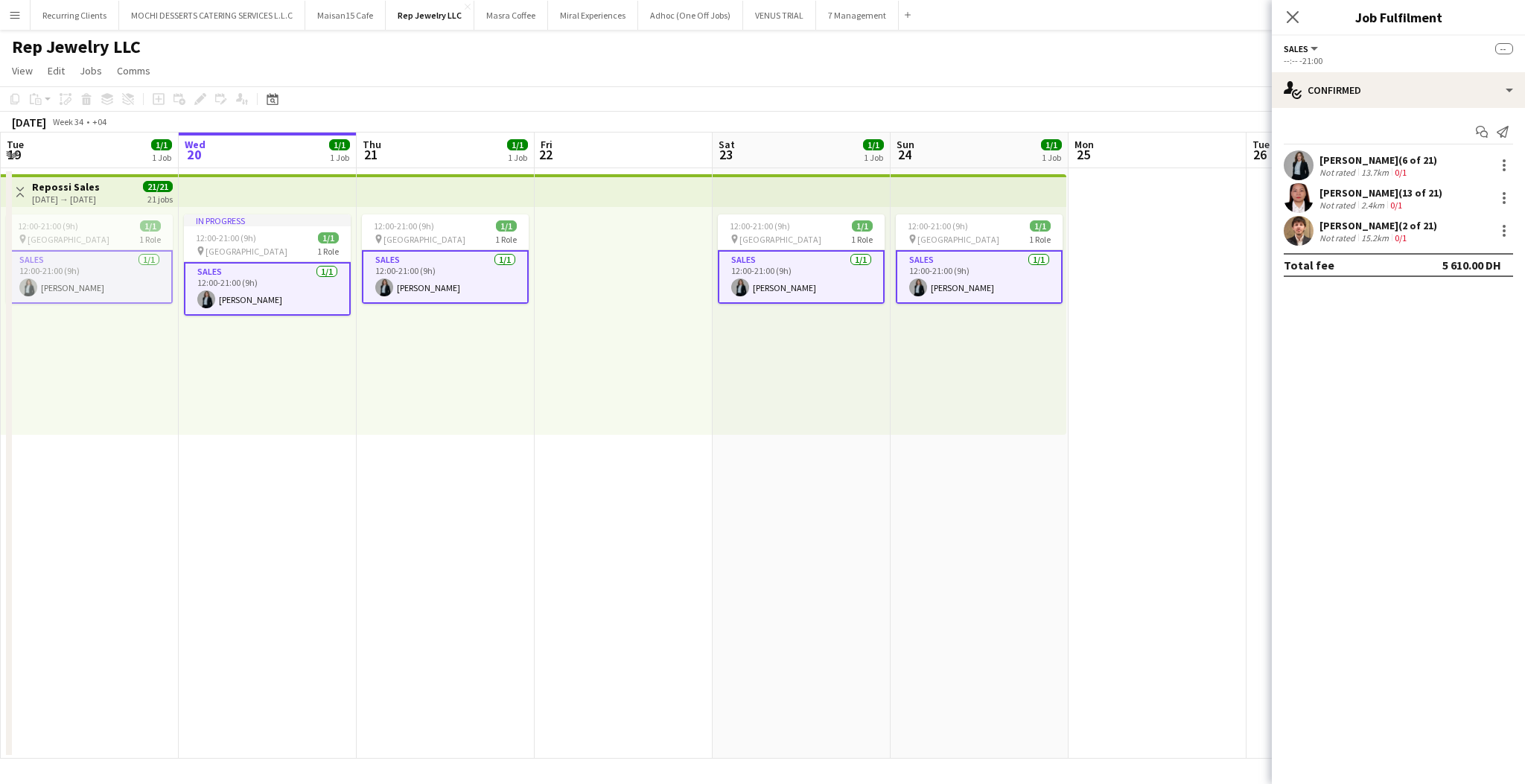
click at [1301, 167] on app-user-avatar at bounding box center [1298, 165] width 29 height 29
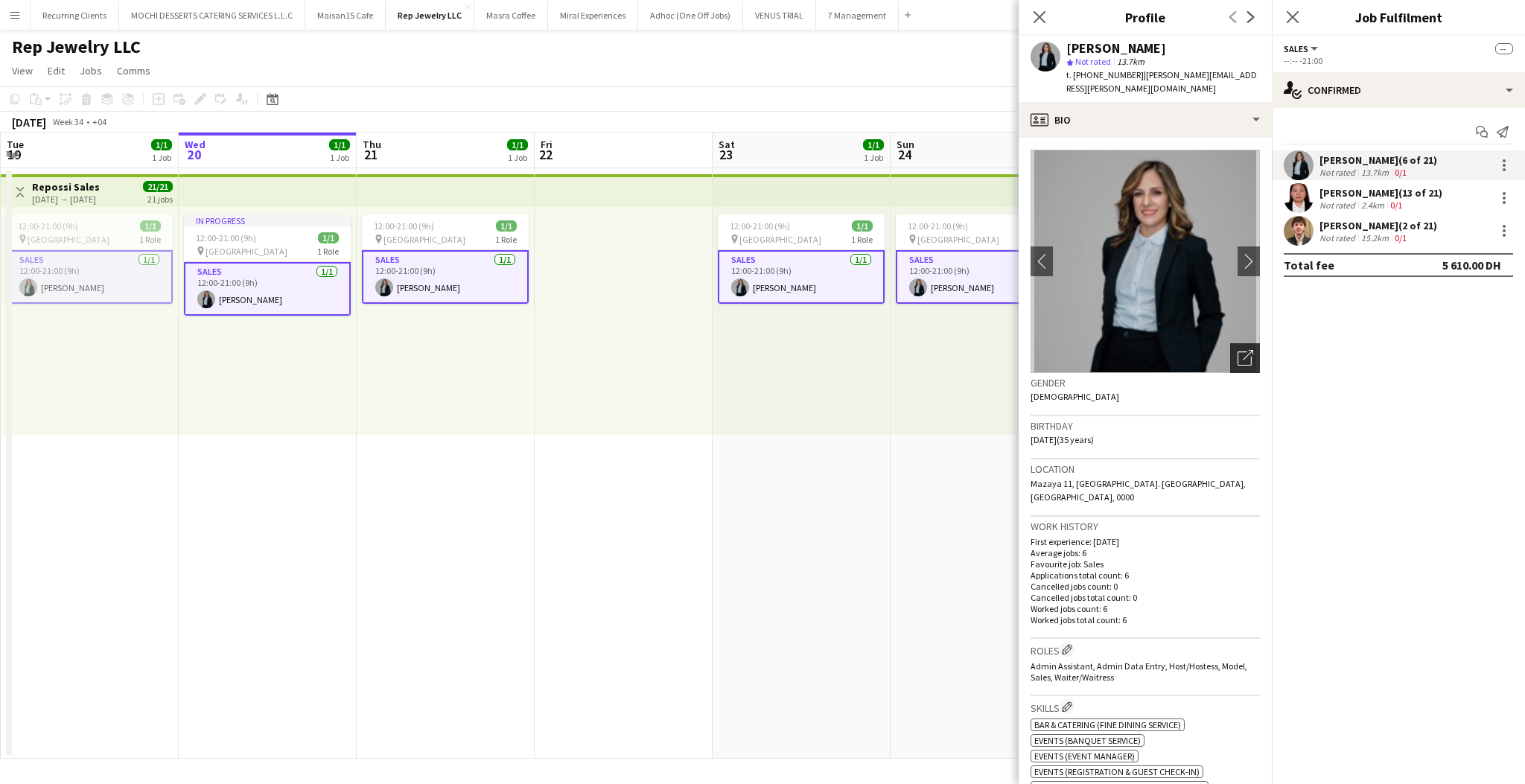
click at [1243, 350] on icon at bounding box center [1248, 355] width 10 height 10
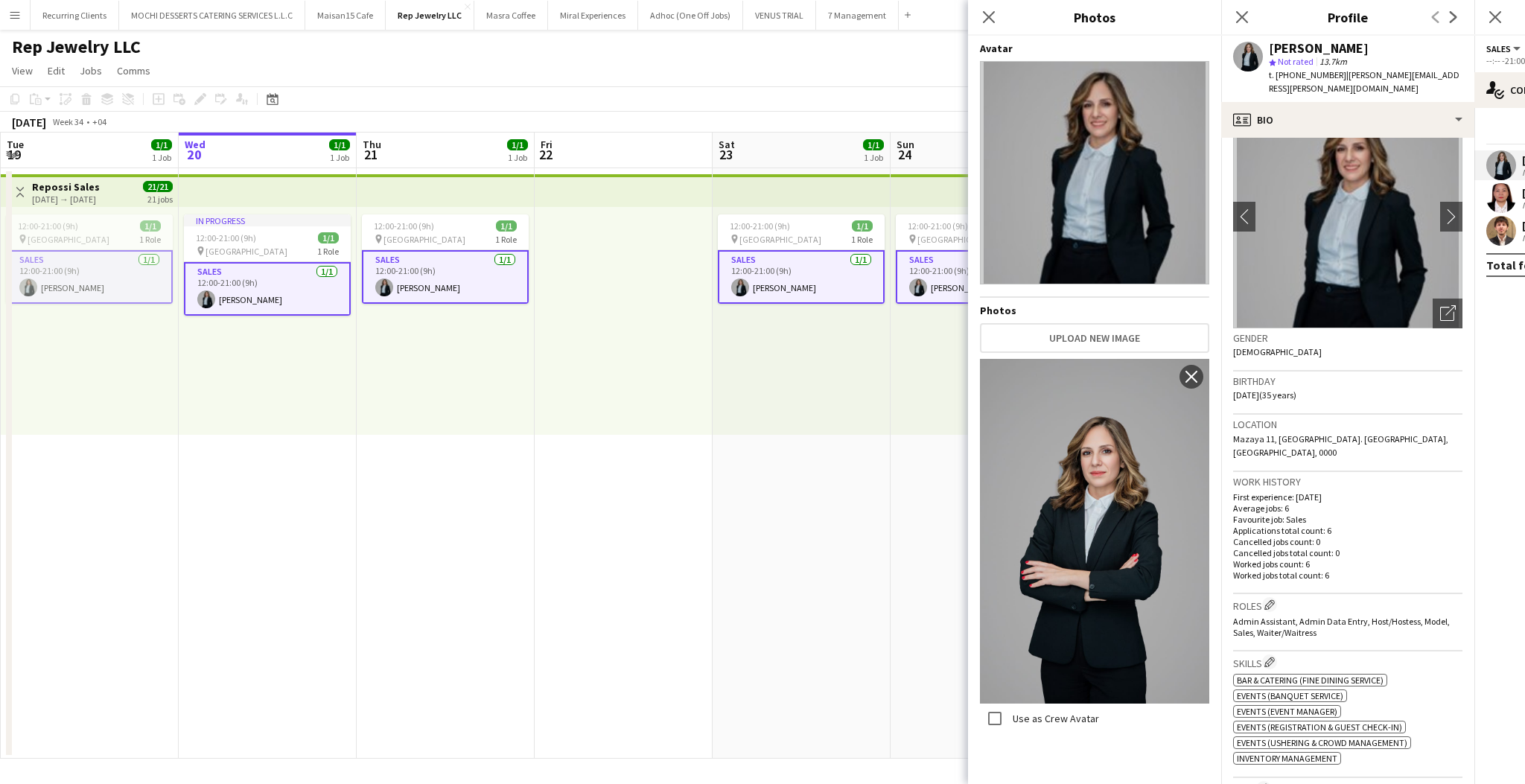
scroll to position [23, 0]
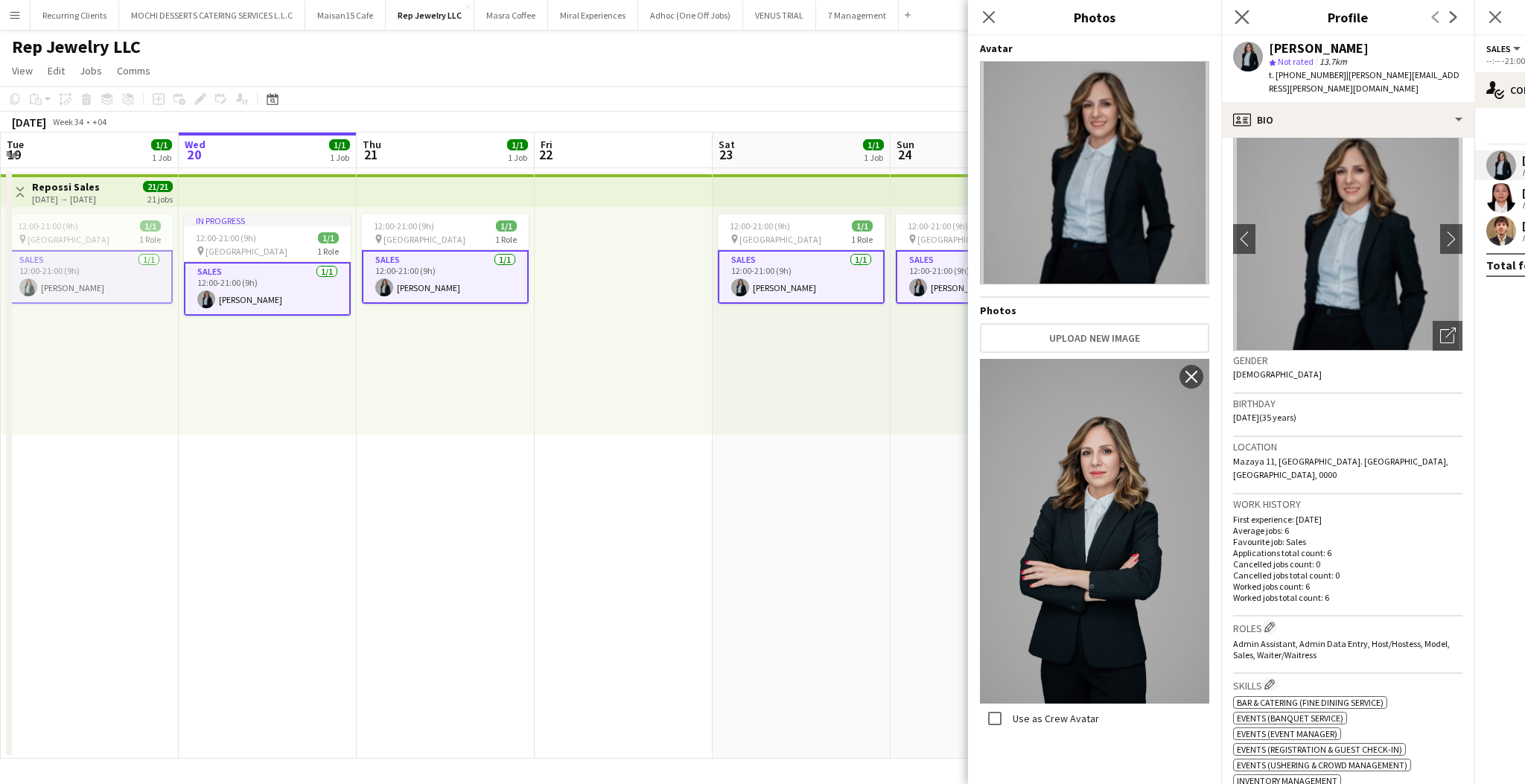
click at [1249, 9] on app-icon "Close pop-in" at bounding box center [1242, 17] width 22 height 22
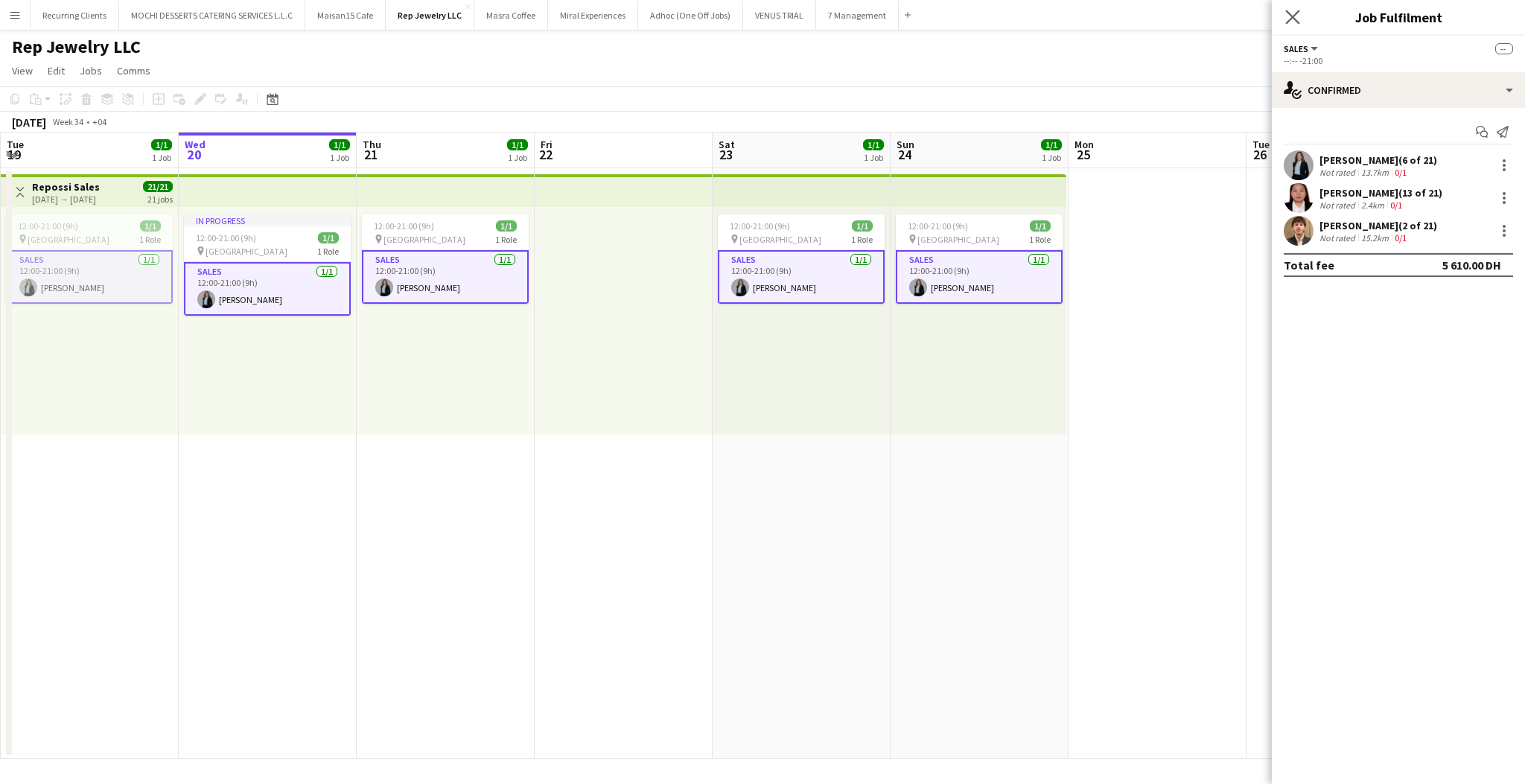
click at [1293, 24] on app-icon "Close pop-in" at bounding box center [1293, 17] width 22 height 22
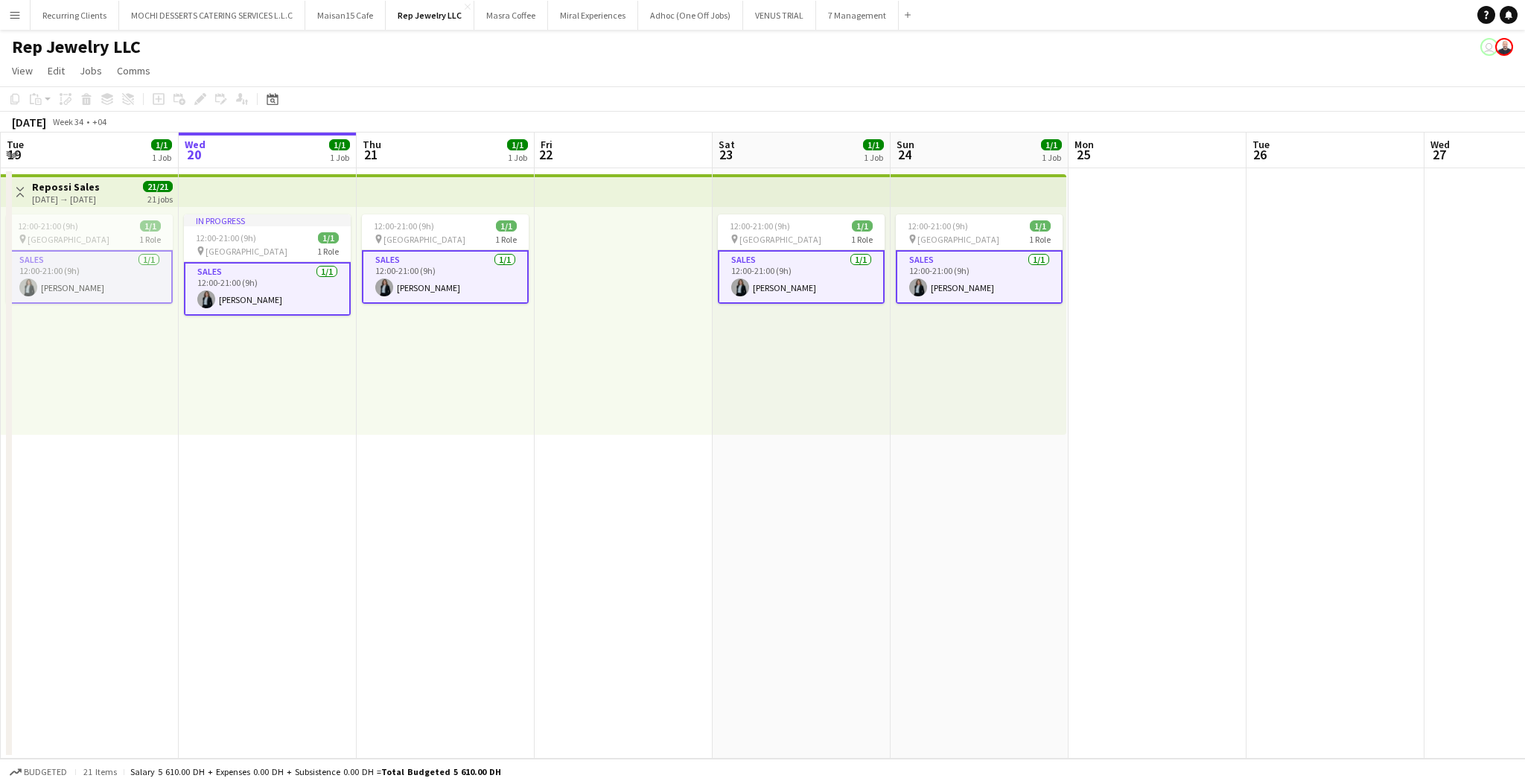
click at [1110, 293] on app-date-cell at bounding box center [1157, 463] width 178 height 590
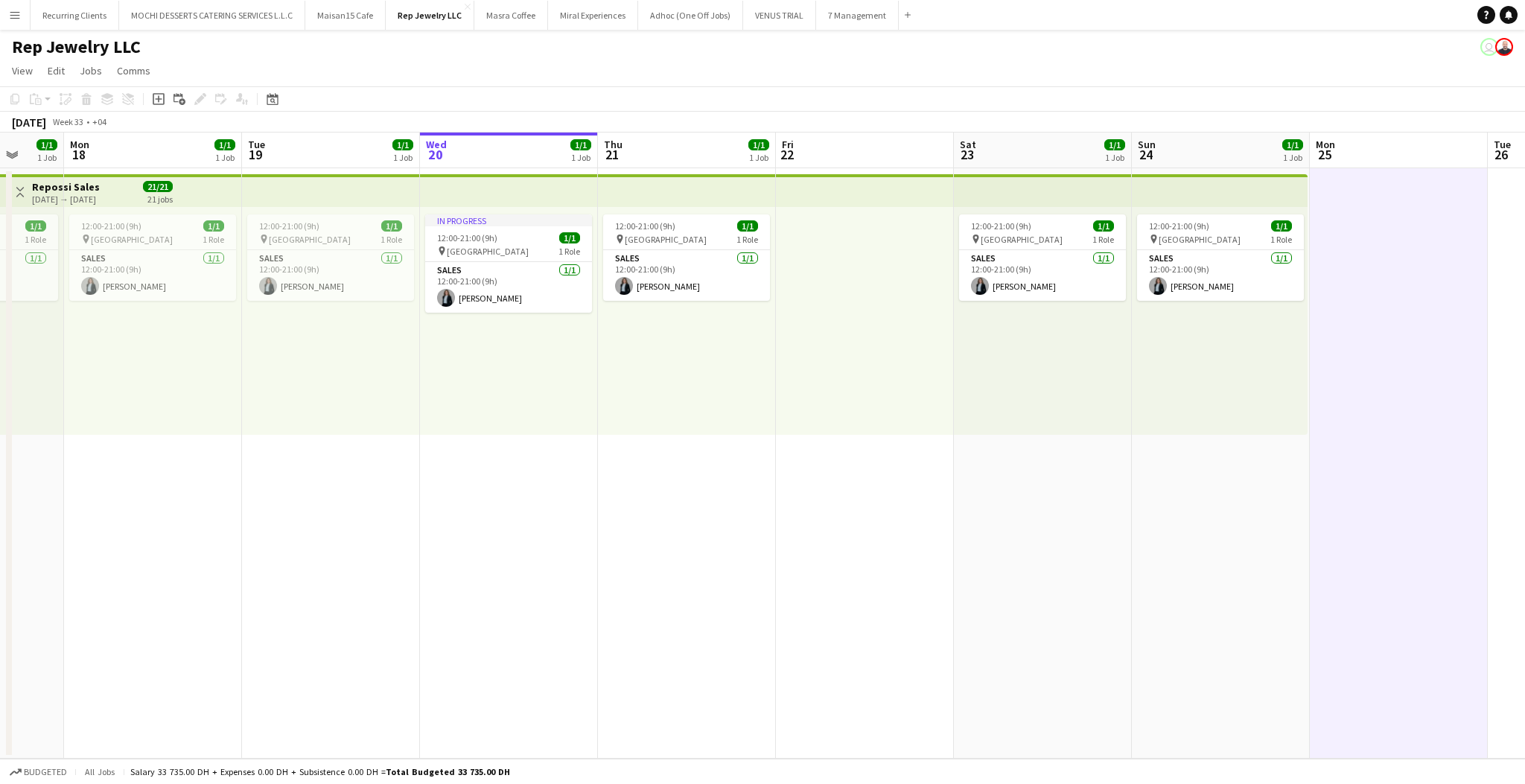
scroll to position [0, 667]
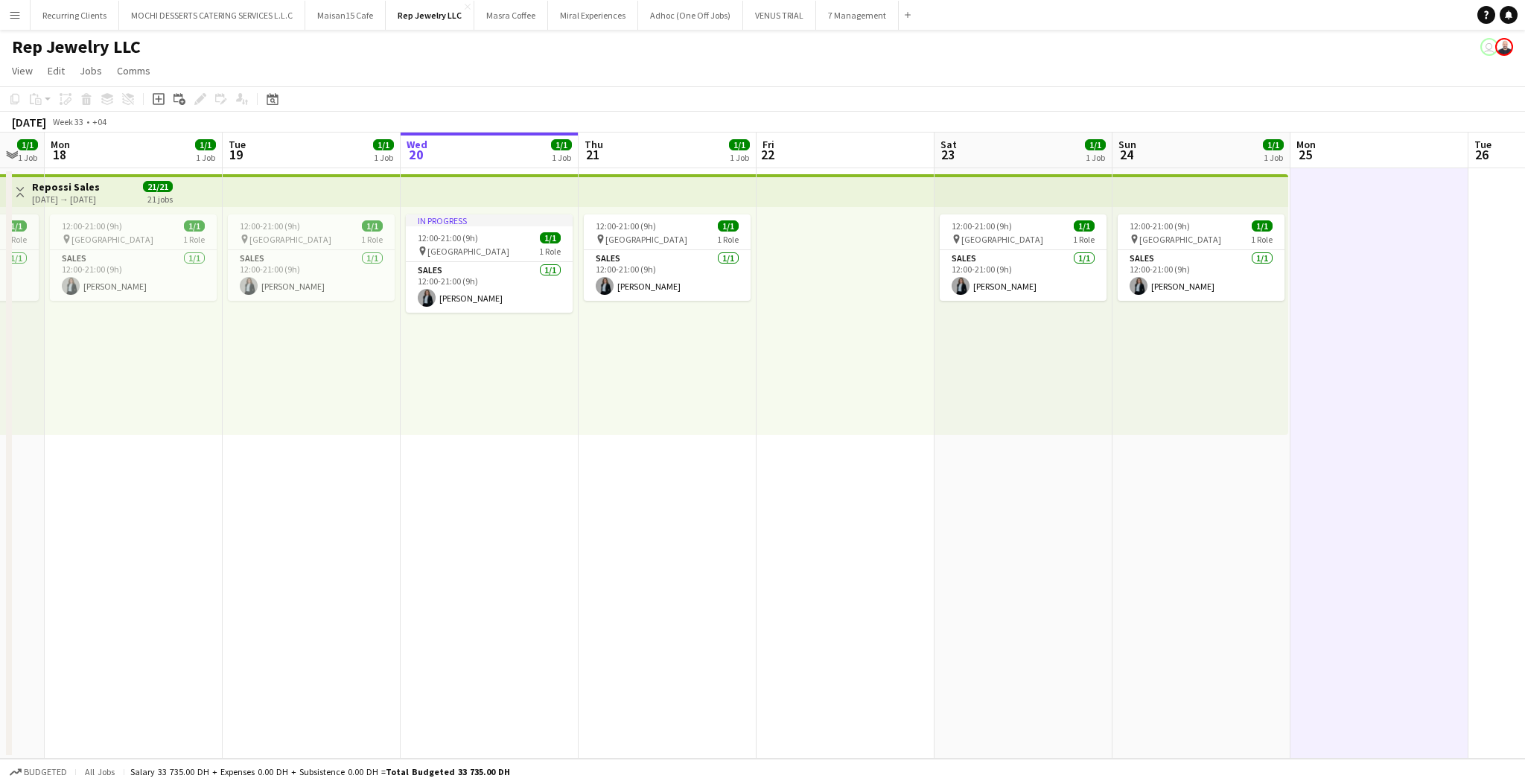
click at [13, 23] on button "Menu" at bounding box center [15, 15] width 29 height 29
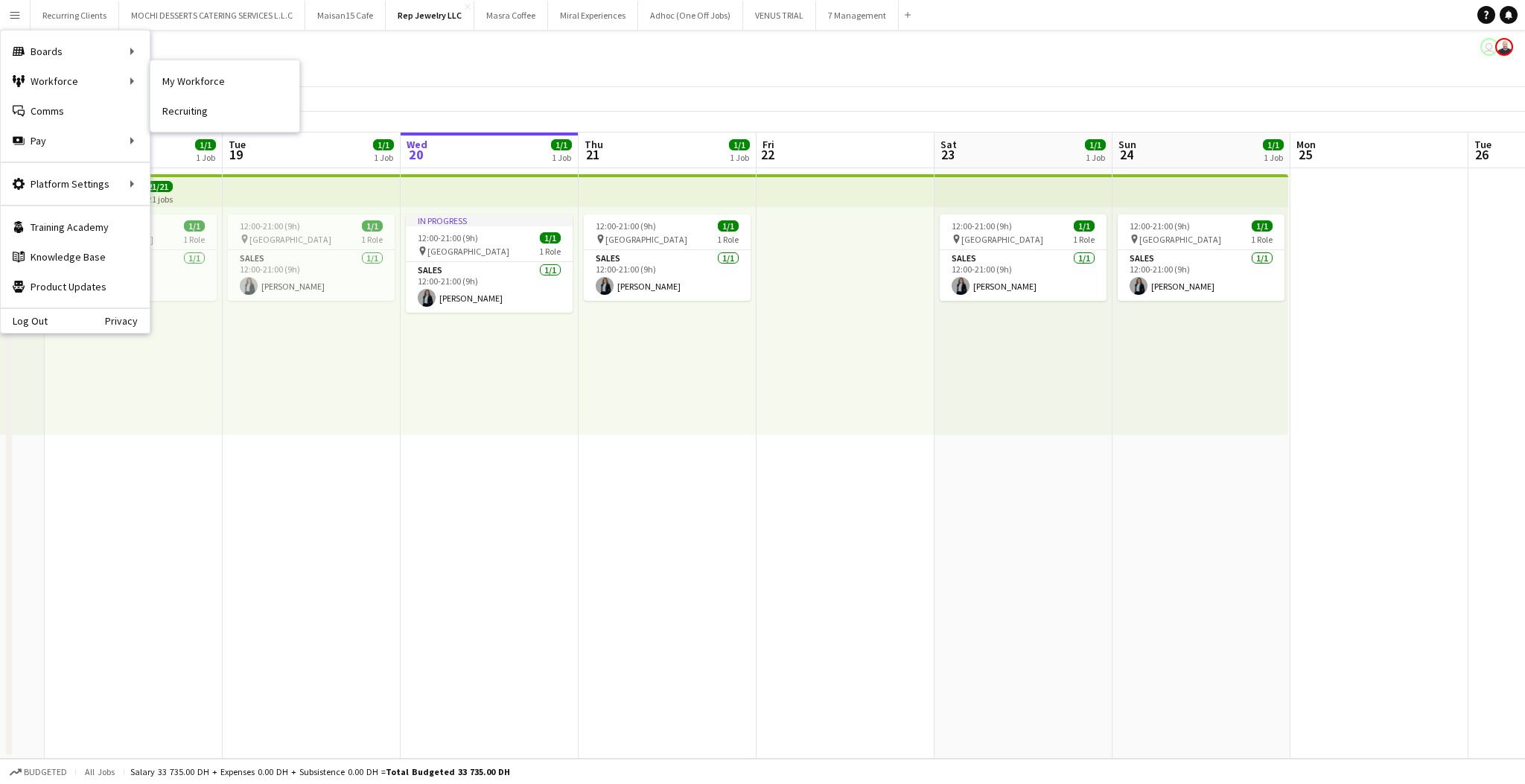
click at [183, 81] on link "My Workforce" at bounding box center [225, 81] width 149 height 29
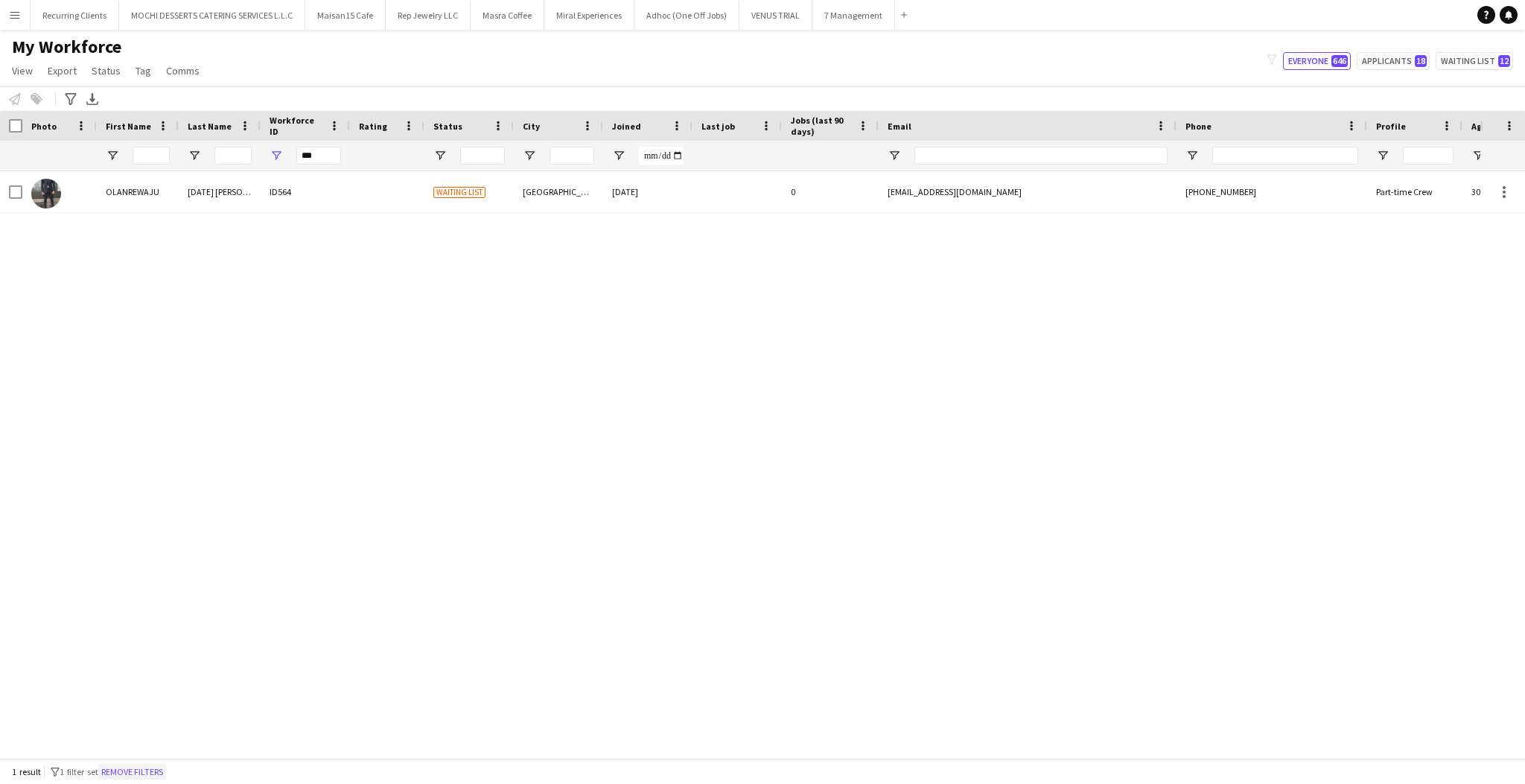
click at [160, 768] on button "Remove filters" at bounding box center [132, 772] width 68 height 16
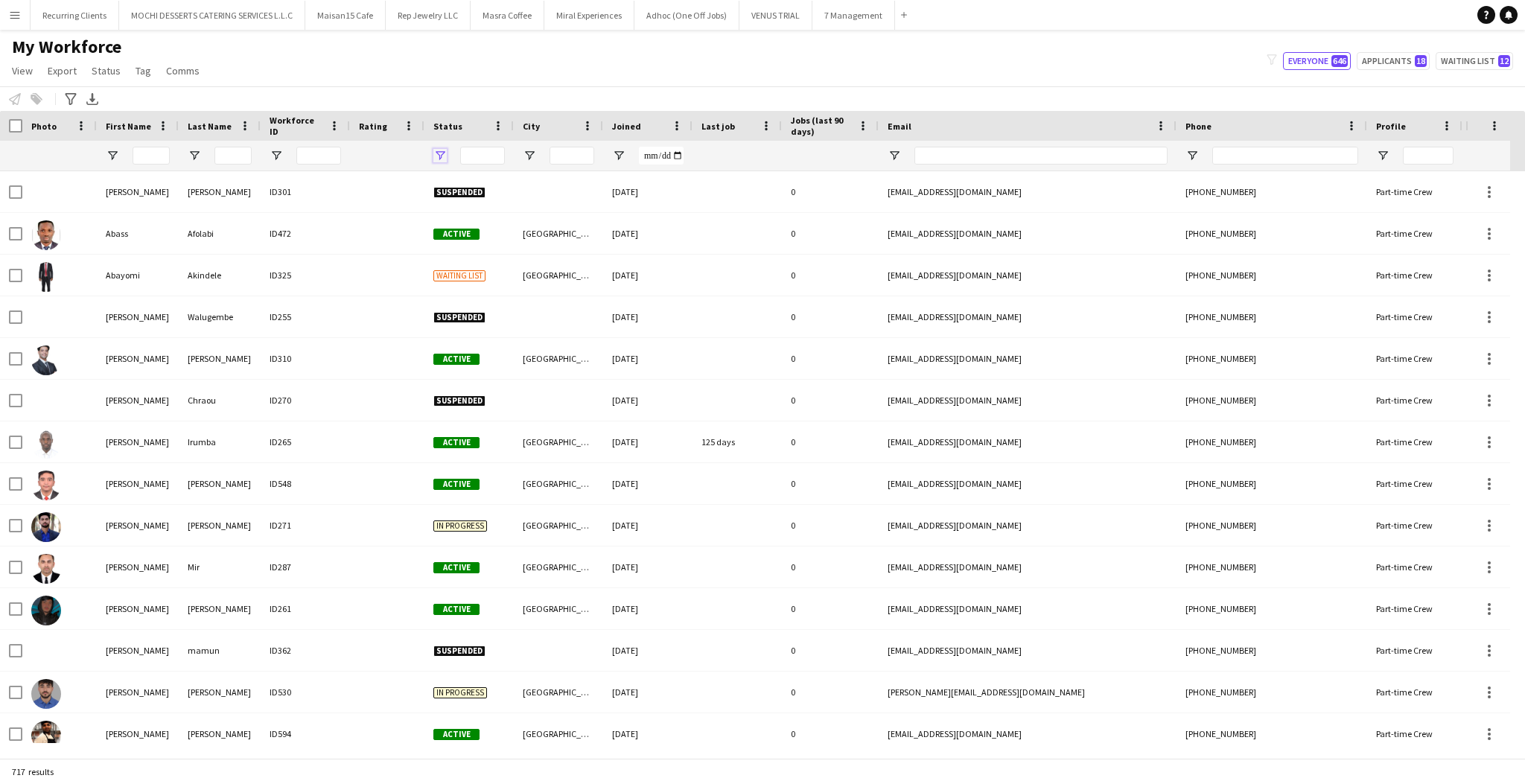
click at [445, 155] on span "Open Filter Menu" at bounding box center [439, 155] width 13 height 13
click at [475, 247] on div "(Select All)" at bounding box center [516, 246] width 118 height 11
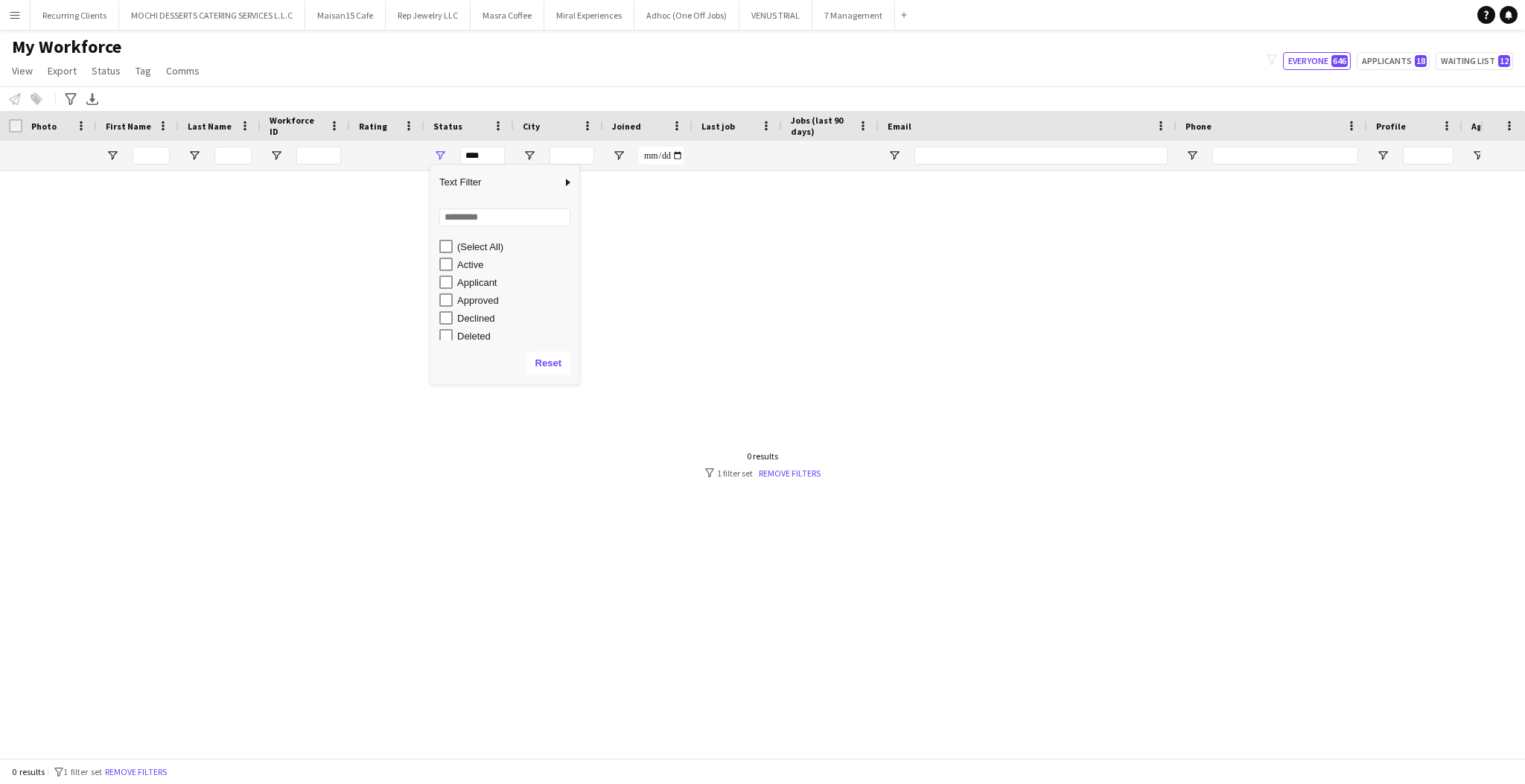
type input "**********"
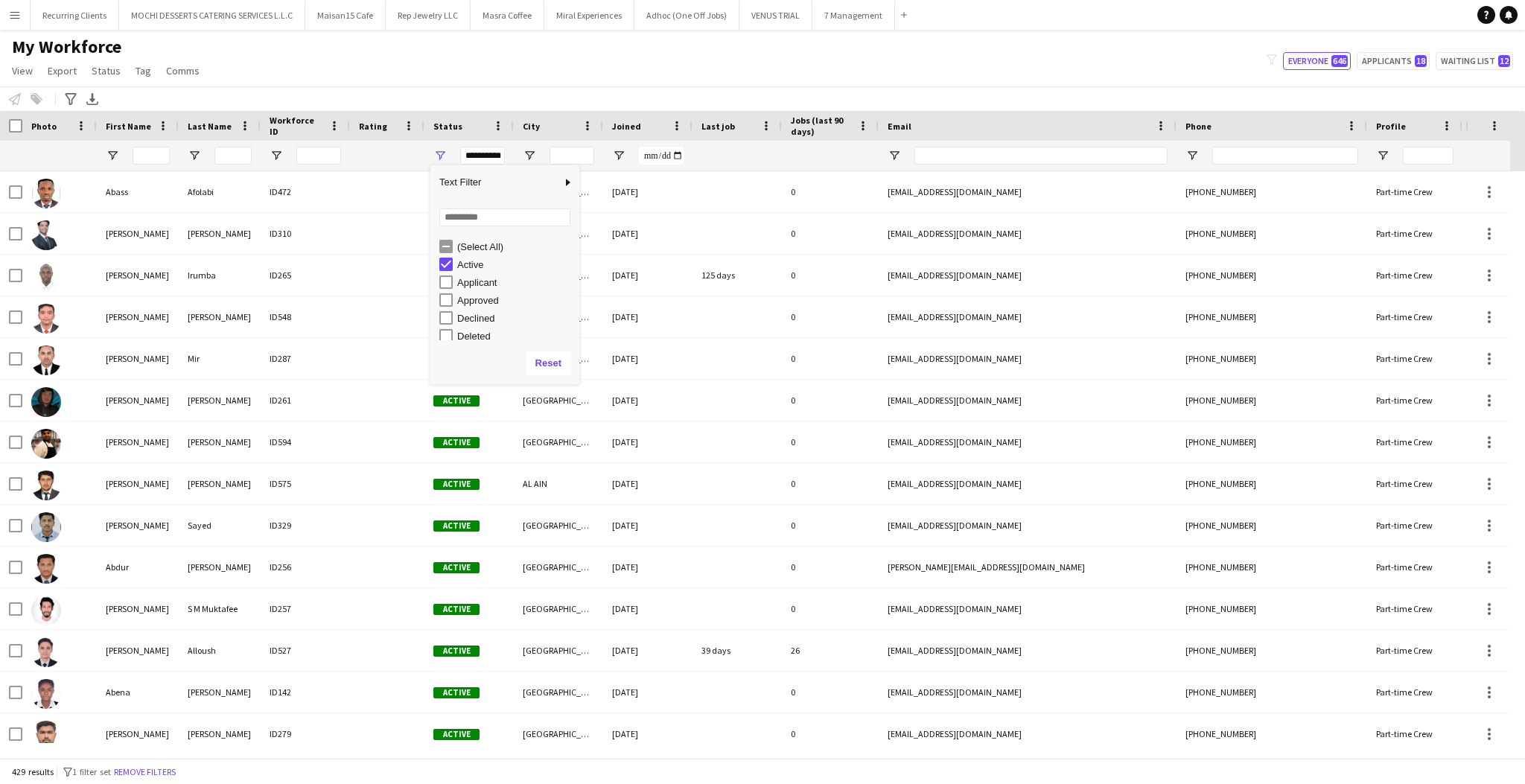
click at [936, 82] on div "My Workforce View Views Default view New view Update view Delete view Edit name…" at bounding box center [762, 61] width 1525 height 50
click at [1137, 64] on div "My Workforce View Views Default view New view Update view Delete view Edit name…" at bounding box center [762, 61] width 1525 height 50
